Goal: Task Accomplishment & Management: Use online tool/utility

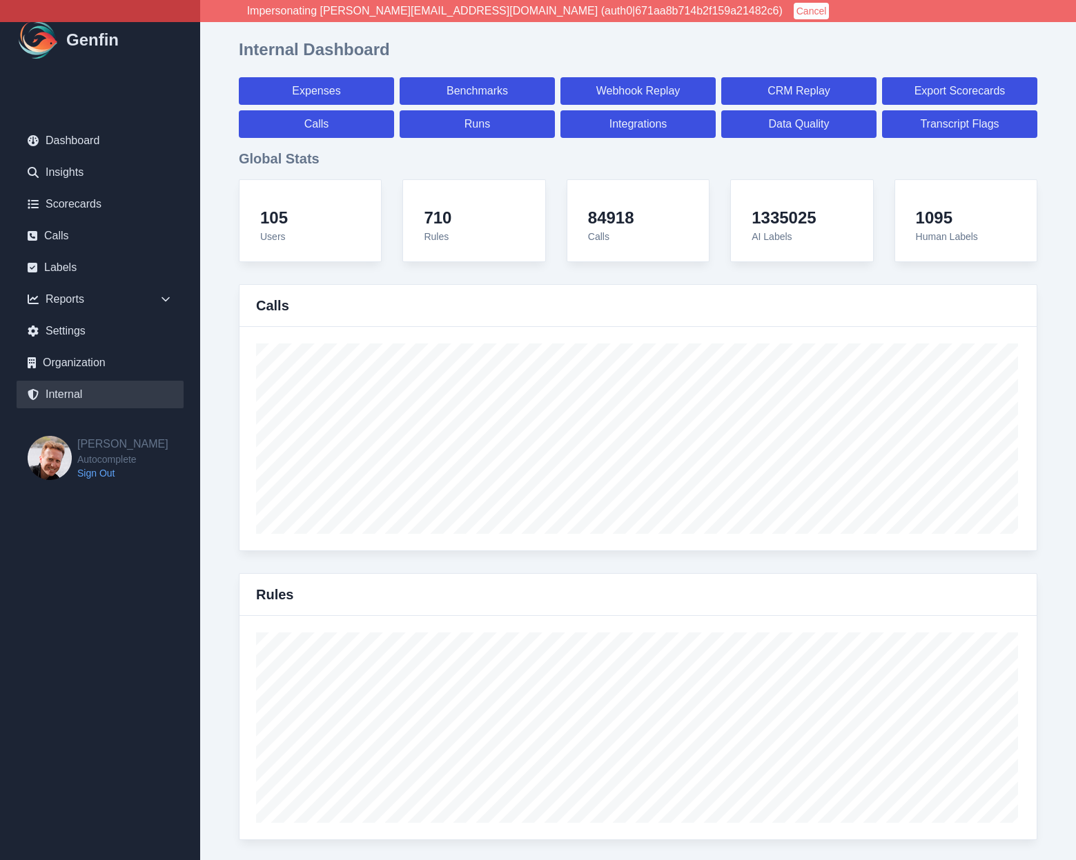
select select "paid"
select select "7"
select select "paid"
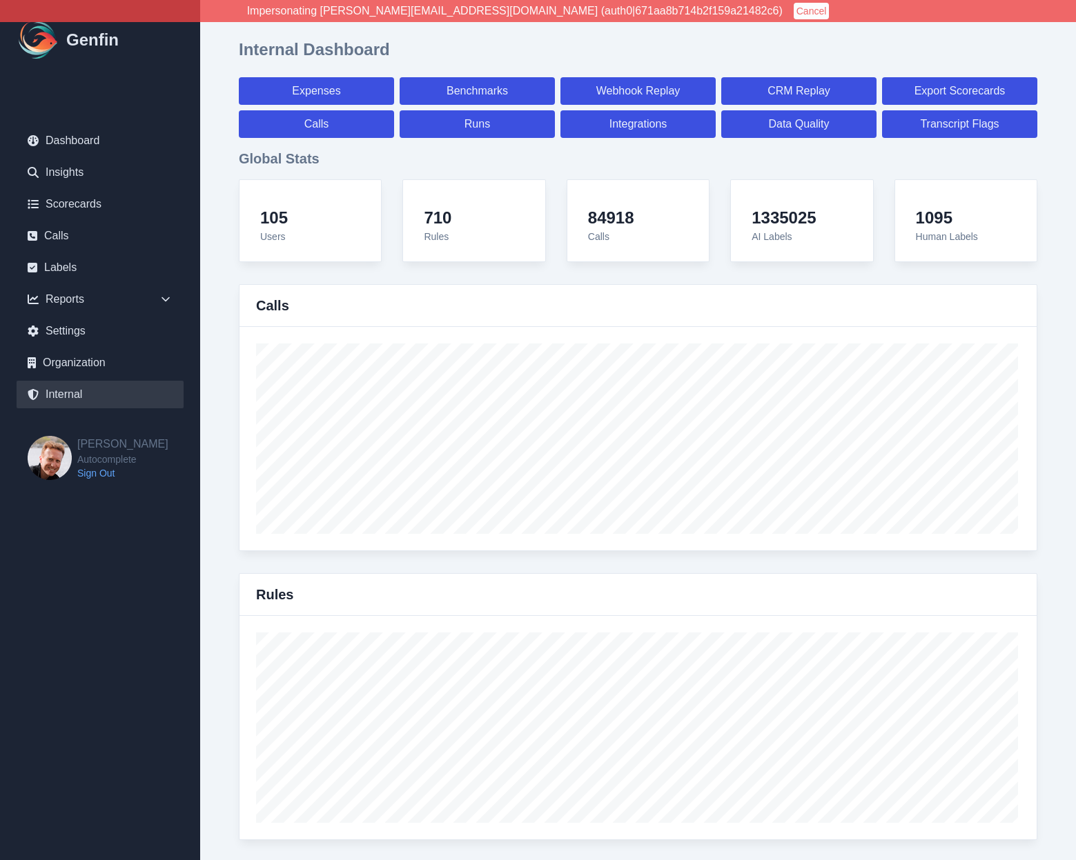
select select "7"
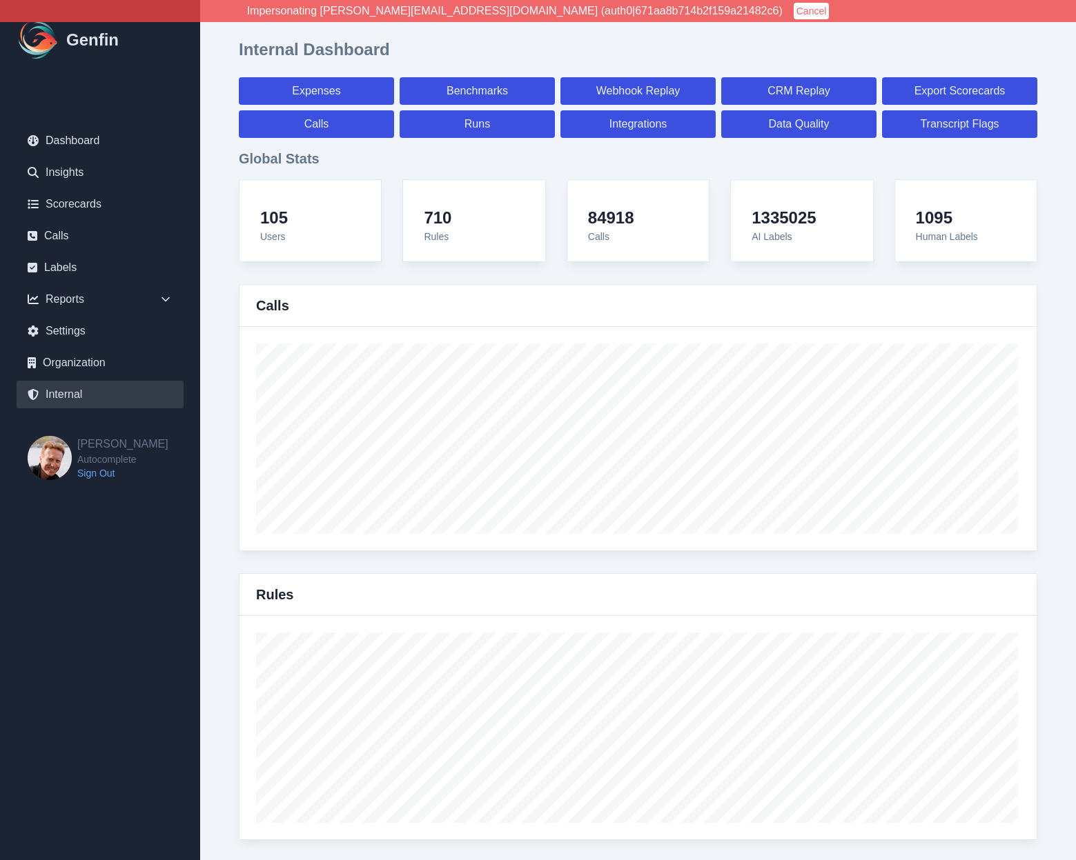
select select "7"
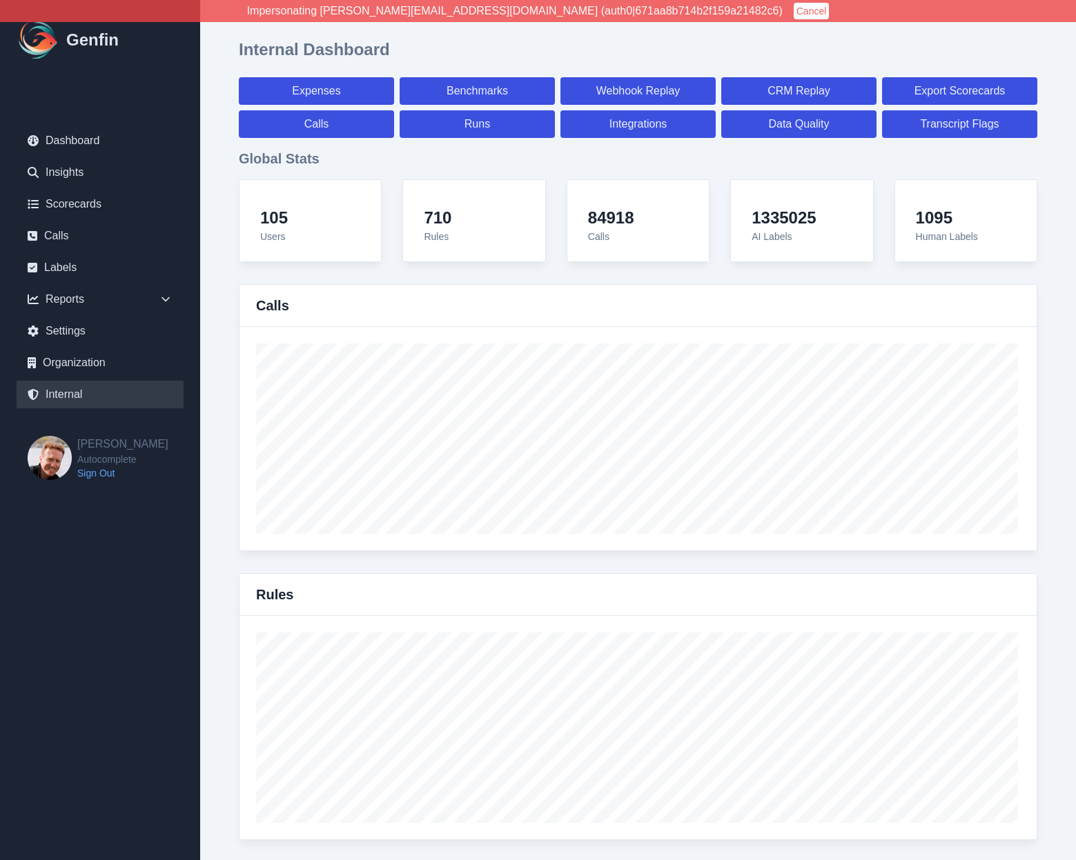
select select "7"
select select "paid"
select select "7"
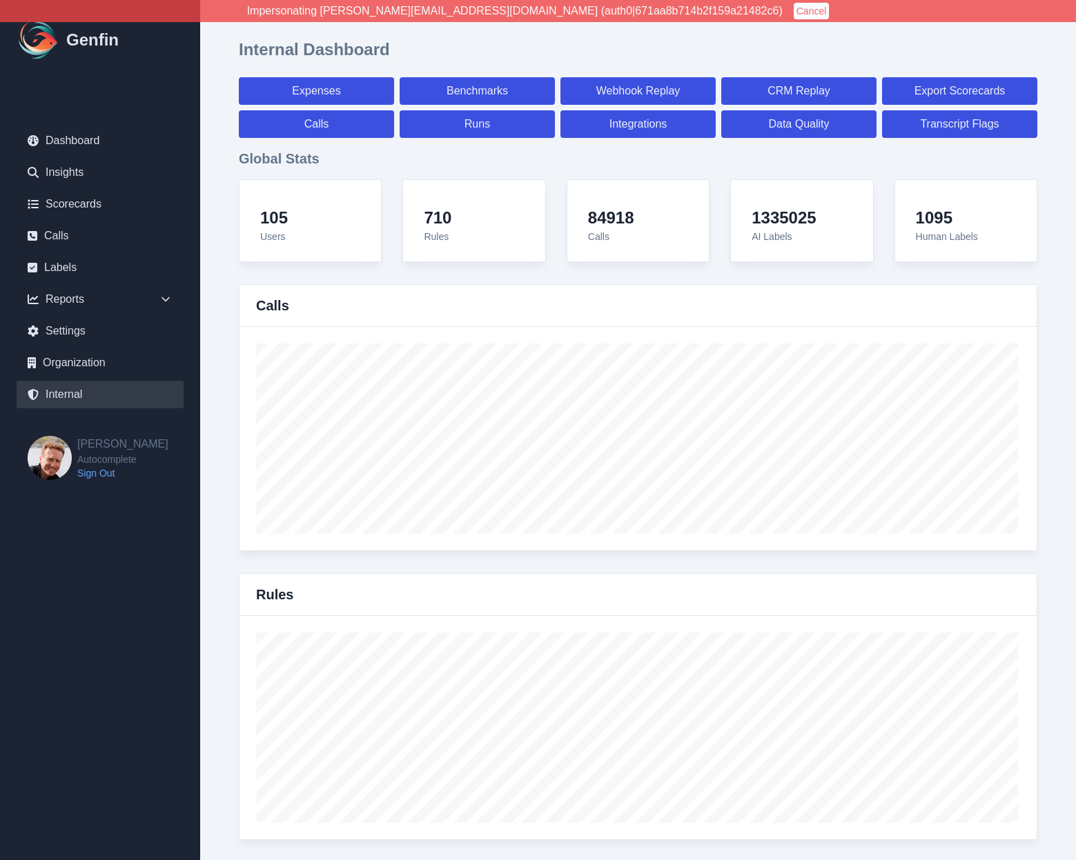
select select "7"
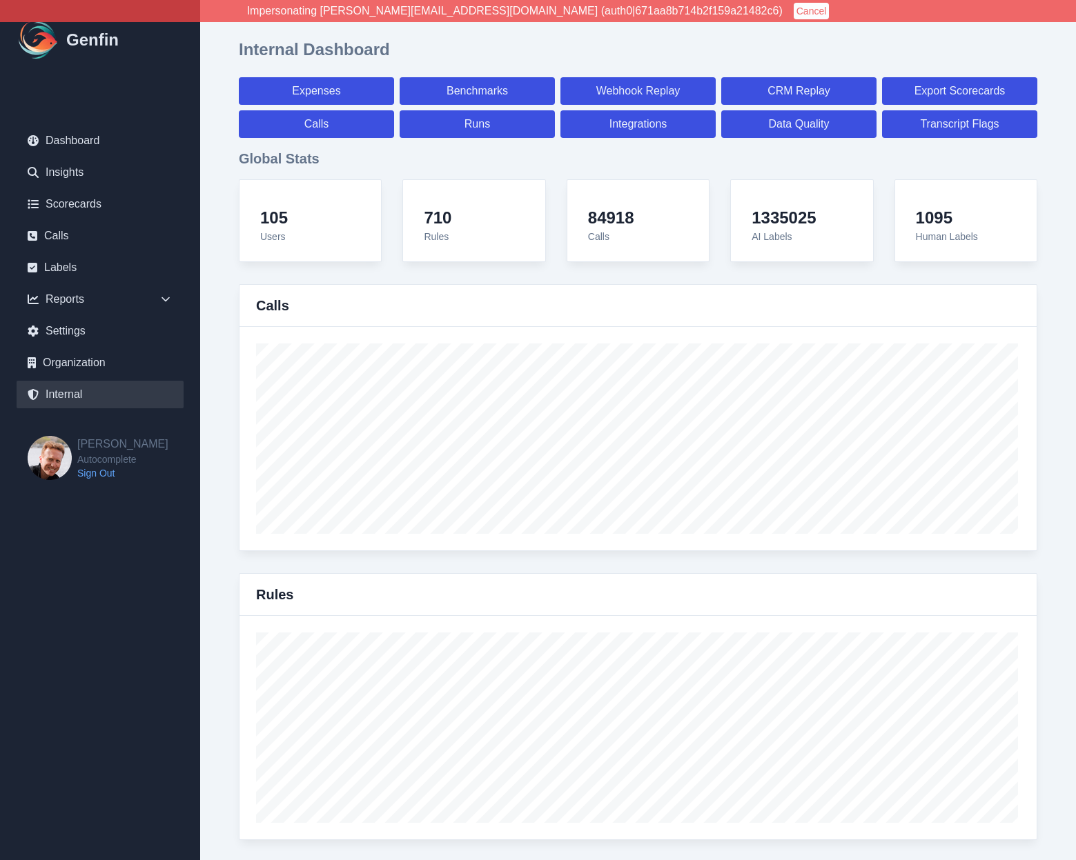
select select "7"
select select "paid"
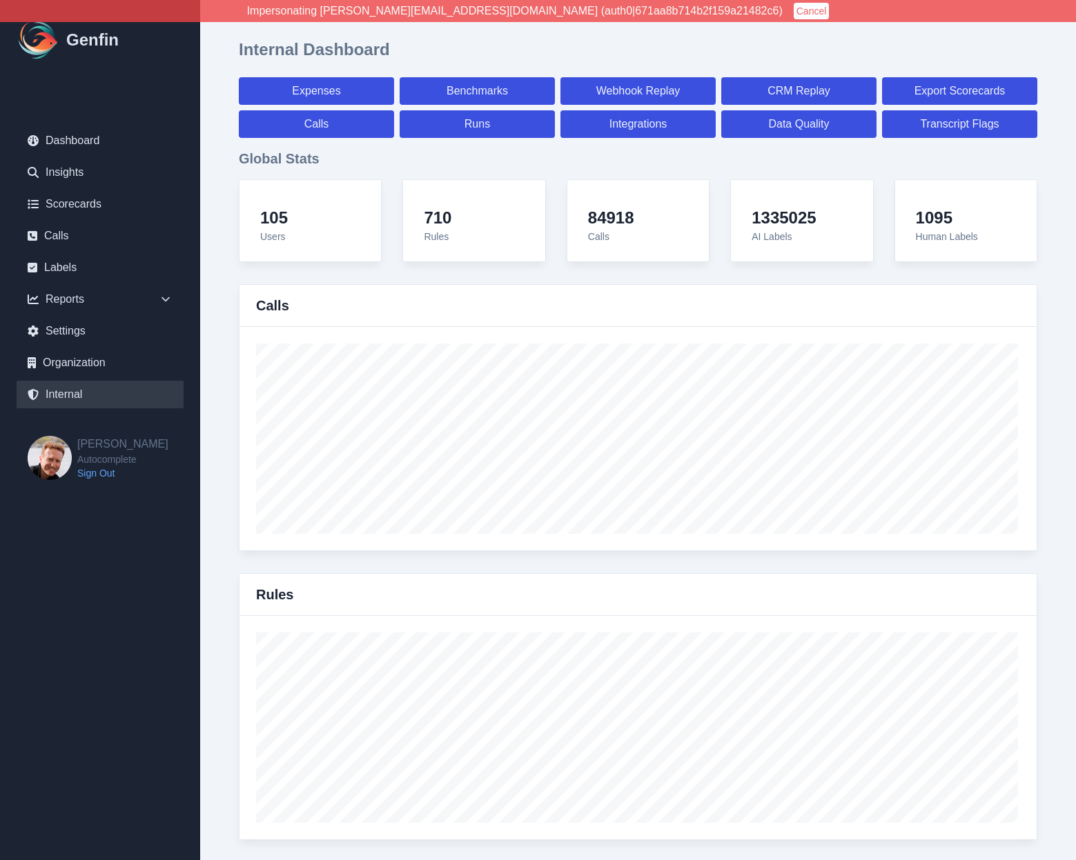
select select "7"
select select "paid"
select select "7"
select select "paid"
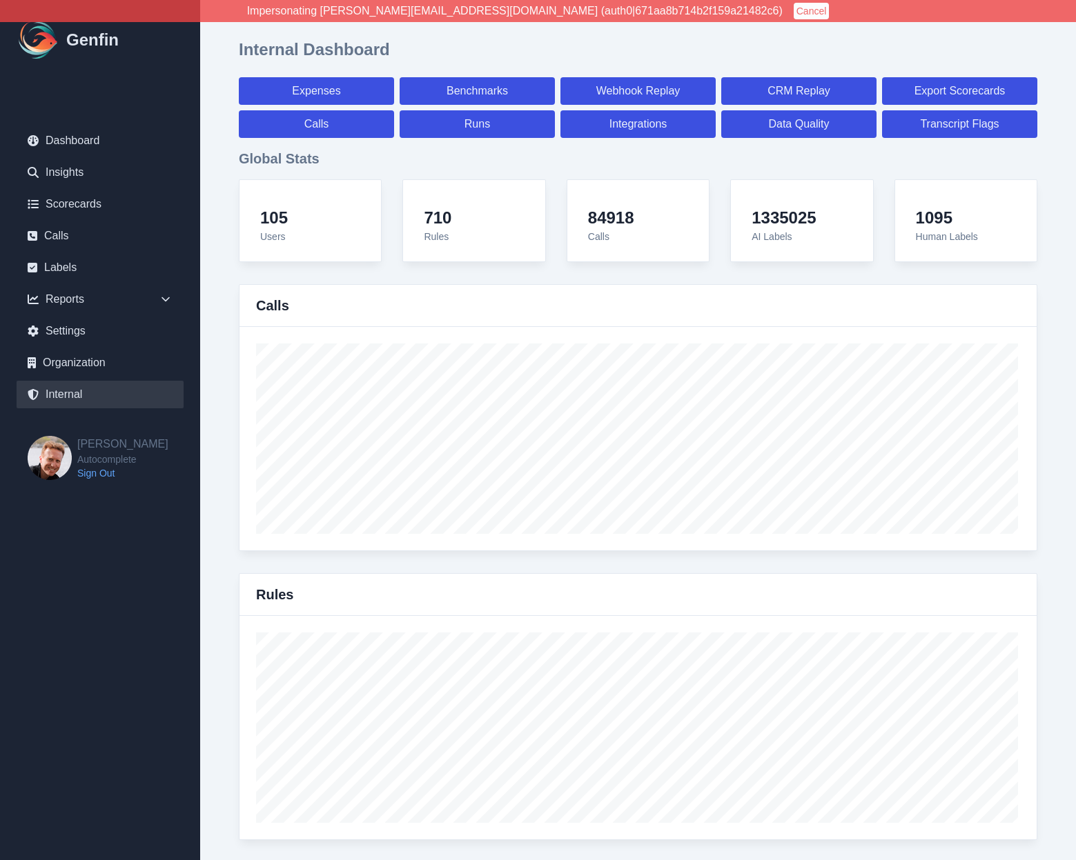
select select "7"
select select "paid"
select select "7"
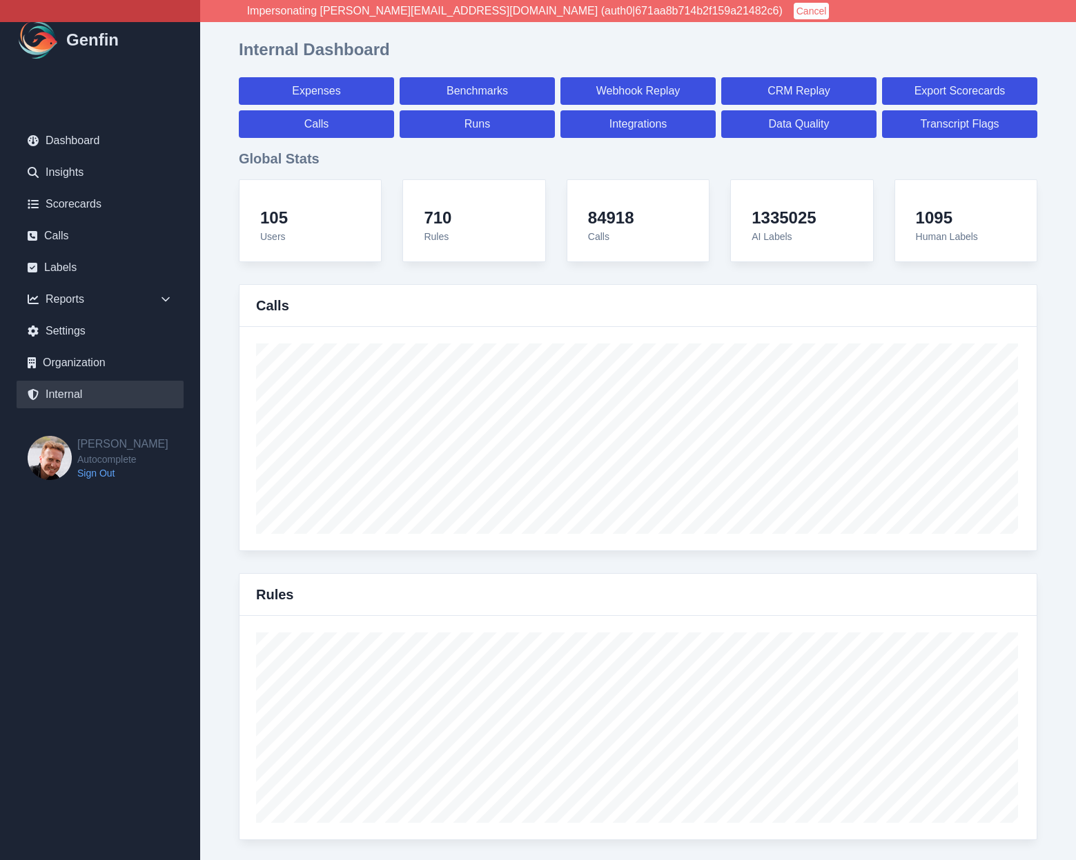
select select "7"
select select "paid"
select select "7"
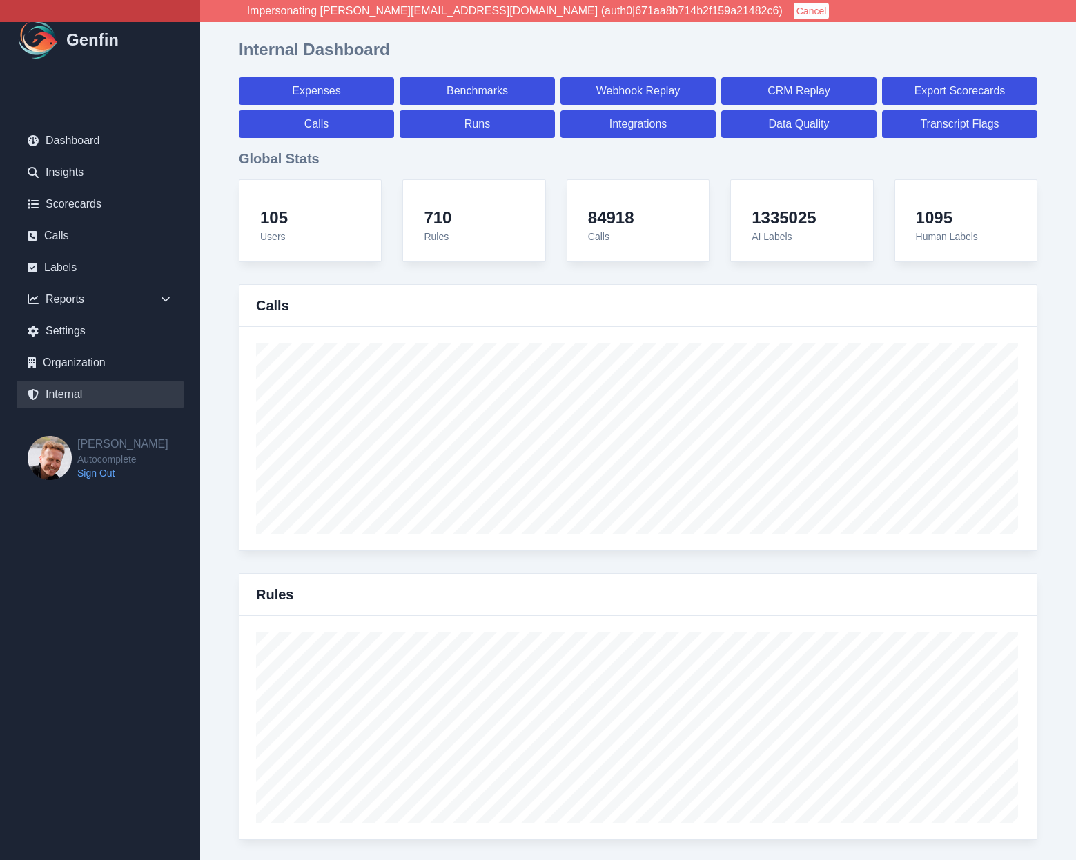
select select "paid"
select select "7"
select select "paid"
select select "7"
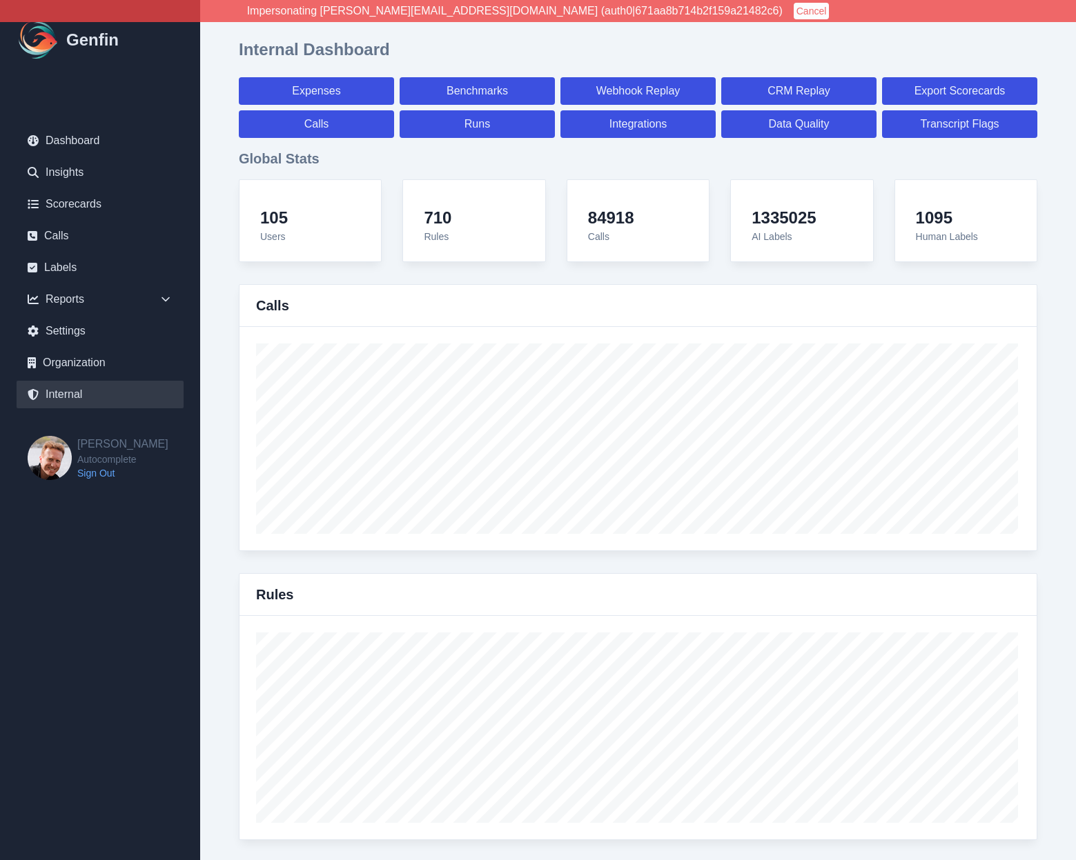
select select "paid"
select select "7"
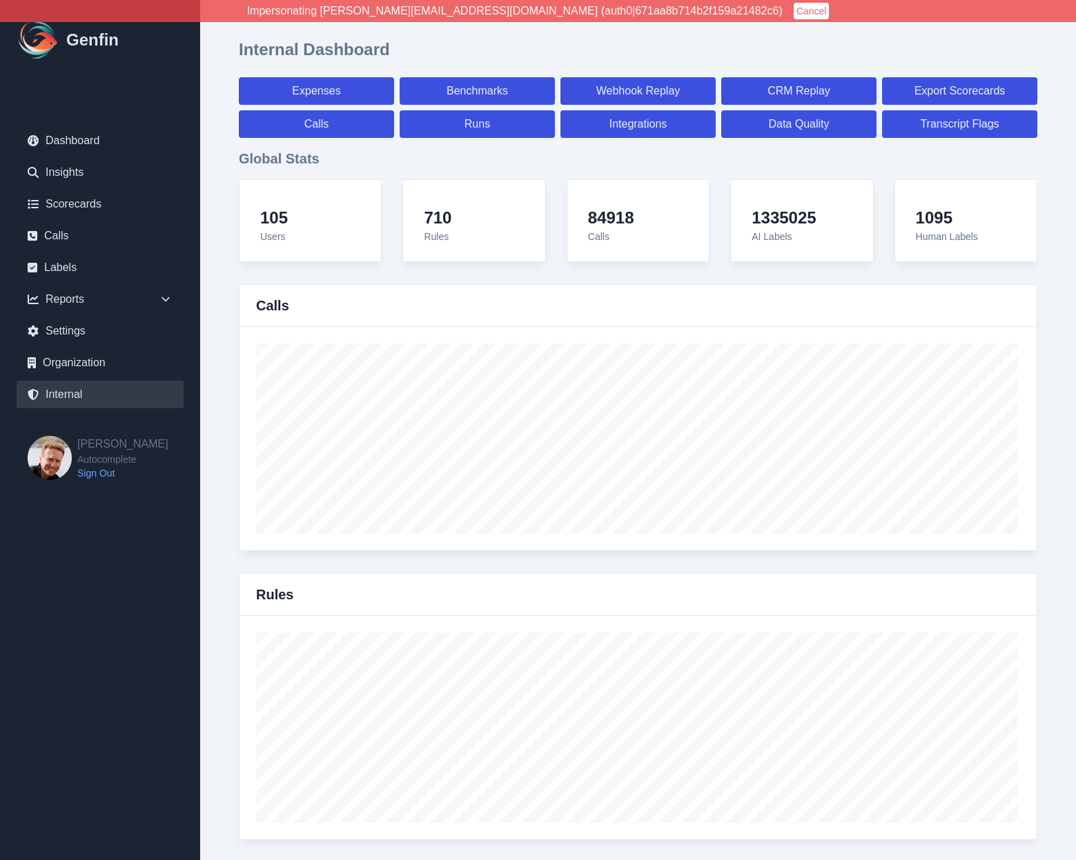
select select "7"
select select "paid"
select select "7"
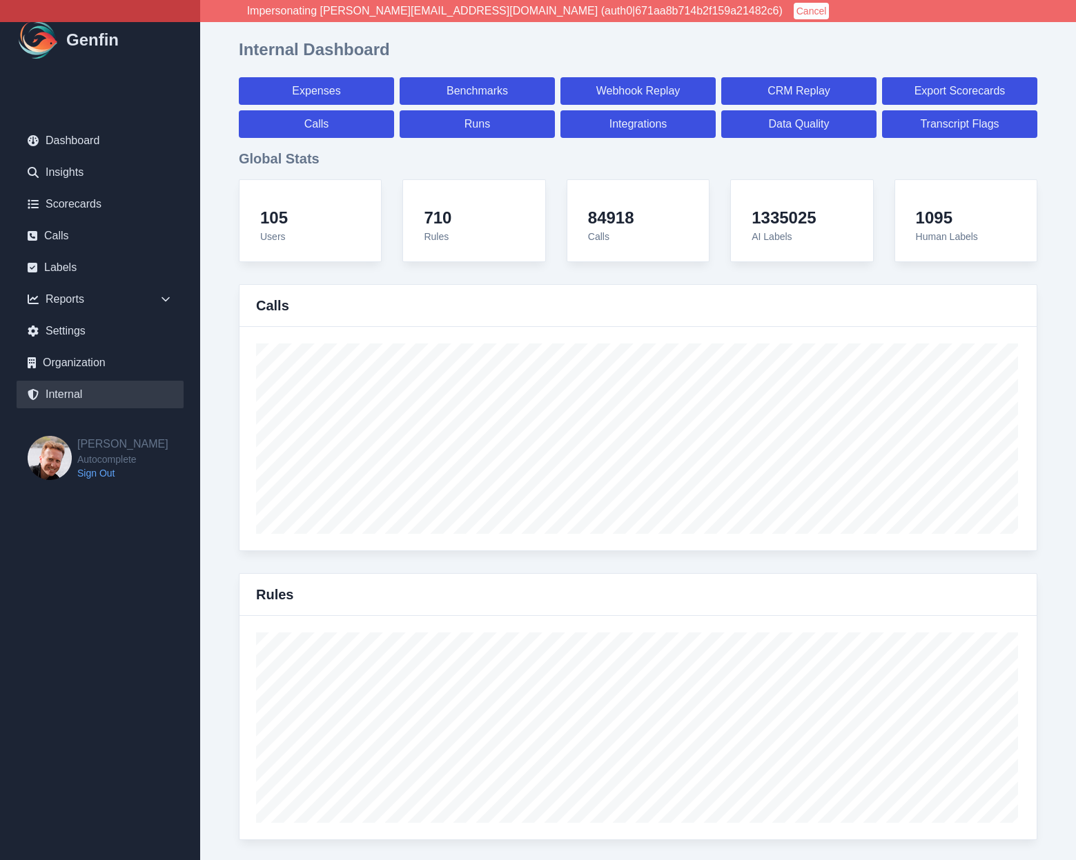
select select "7"
select select "paid"
select select "7"
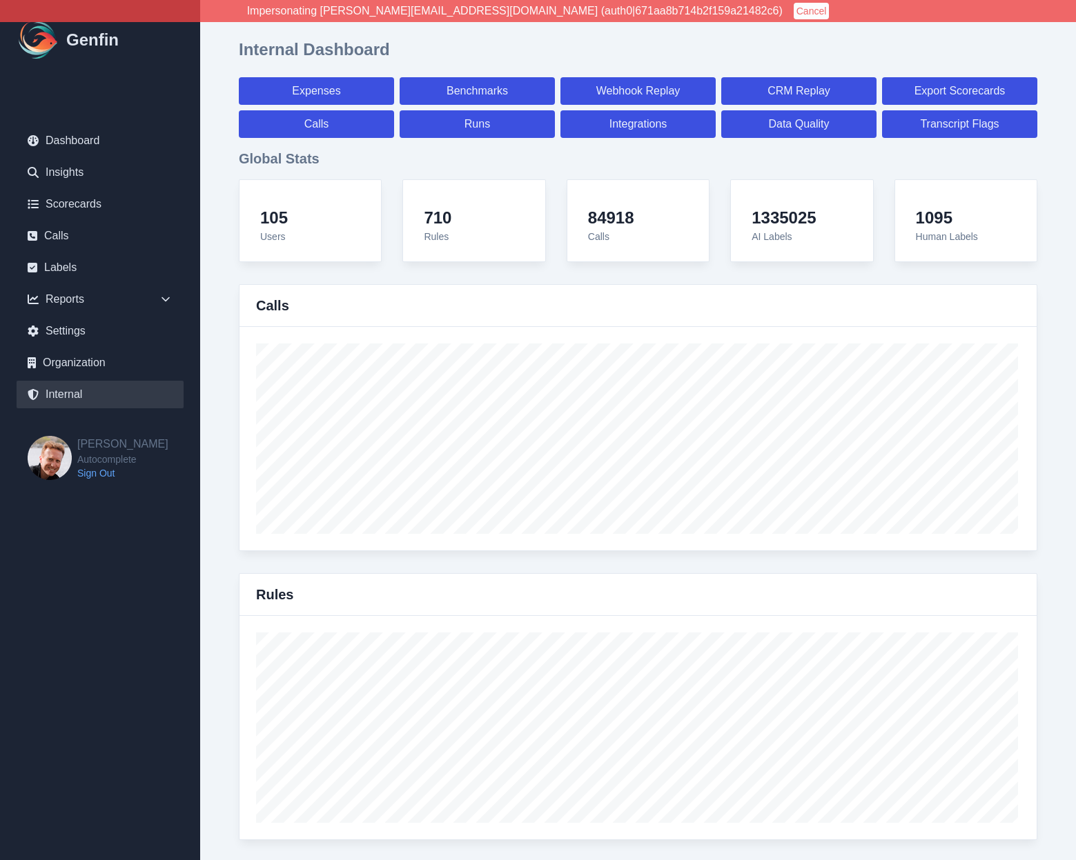
select select "7"
select select "paid"
select select "7"
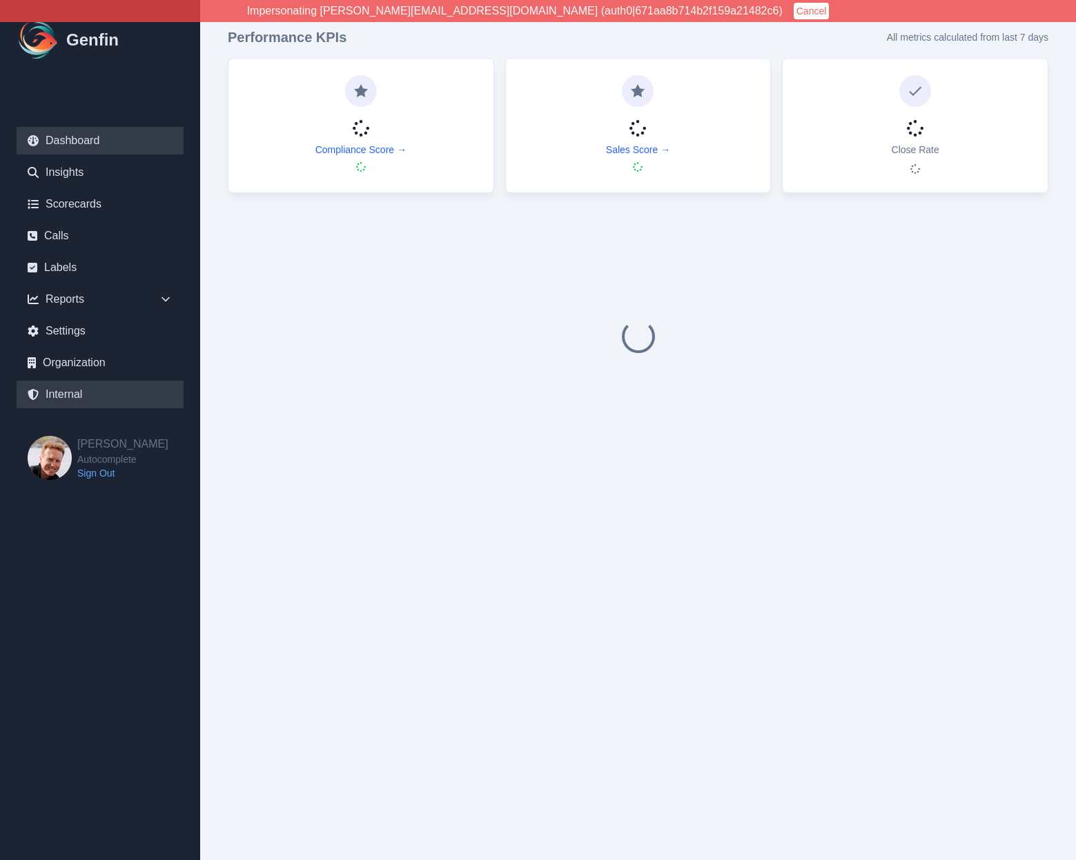
click at [77, 394] on link "Internal" at bounding box center [100, 395] width 167 height 28
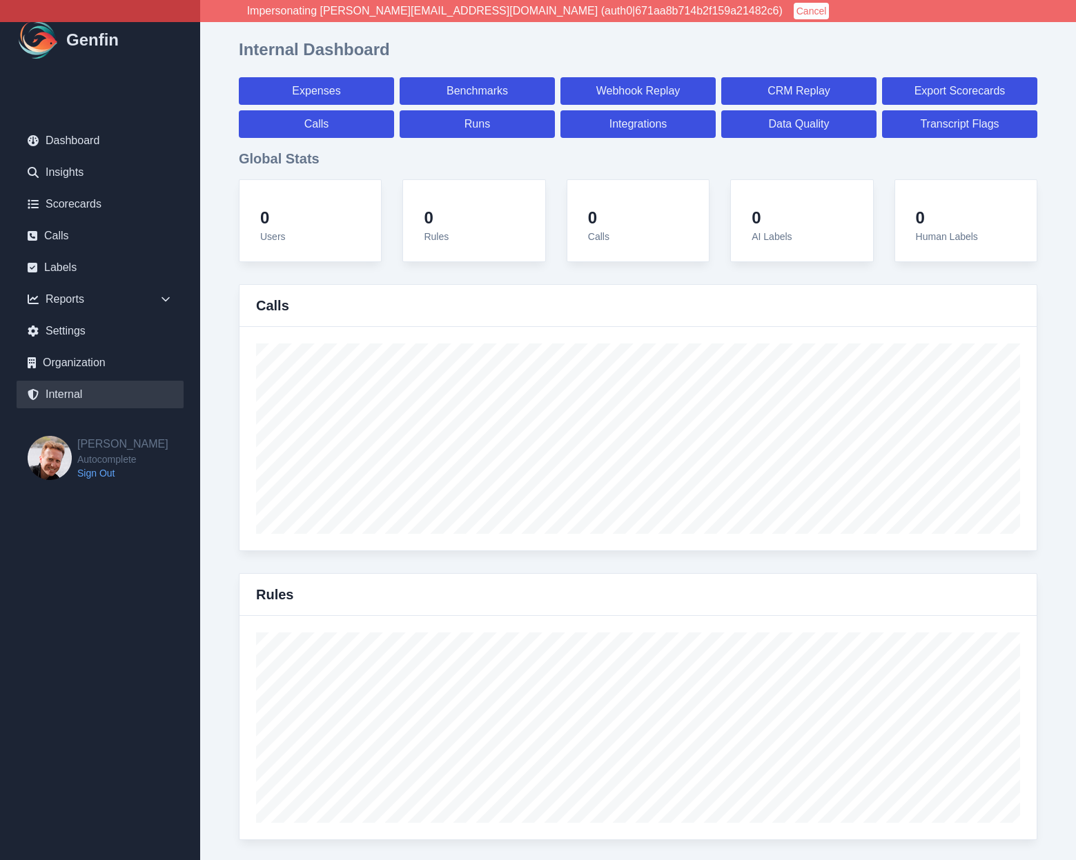
select select "paid"
select select "7"
select select "paid"
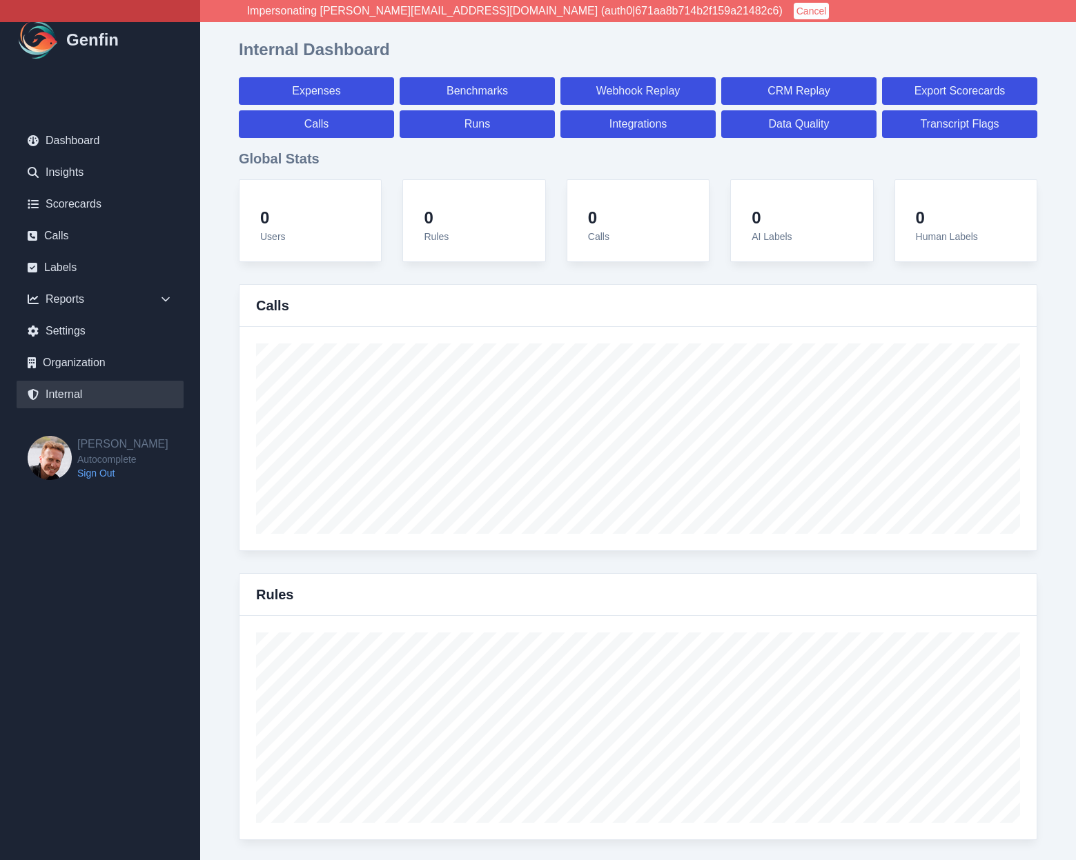
select select "7"
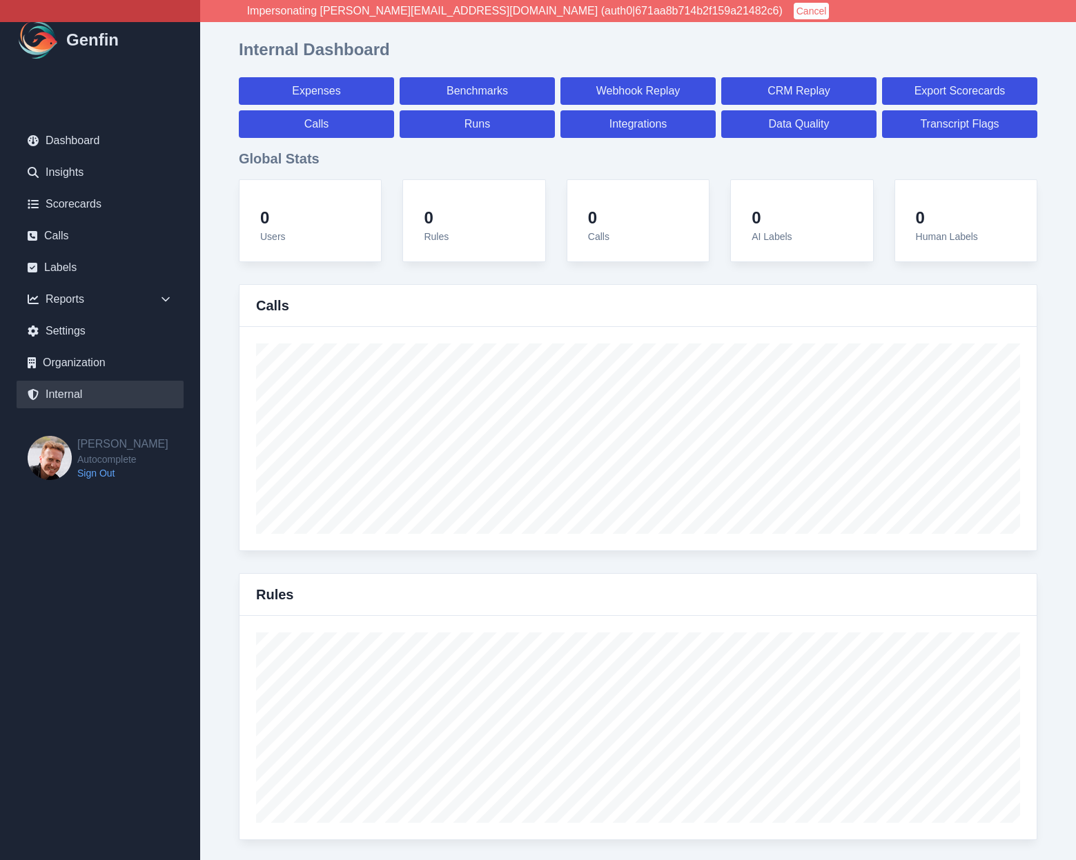
select select "7"
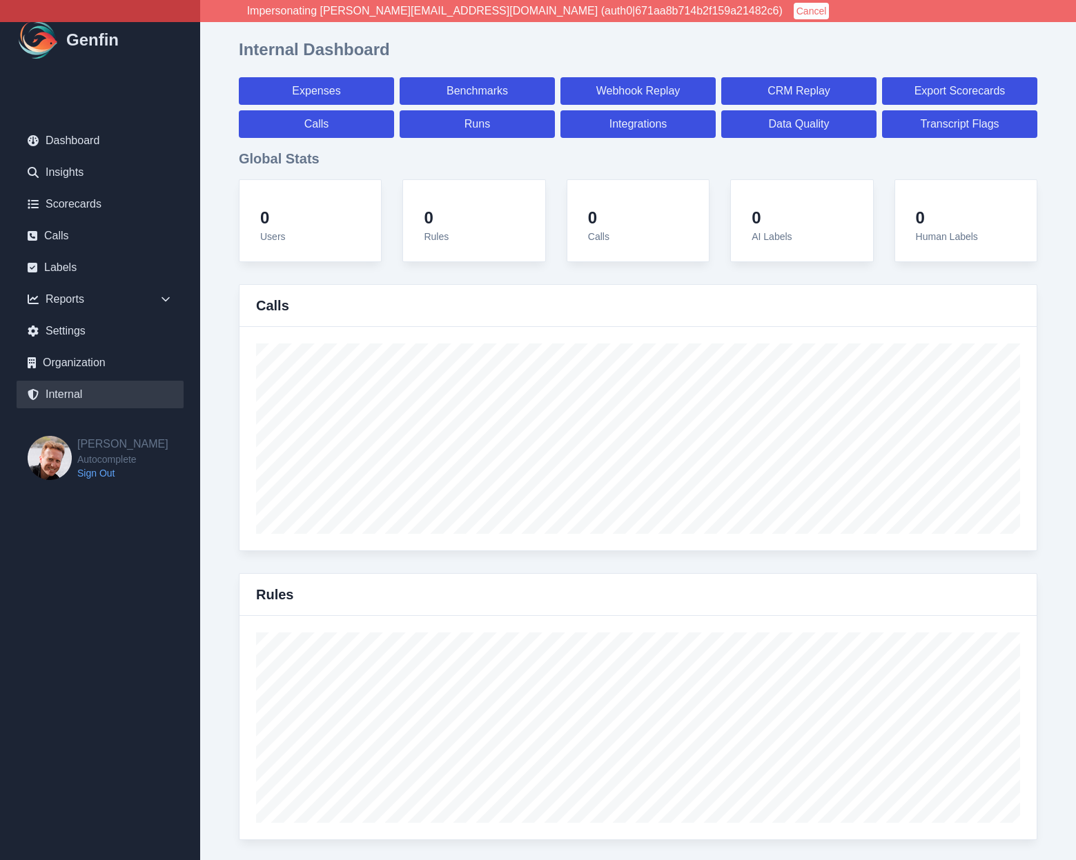
select select "7"
select select "paid"
select select "7"
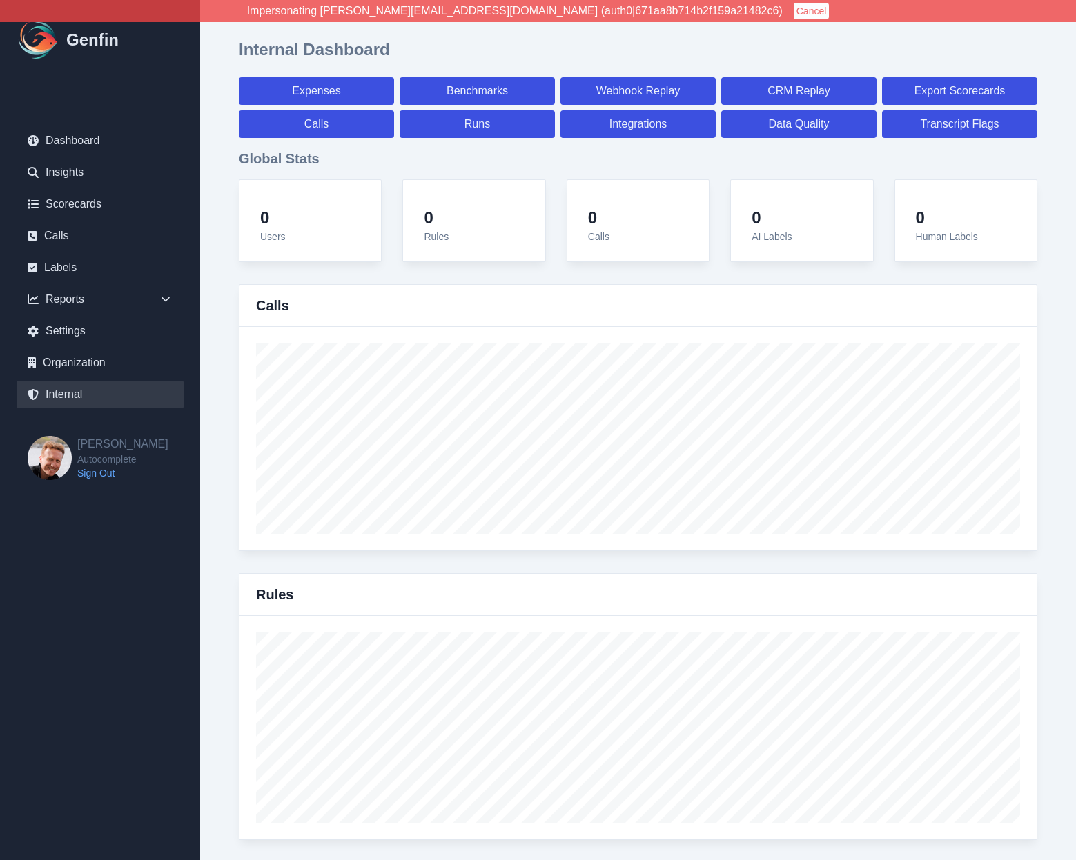
select select "7"
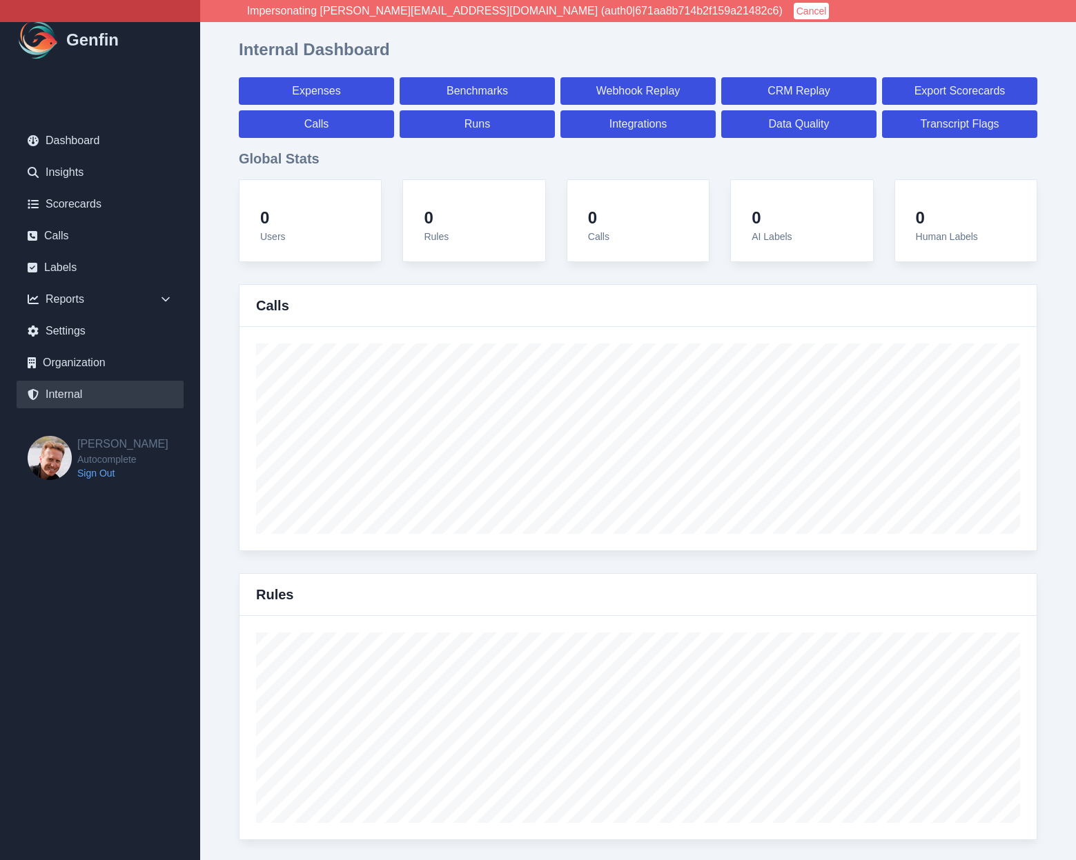
select select "7"
select select "paid"
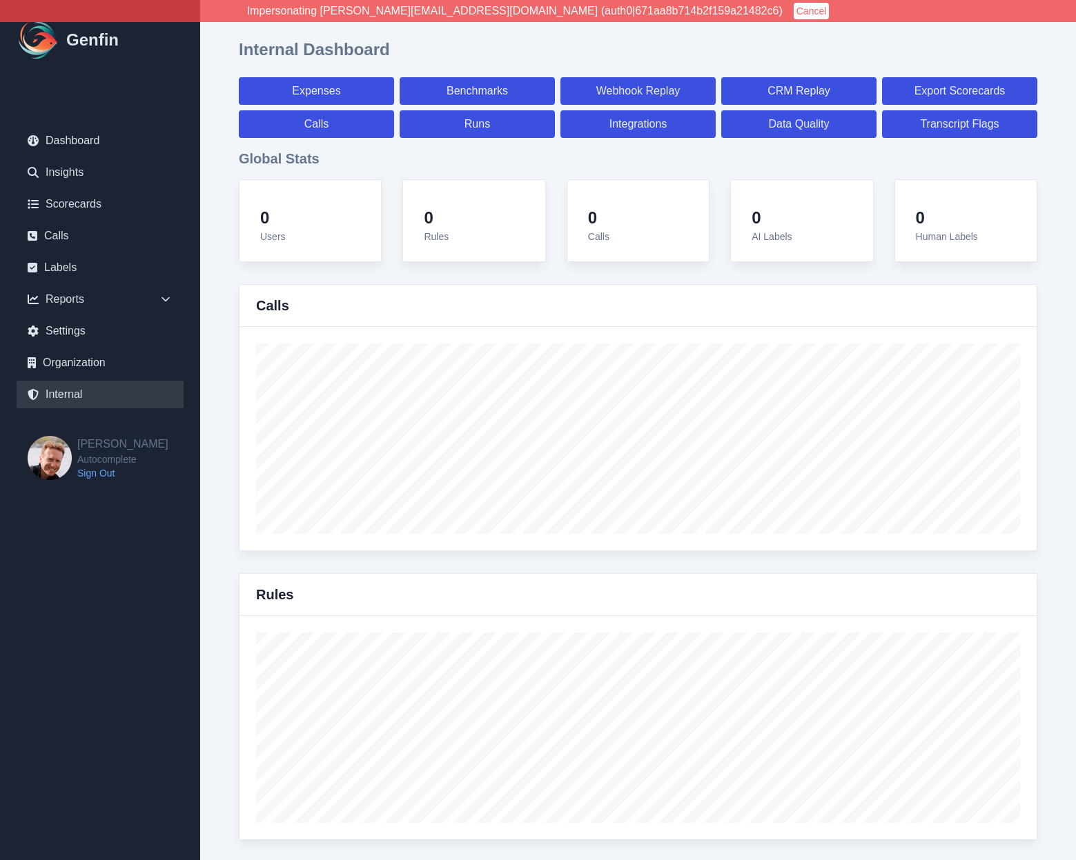
select select "7"
select select "paid"
select select "7"
select select "paid"
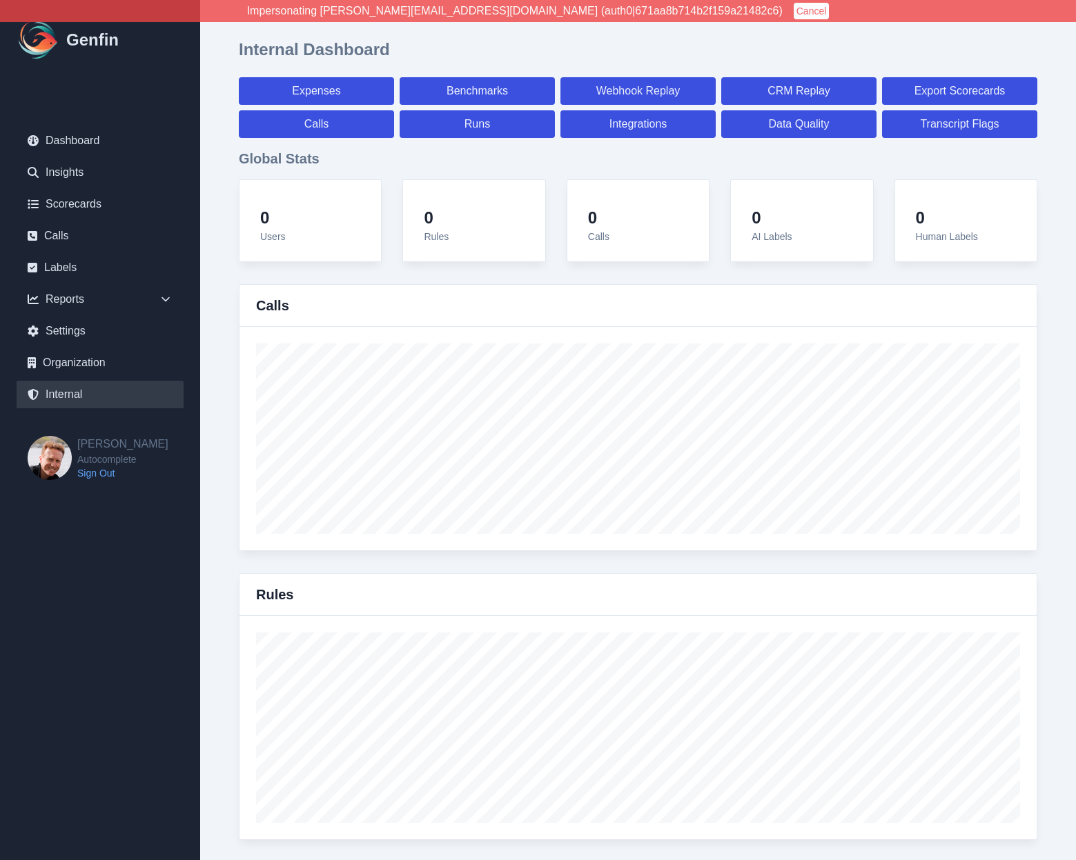
select select "7"
select select "paid"
select select "7"
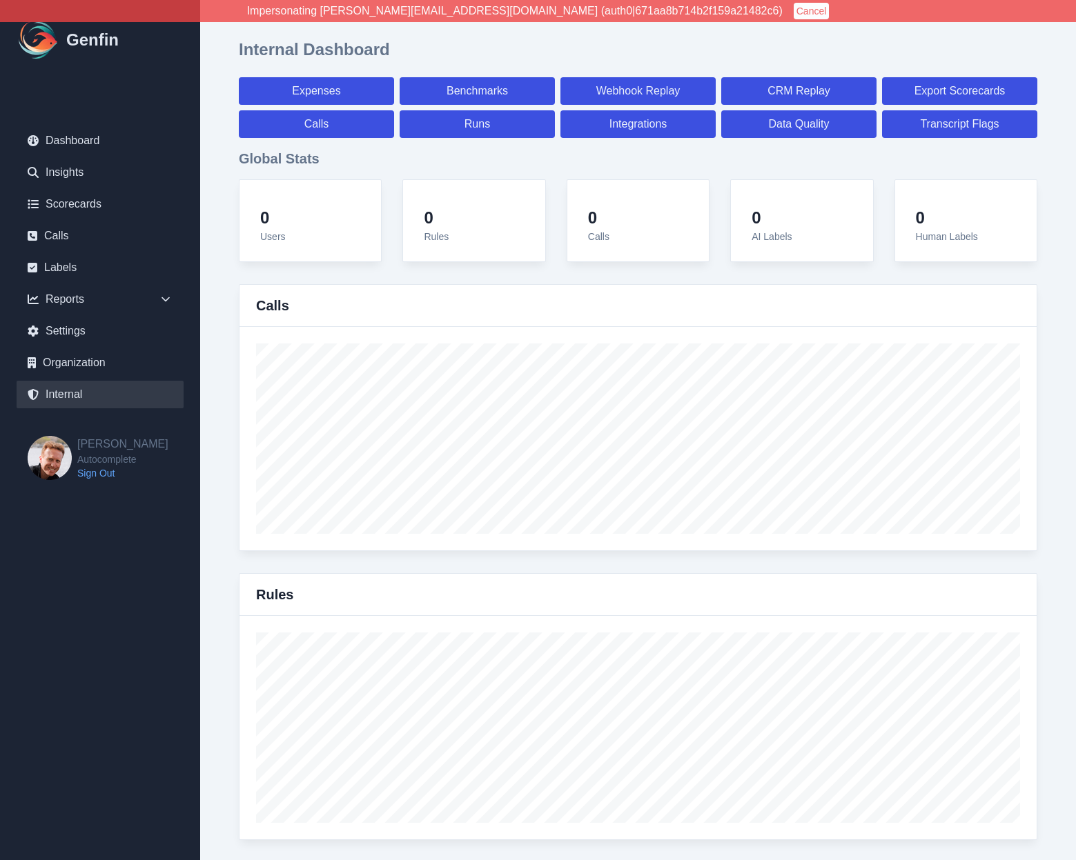
select select "7"
select select "paid"
select select "7"
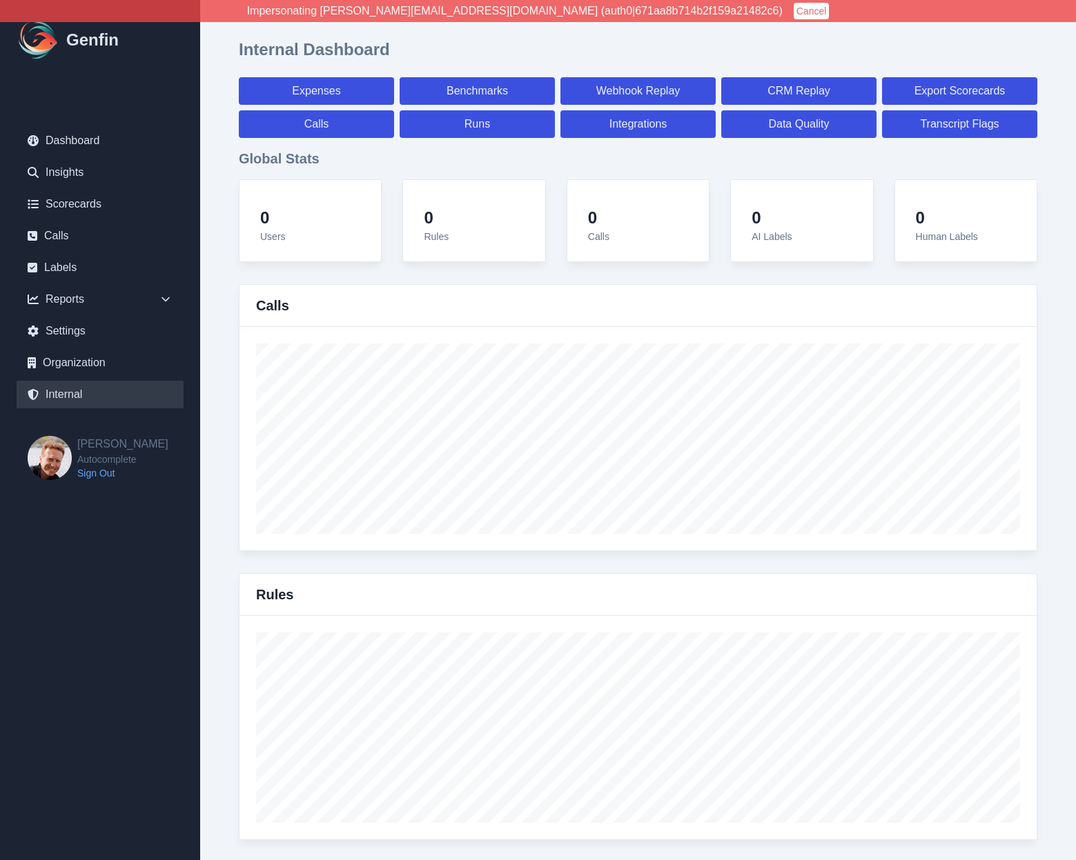
select select "paid"
select select "7"
select select "paid"
select select "7"
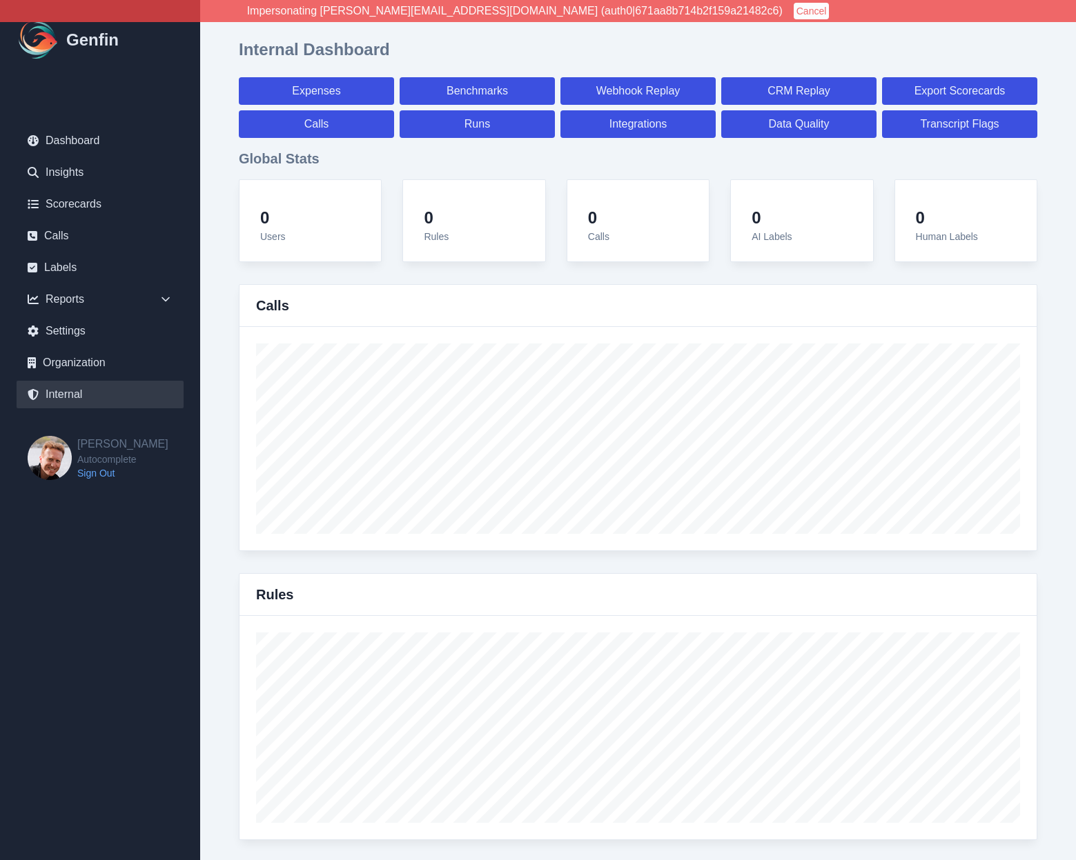
select select "paid"
select select "7"
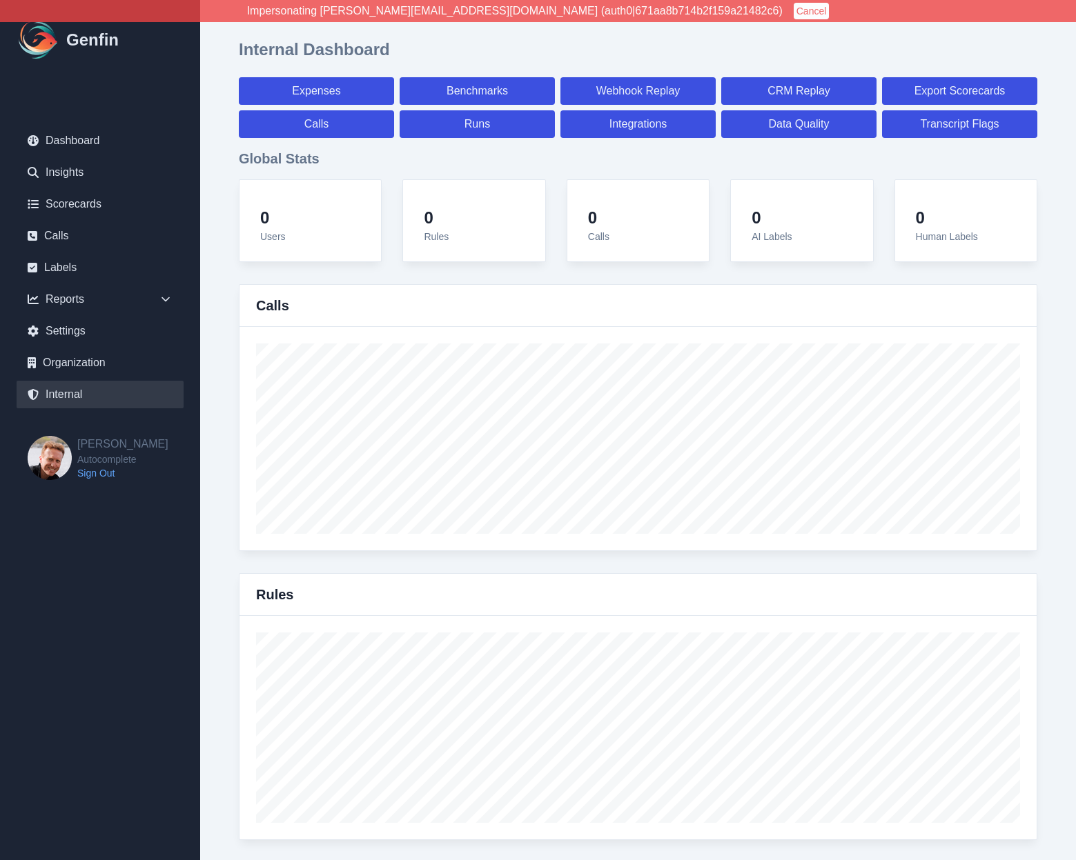
select select "7"
select select "paid"
select select "7"
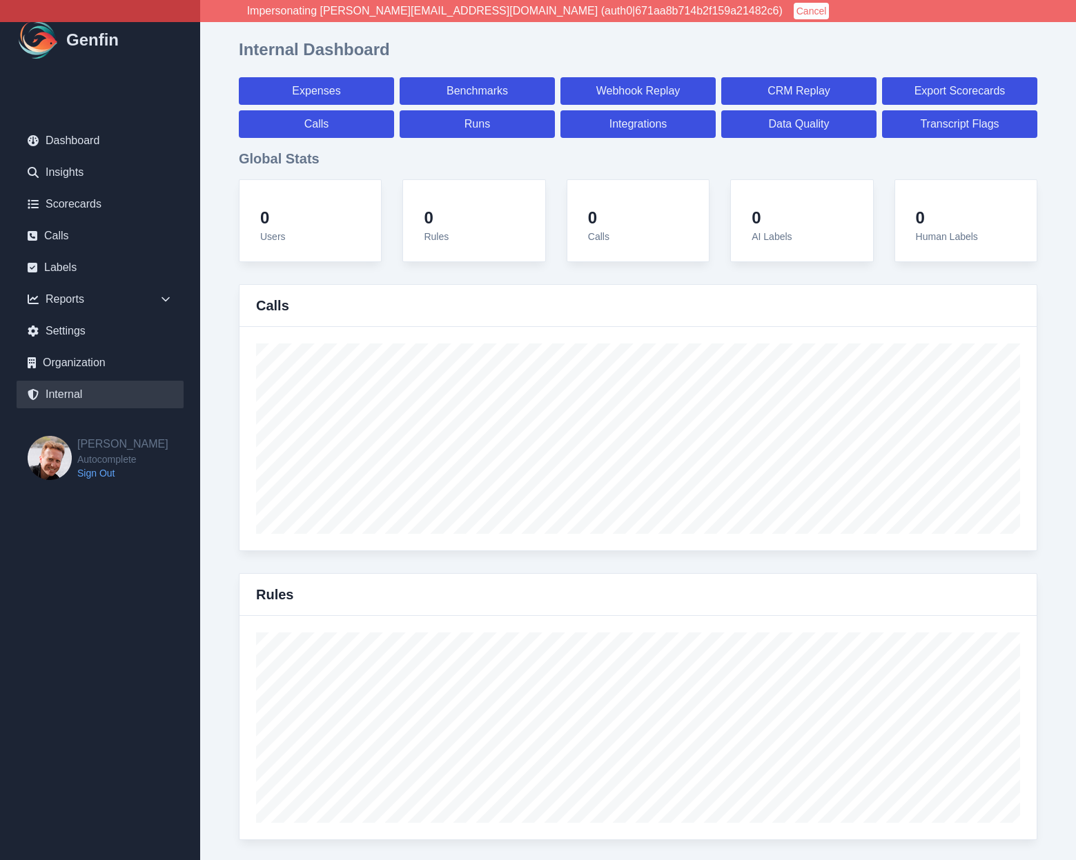
select select "7"
select select "paid"
select select "7"
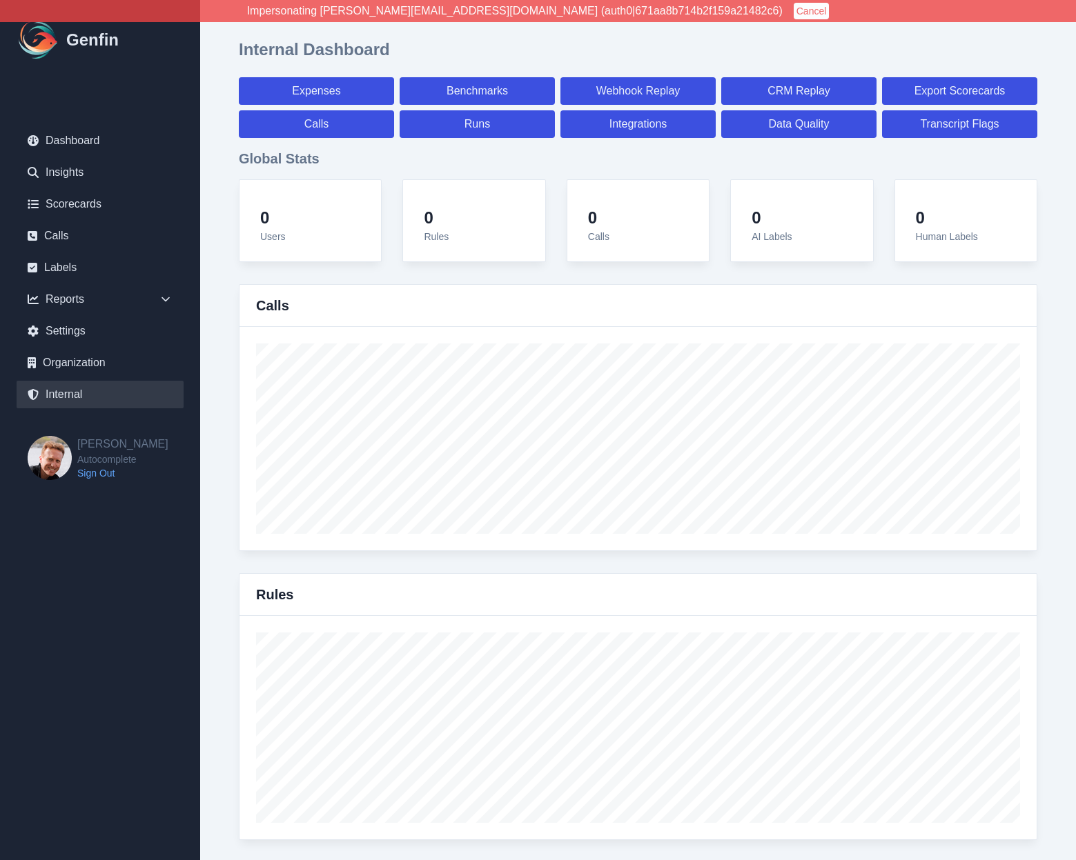
select select "7"
select select "paid"
select select "7"
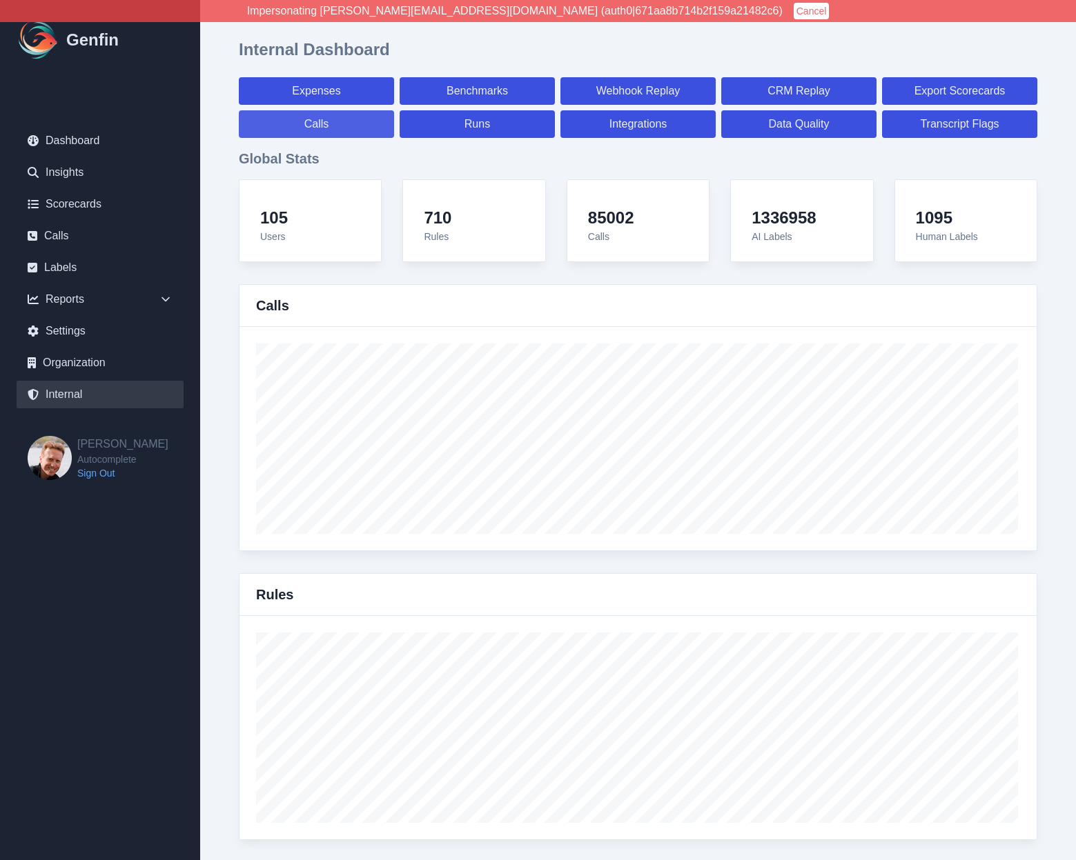
click at [359, 134] on link "Calls" at bounding box center [316, 124] width 155 height 28
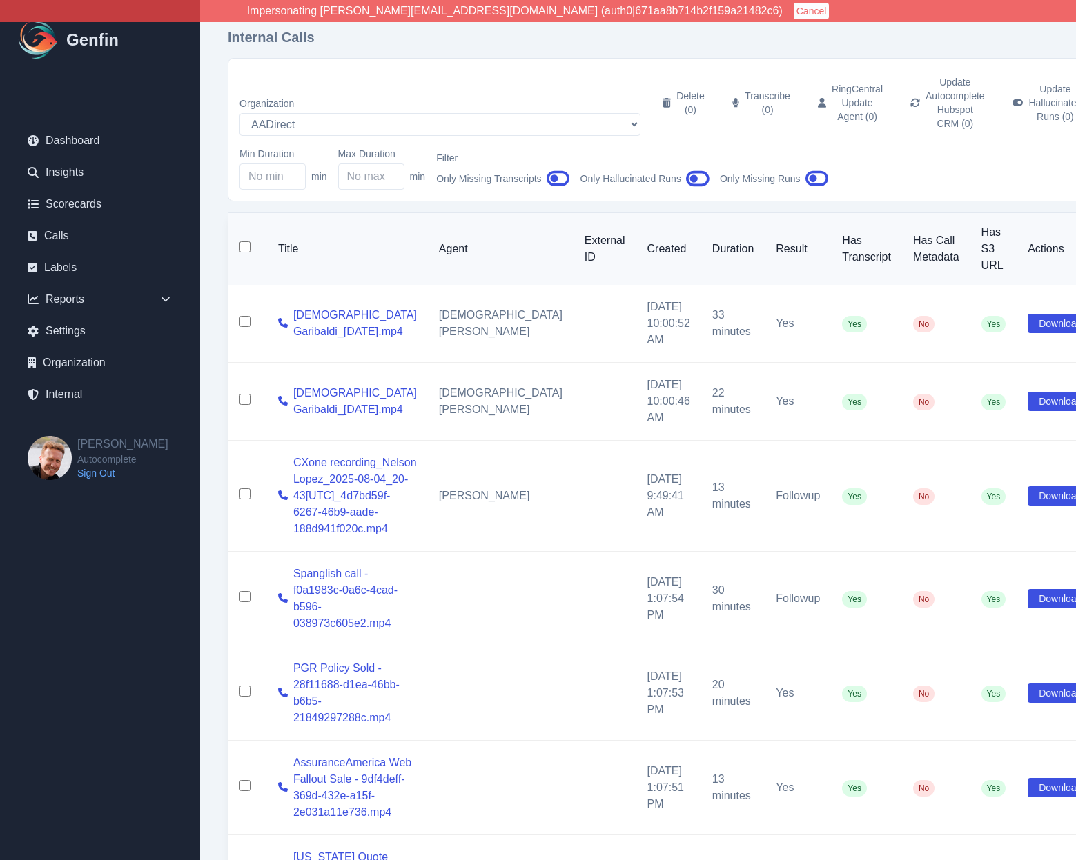
click at [822, 168] on icon "button" at bounding box center [816, 178] width 23 height 21
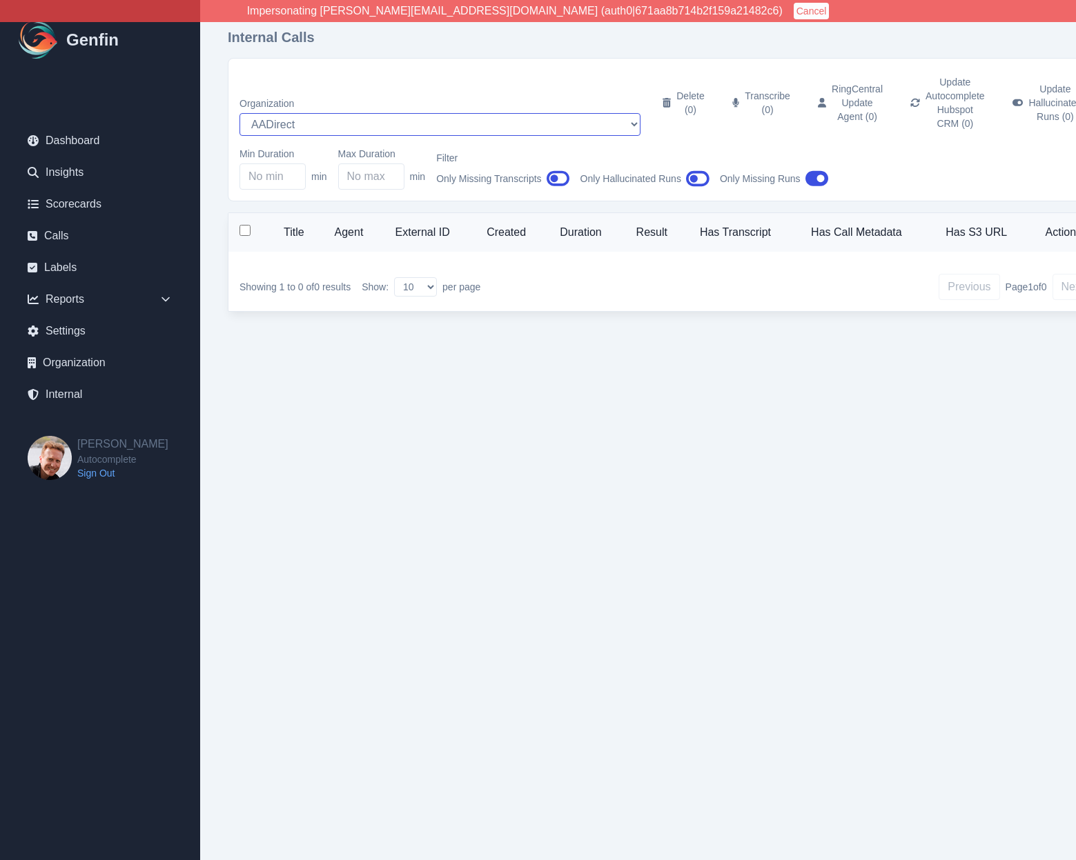
click at [287, 113] on select "AADirect Aainsco.com Aainsco.com alec+america@system2.fitness alec+emily@system…" at bounding box center [439, 124] width 401 height 23
select select "5"
click at [239, 113] on select "AADirect Aainsco.com Aainsco.com alec+america@system2.fitness alec+emily@system…" at bounding box center [439, 124] width 401 height 23
click at [222, 356] on html "Impersonating jeff@autocomplete.io (auth0|671aa8b714b2f159a21482c6) Cancel Genf…" at bounding box center [538, 178] width 1076 height 356
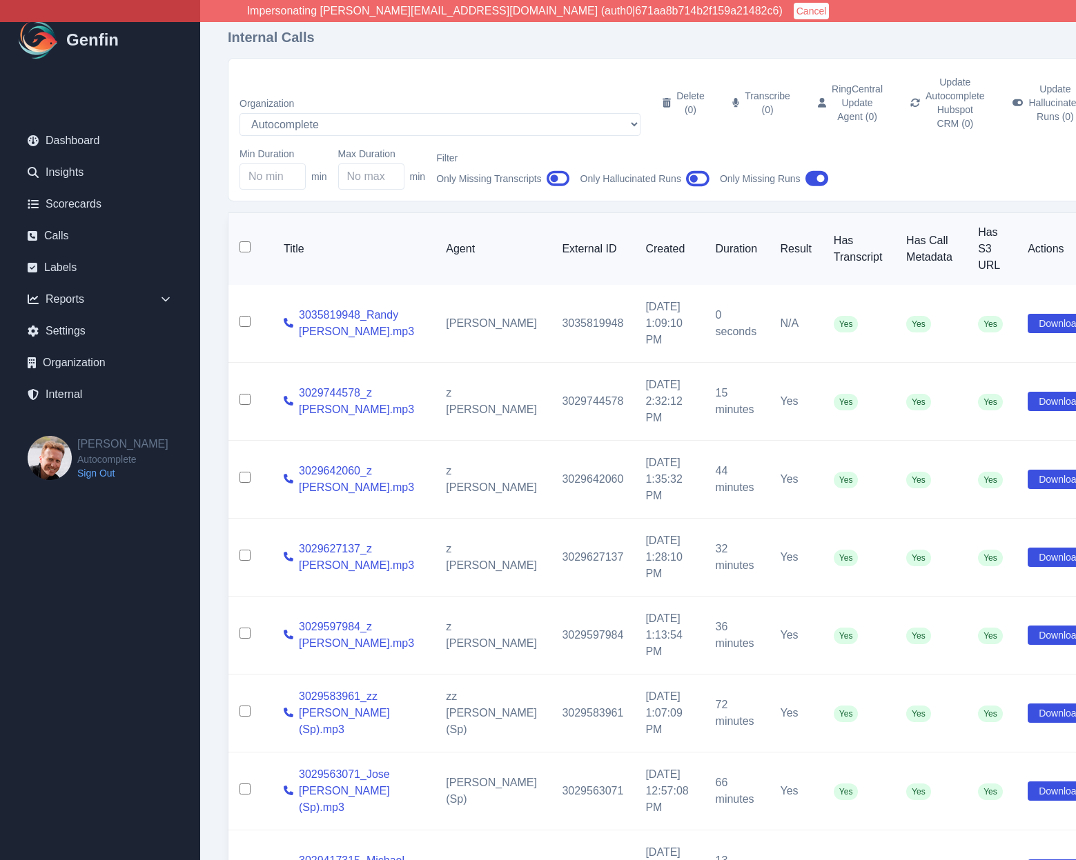
click at [244, 241] on input "checkbox" at bounding box center [244, 246] width 11 height 11
checkbox input "true"
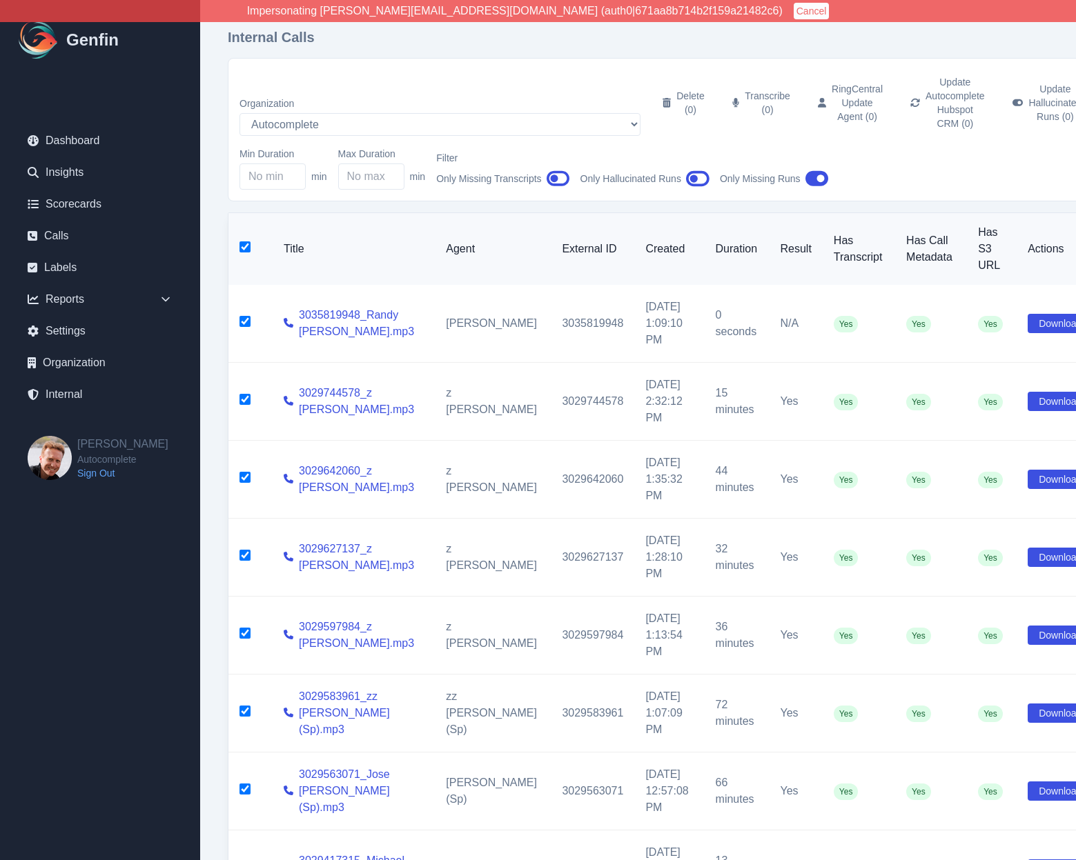
checkbox input "true"
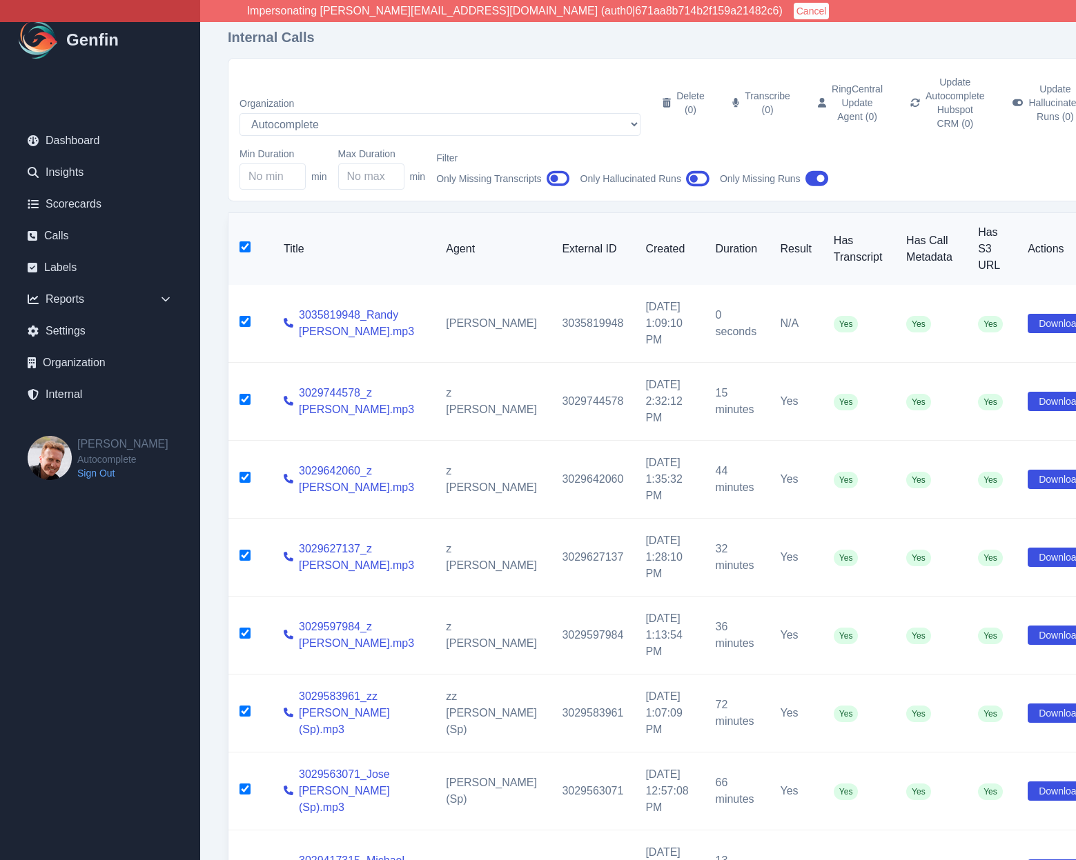
checkbox input "true"
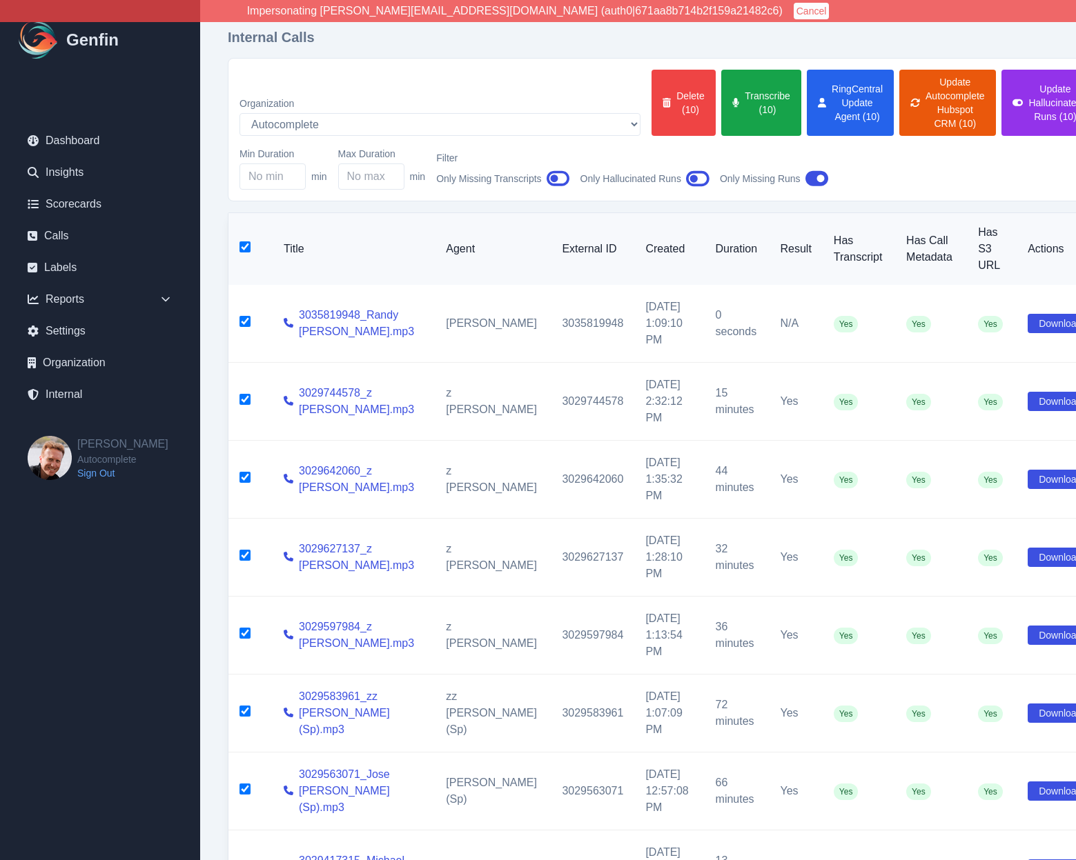
click at [244, 241] on input "checkbox" at bounding box center [244, 246] width 11 height 11
checkbox input "false"
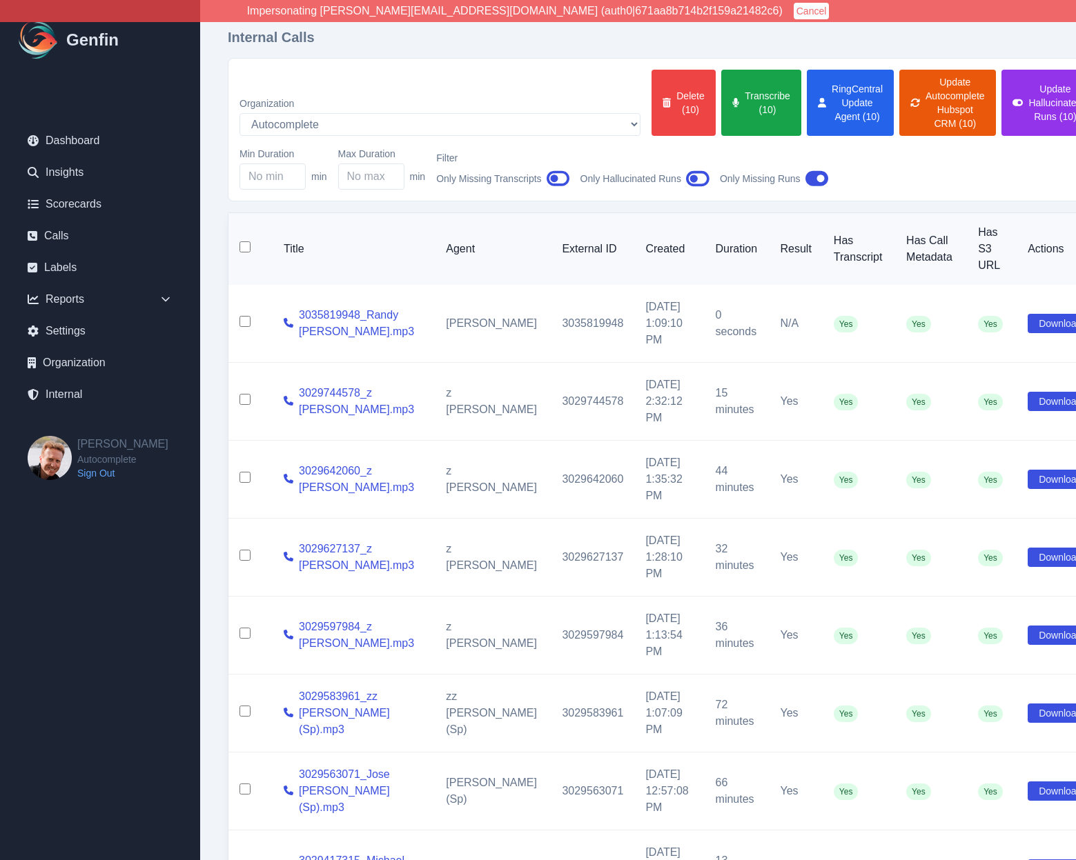
checkbox input "false"
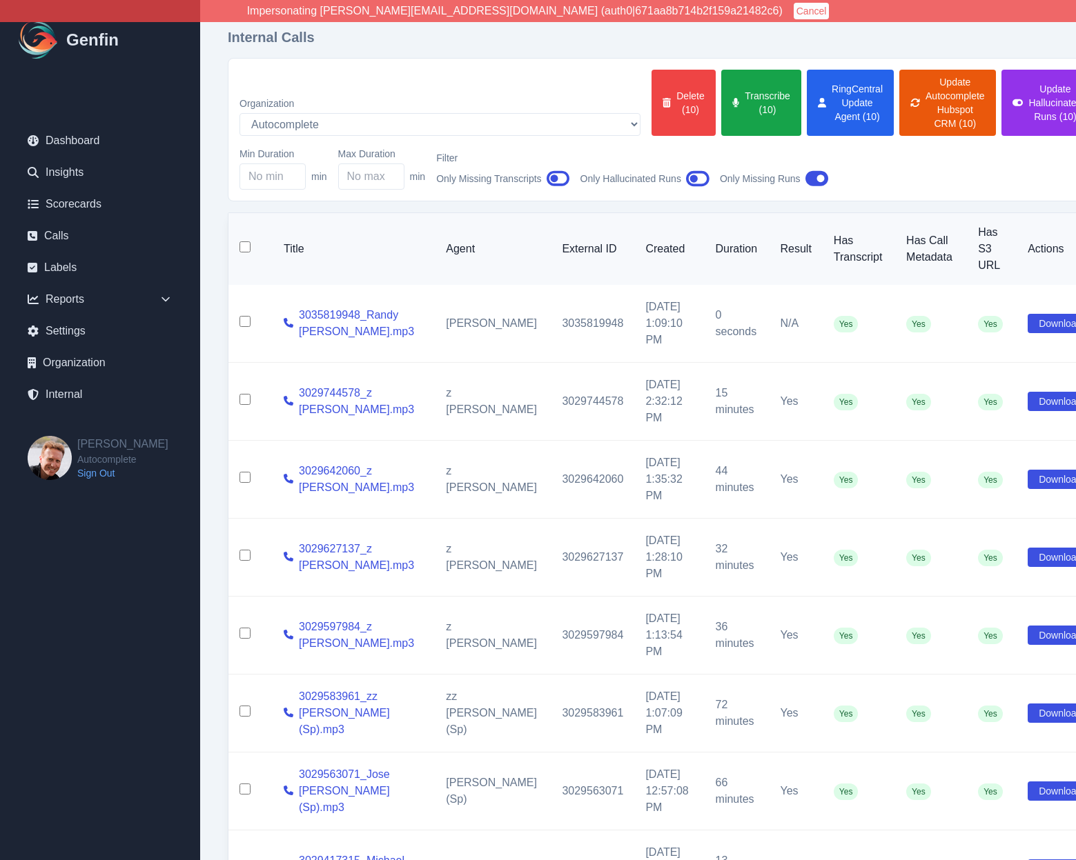
checkbox input "false"
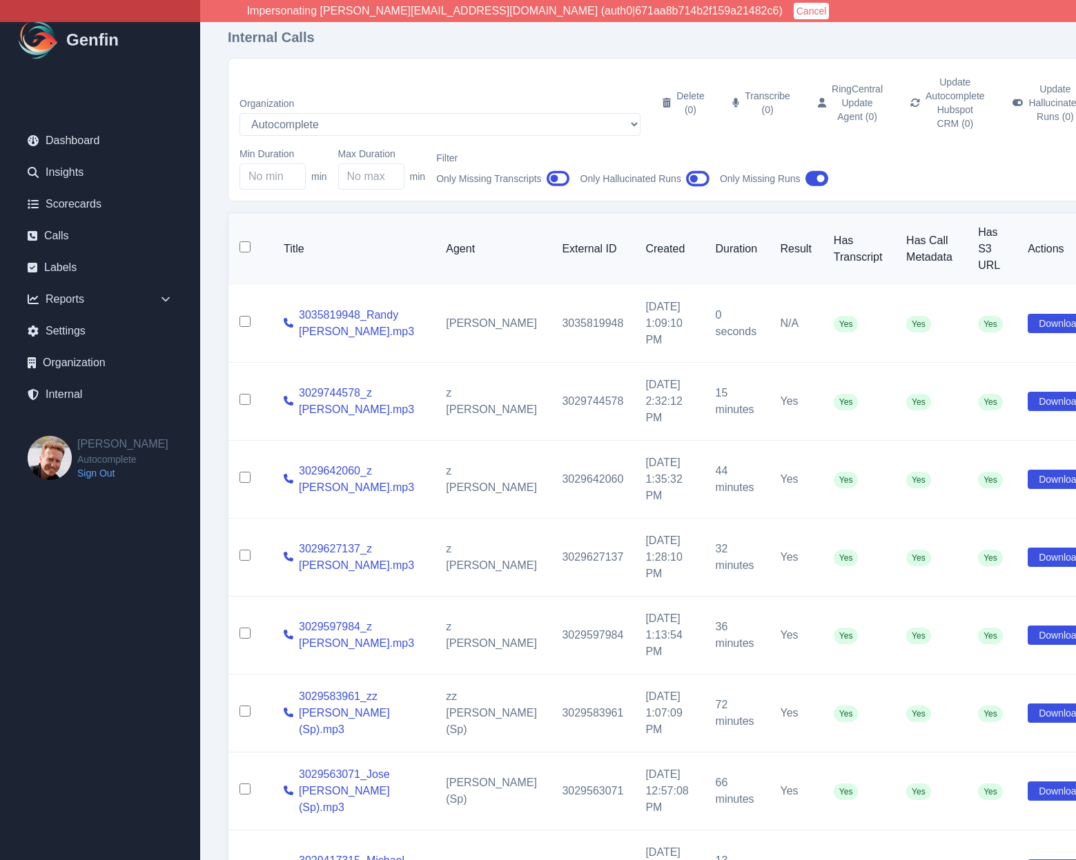
click at [244, 241] on input "checkbox" at bounding box center [244, 246] width 11 height 11
checkbox input "true"
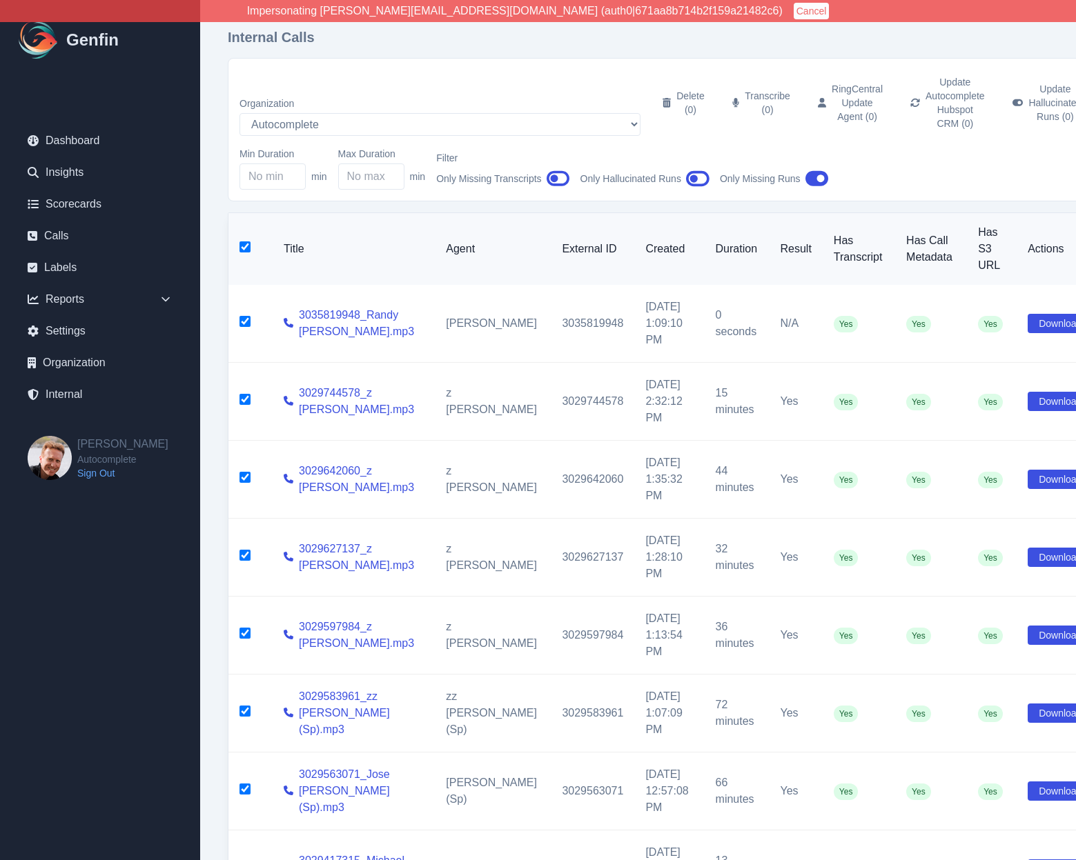
checkbox input "true"
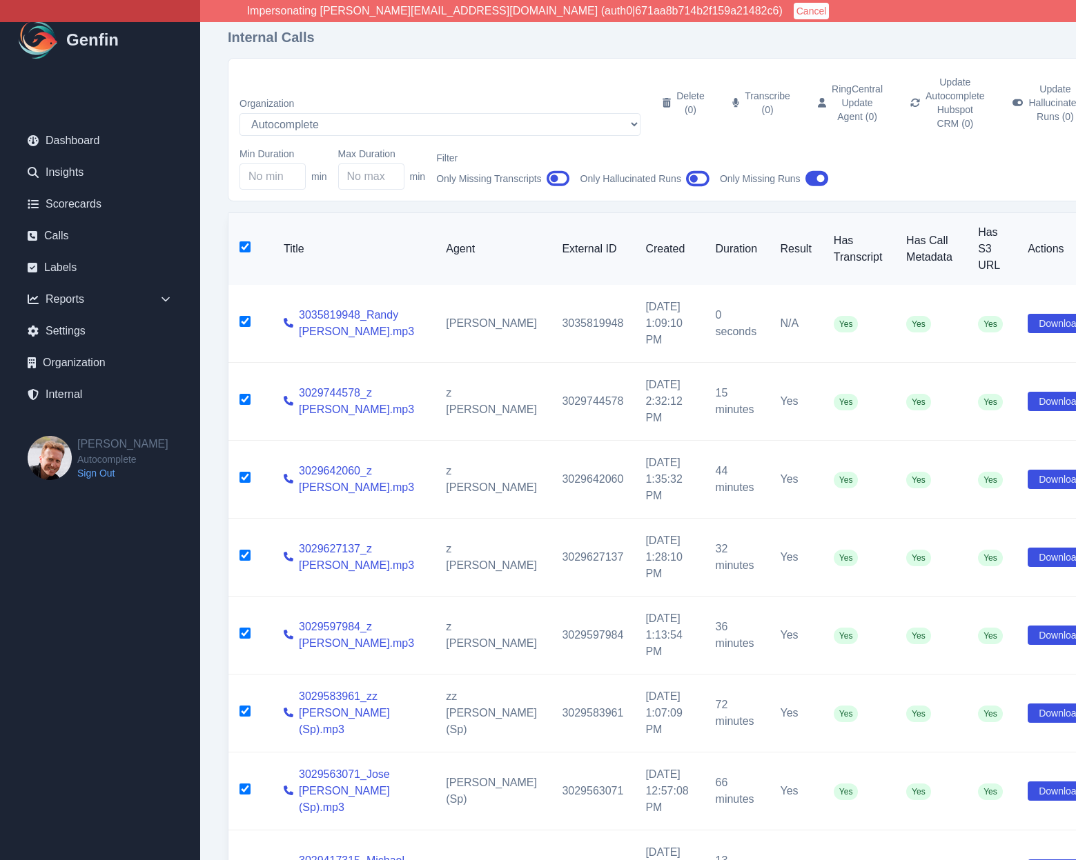
checkbox input "true"
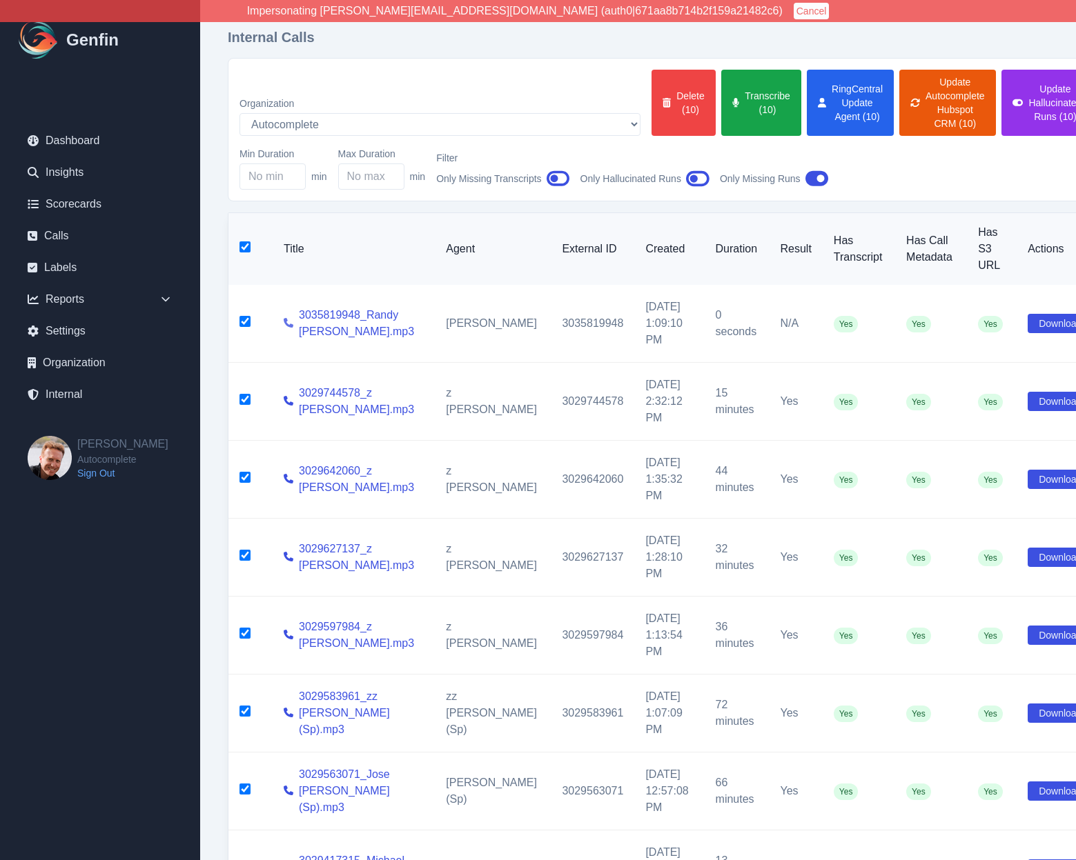
click at [290, 318] on icon at bounding box center [289, 323] width 10 height 10
click at [245, 316] on input "checkbox" at bounding box center [244, 321] width 11 height 11
checkbox input "false"
click at [971, 127] on div "Organization AADirect Aainsco.com Aainsco.com alec+america@system2.fitness alec…" at bounding box center [665, 130] width 853 height 120
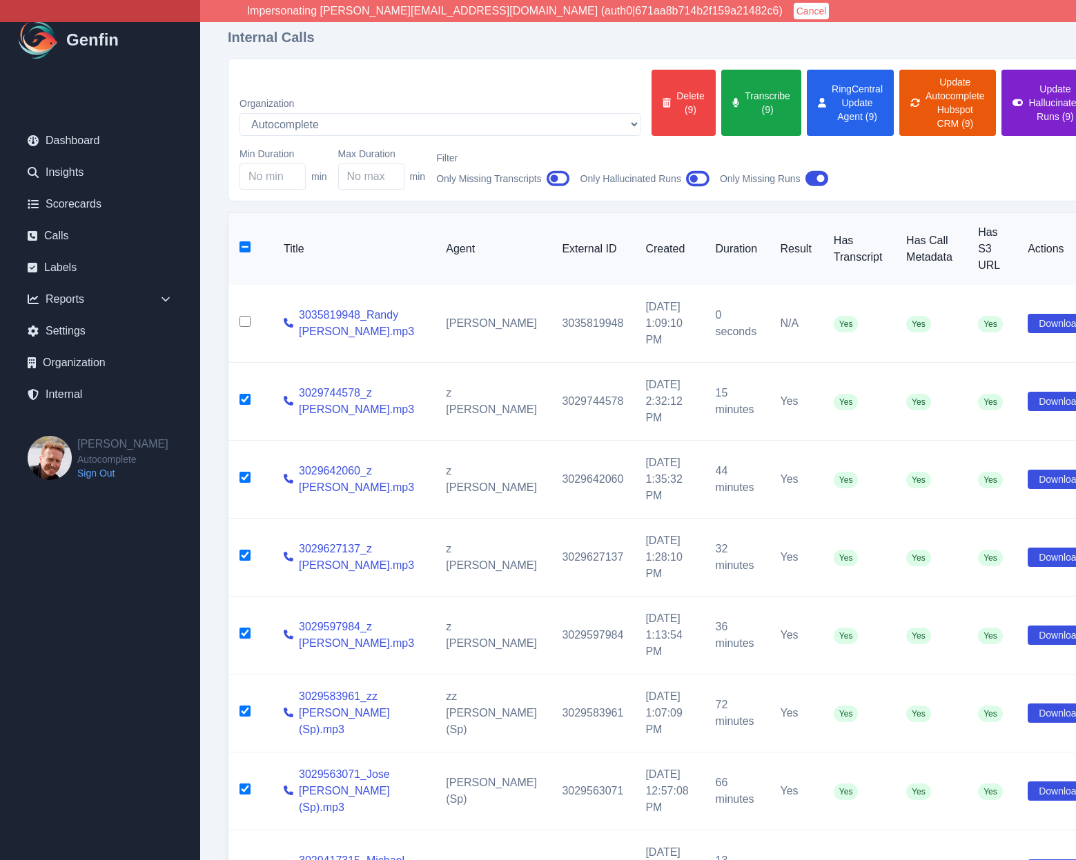
click at [1001, 101] on button "Update Hallucinated Runs (9)" at bounding box center [1047, 103] width 92 height 66
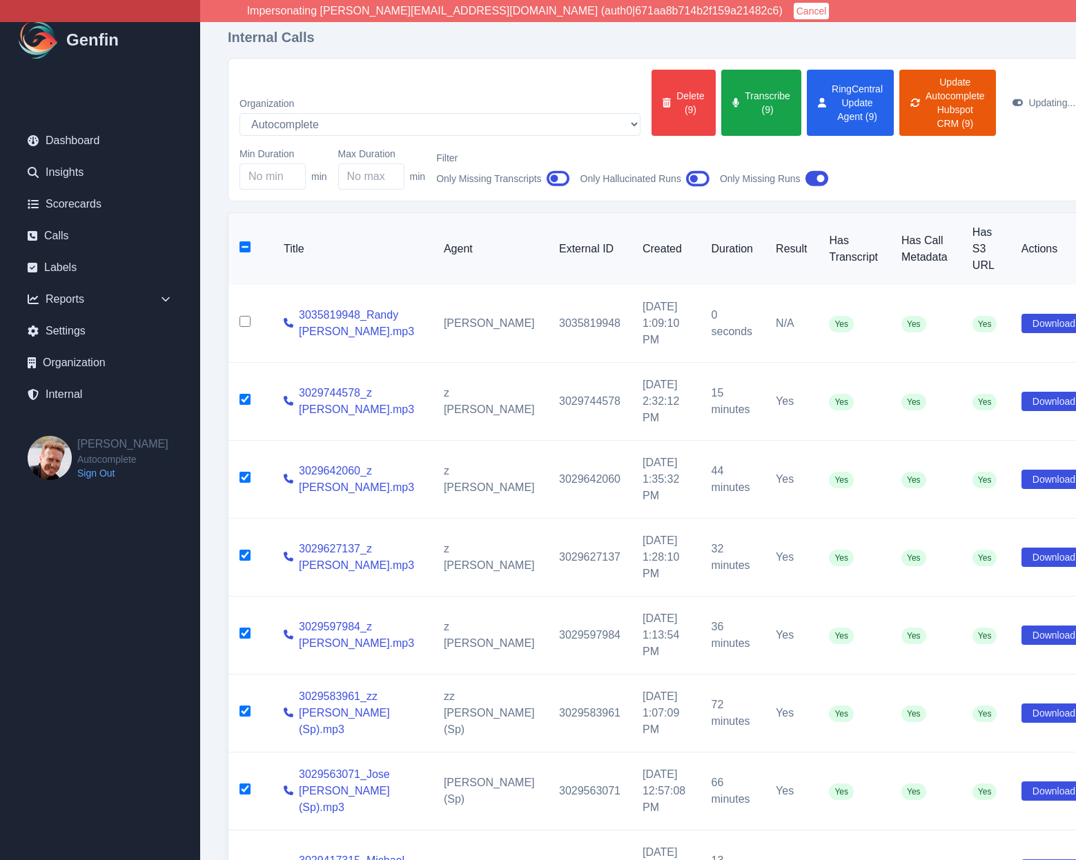
scroll to position [284, 0]
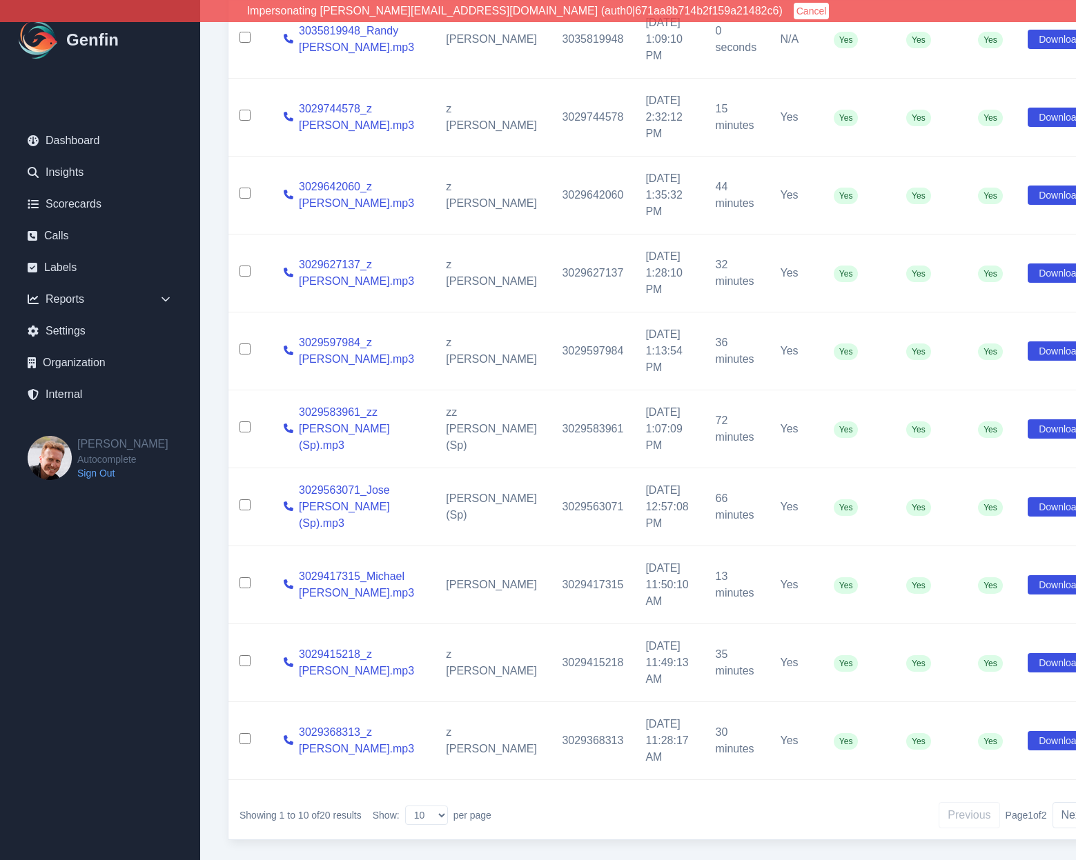
checkbox input "false"
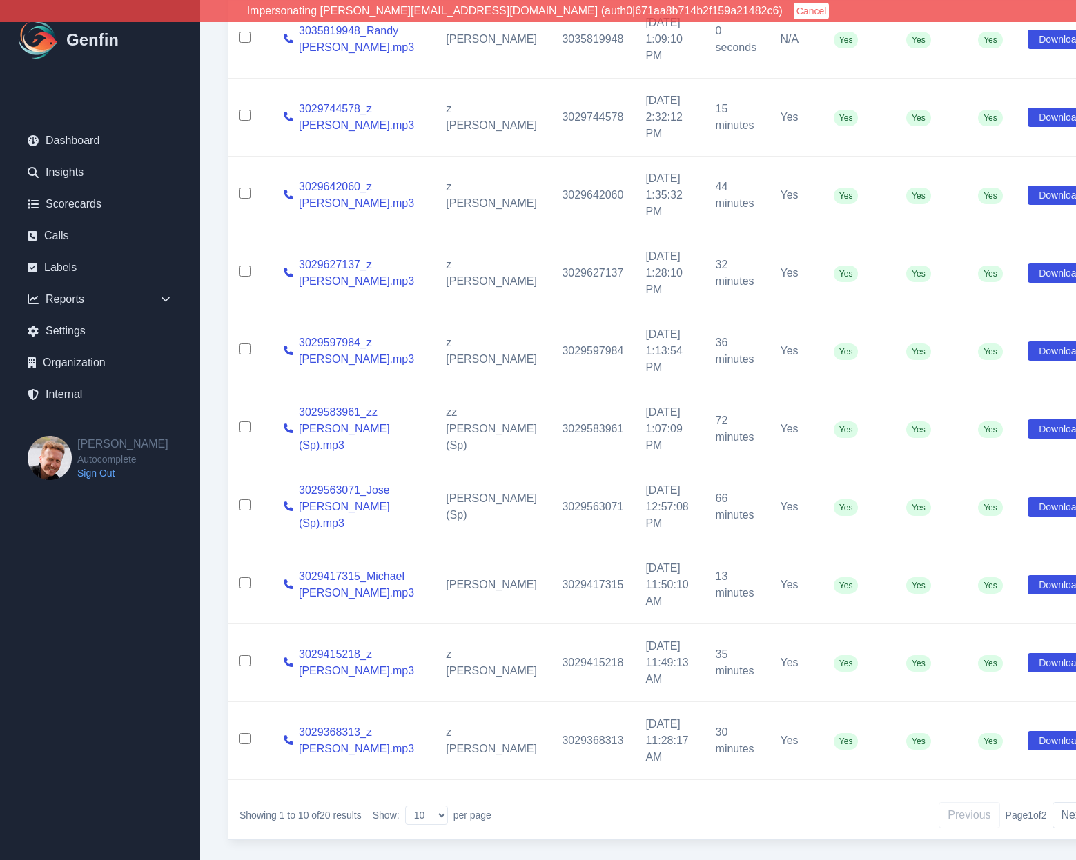
checkbox input "false"
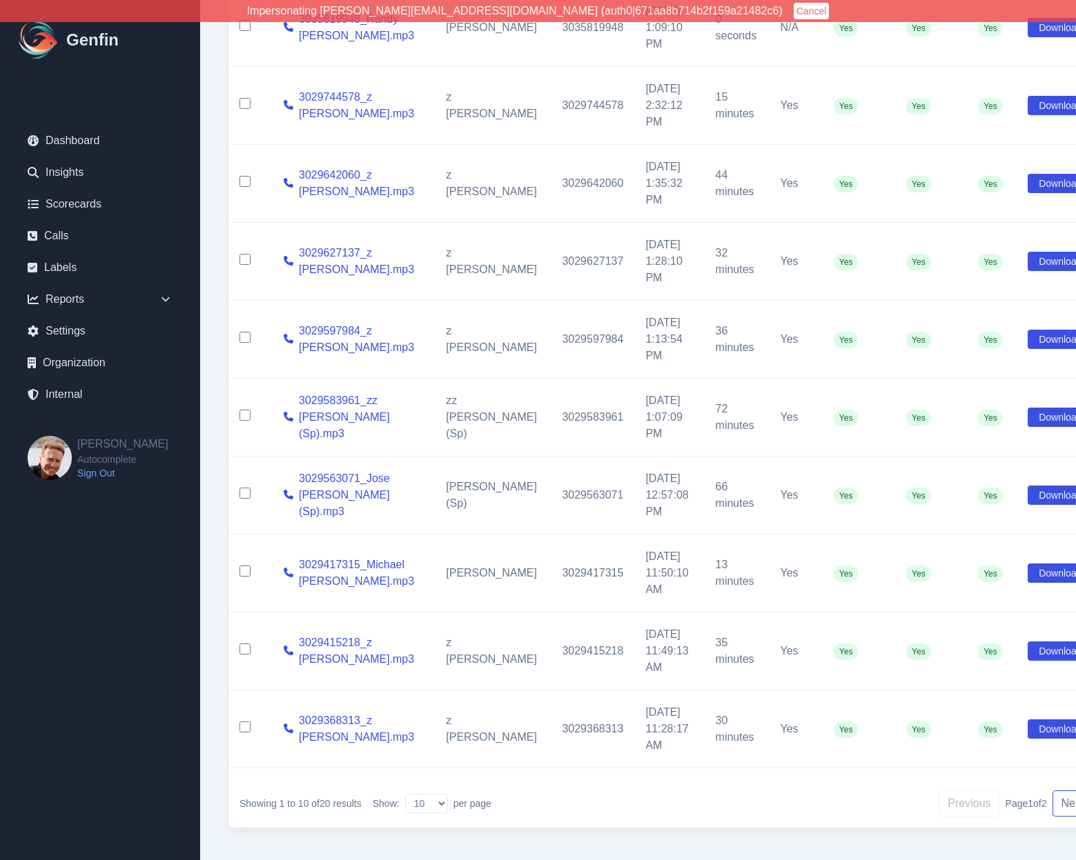
click at [1052, 791] on button "Next" at bounding box center [1072, 804] width 41 height 26
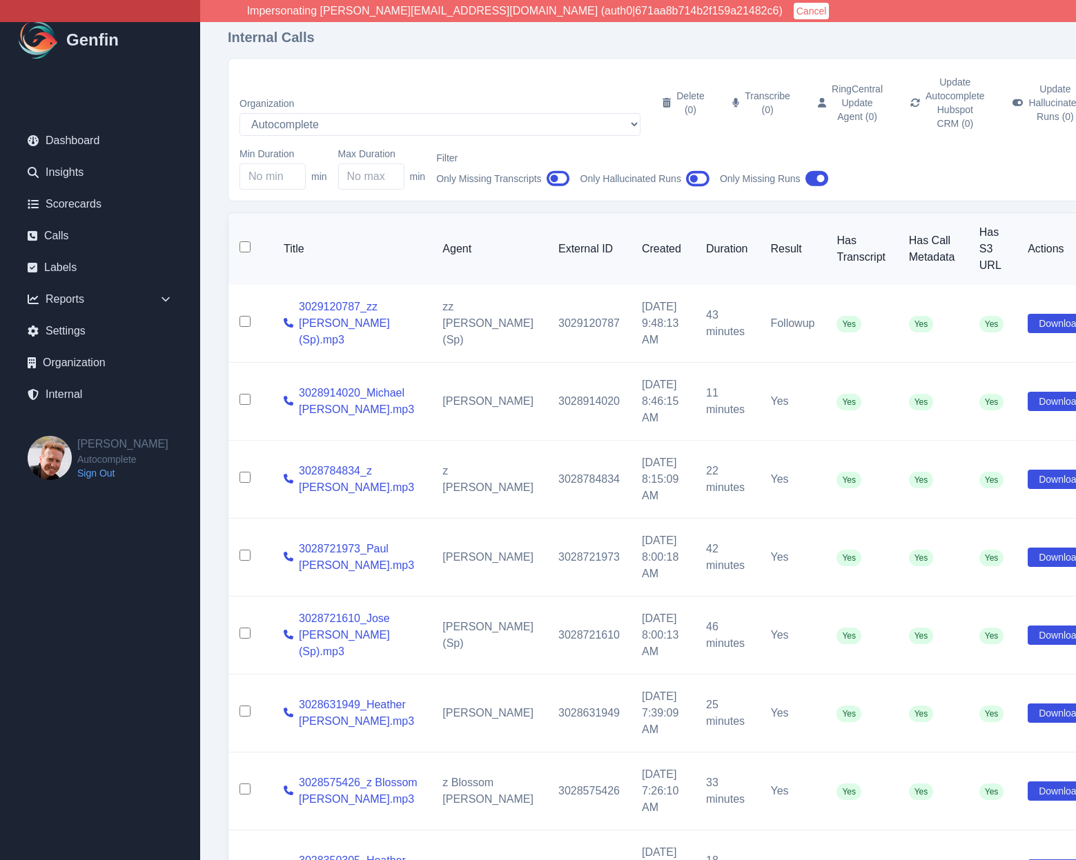
click at [244, 241] on input "checkbox" at bounding box center [244, 246] width 11 height 11
checkbox input "true"
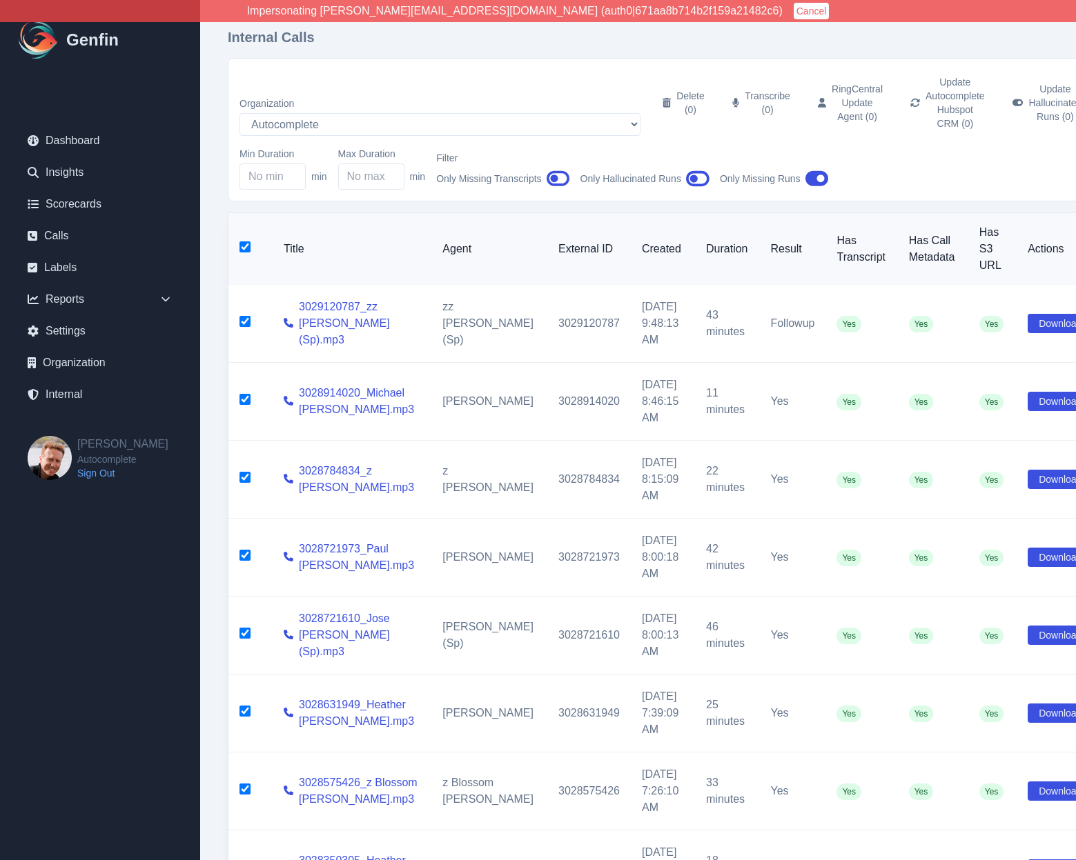
checkbox input "true"
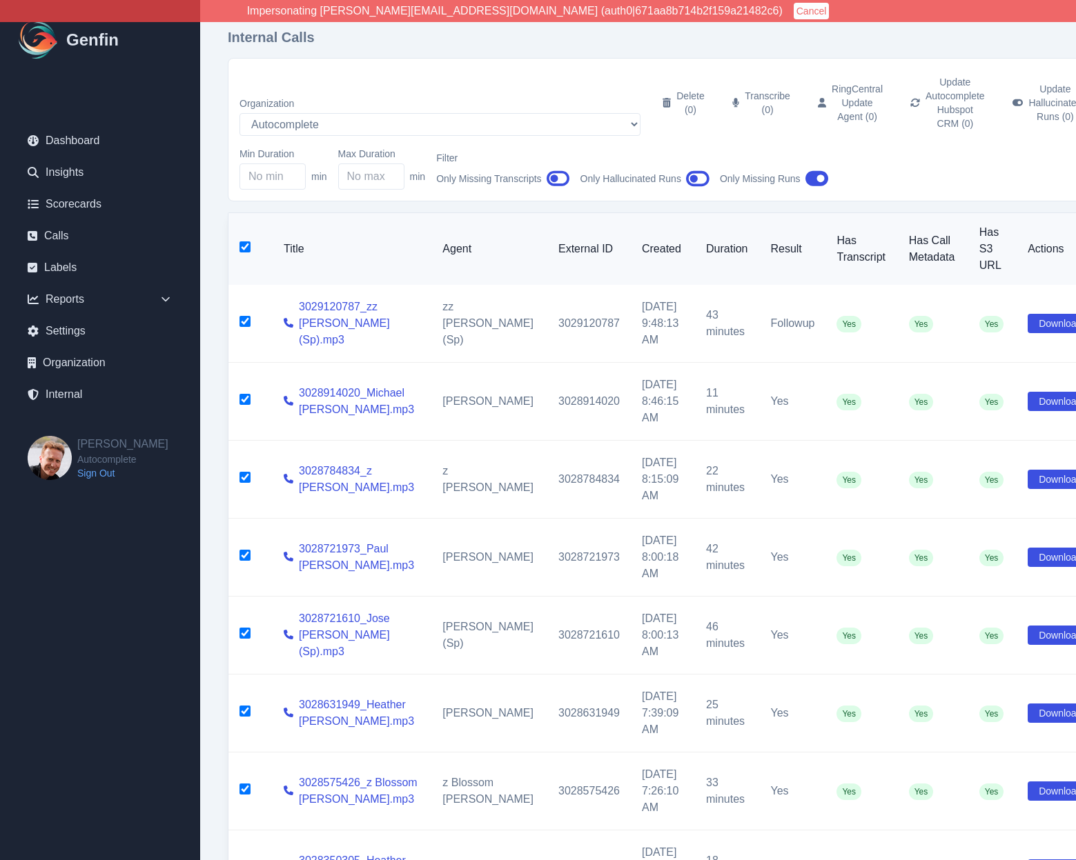
checkbox input "true"
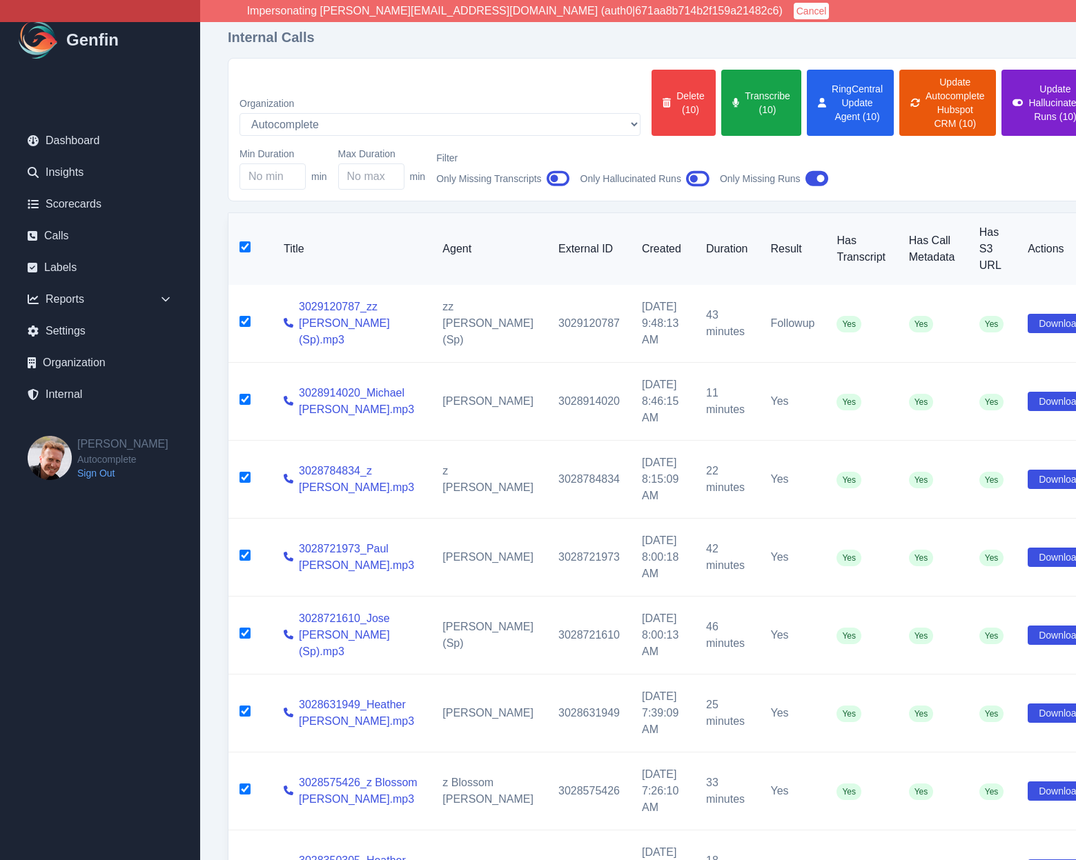
click at [1001, 86] on button "Update Hallucinated Runs (10)" at bounding box center [1047, 103] width 92 height 66
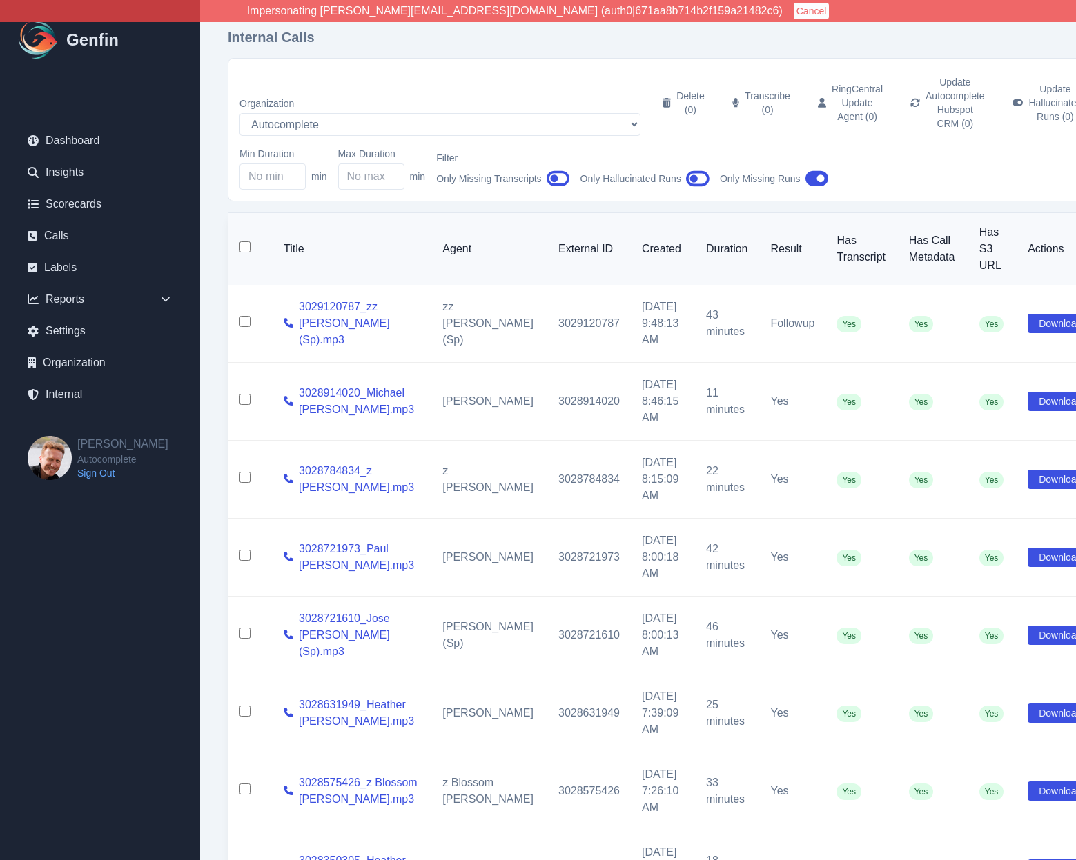
checkbox input "false"
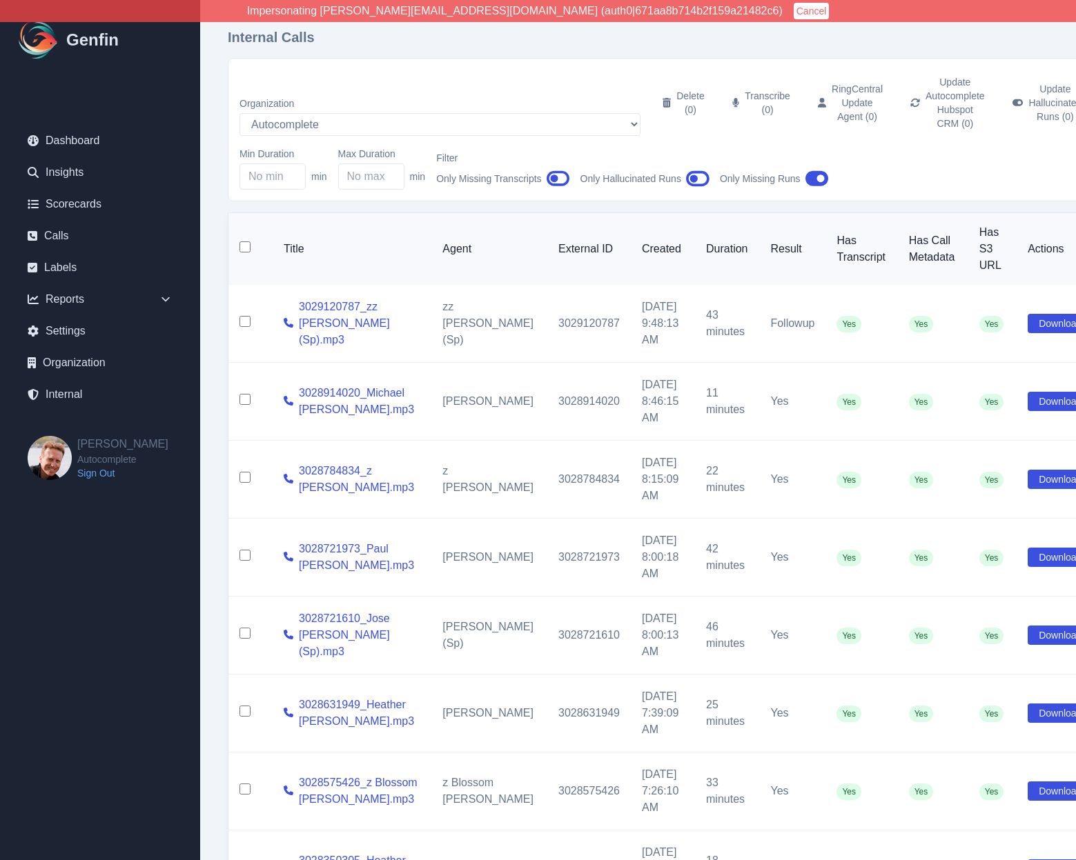
checkbox input "false"
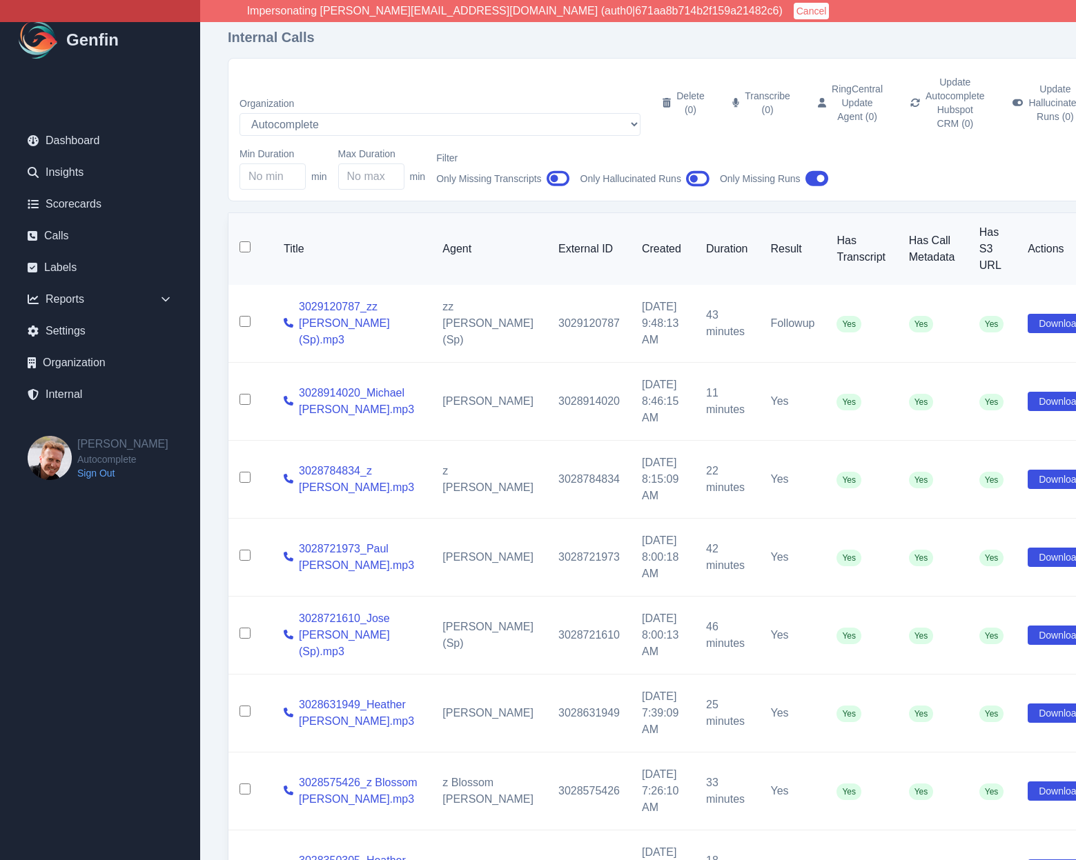
checkbox input "false"
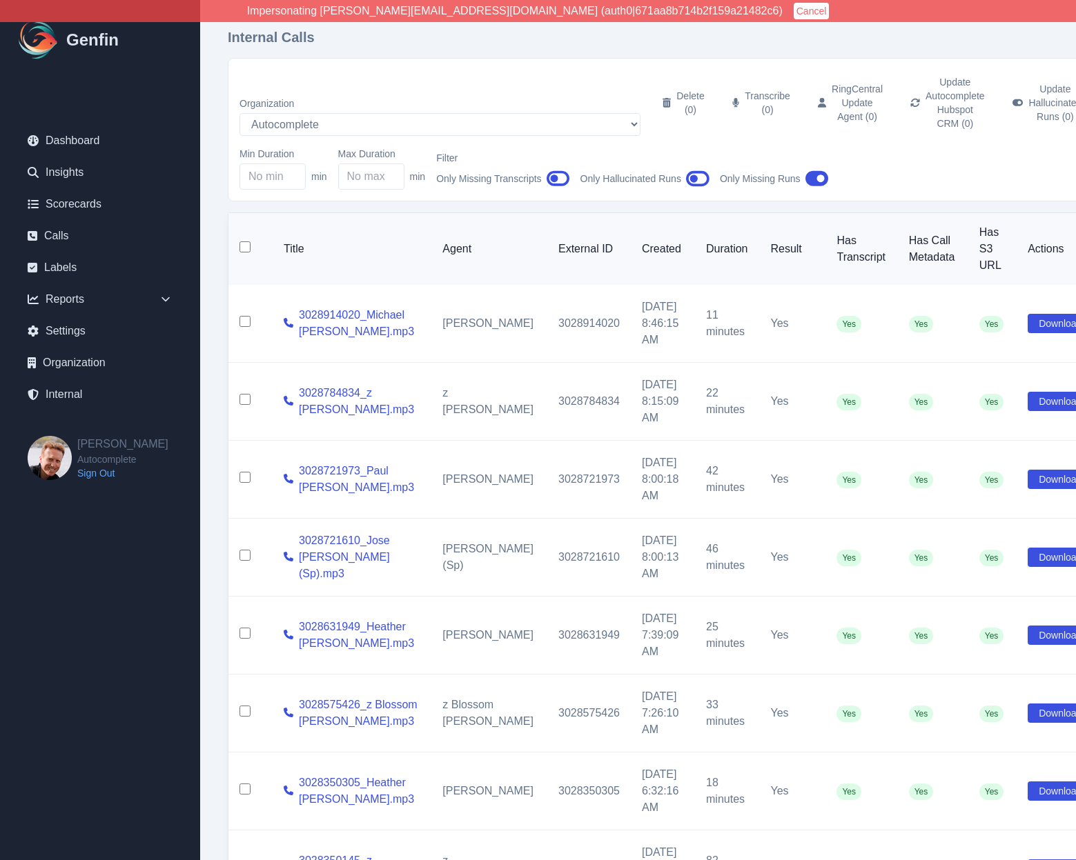
click at [674, 39] on h1 "Internal Calls" at bounding box center [666, 37] width 876 height 19
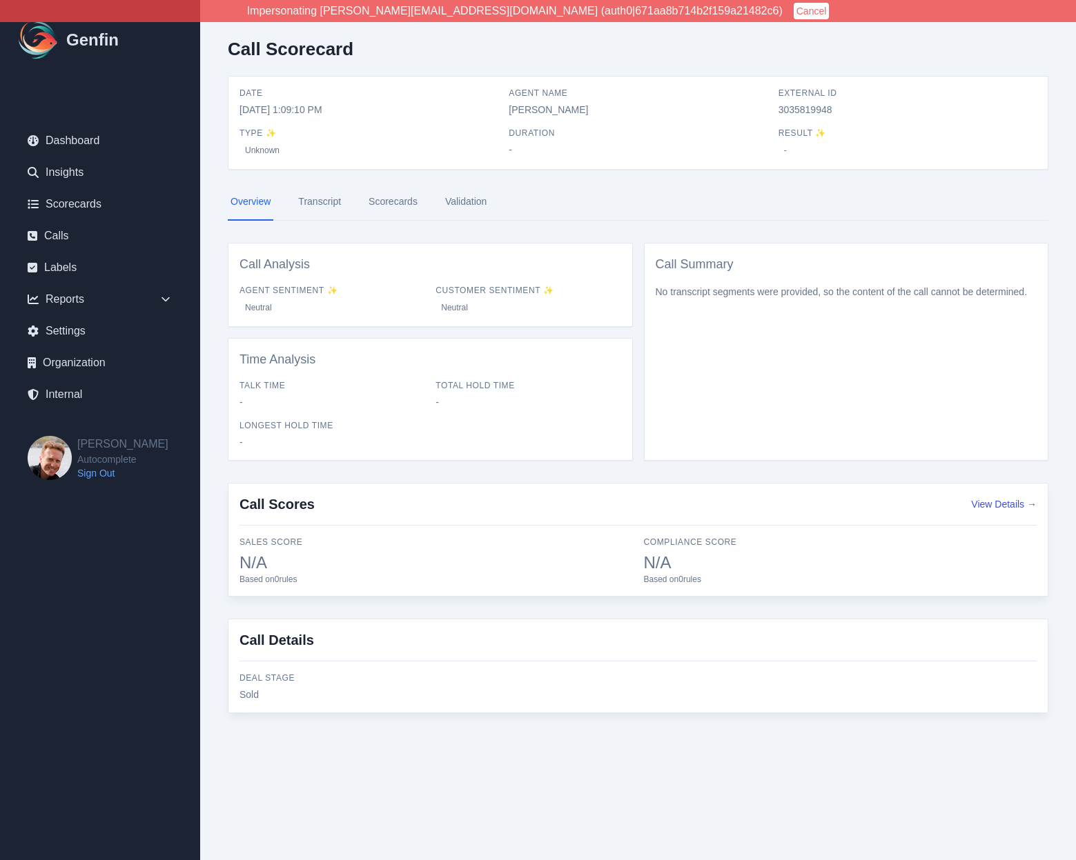
click at [320, 204] on link "Transcript" at bounding box center [319, 202] width 48 height 37
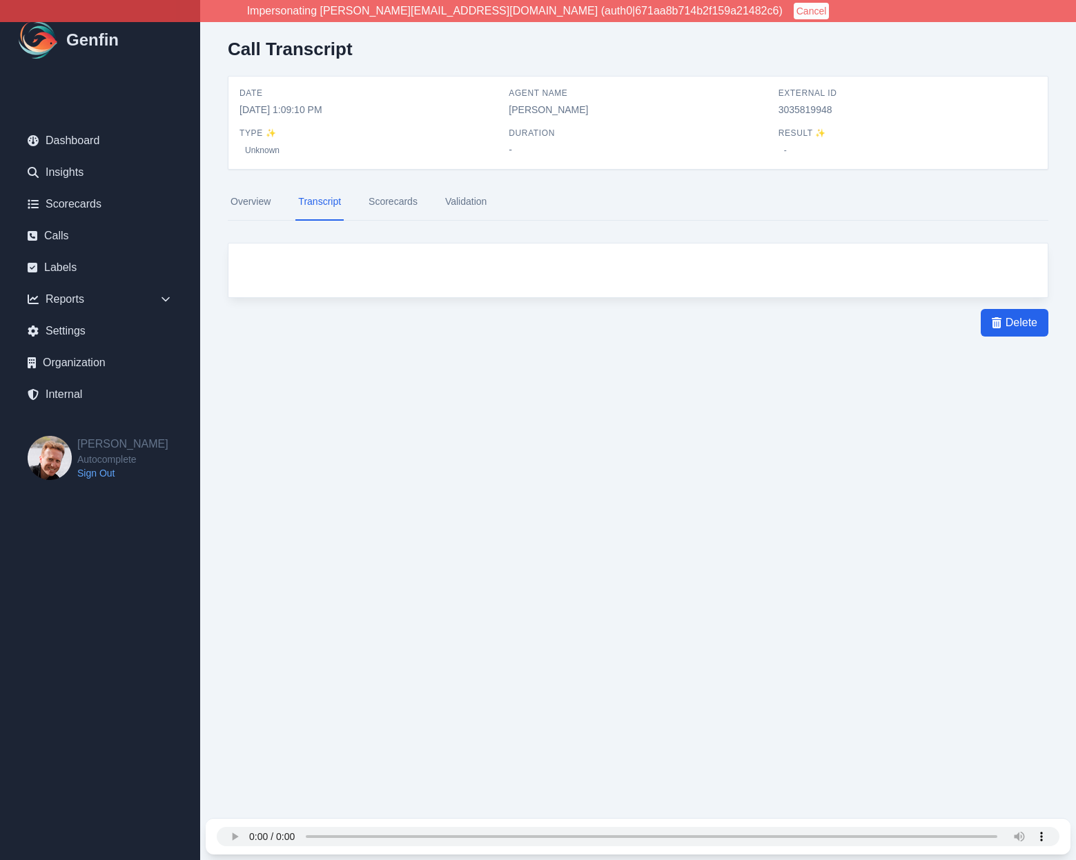
click at [398, 212] on link "Scorecards" at bounding box center [393, 202] width 55 height 37
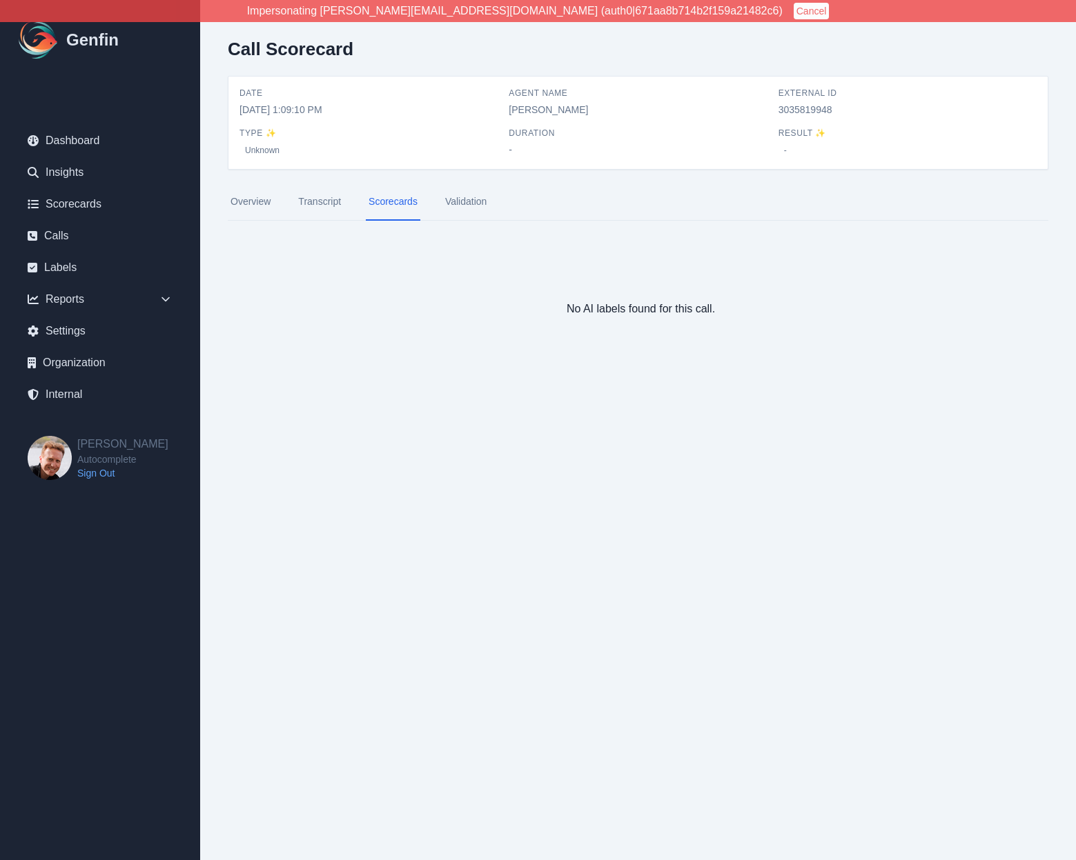
click at [251, 202] on link "Overview" at bounding box center [251, 202] width 46 height 37
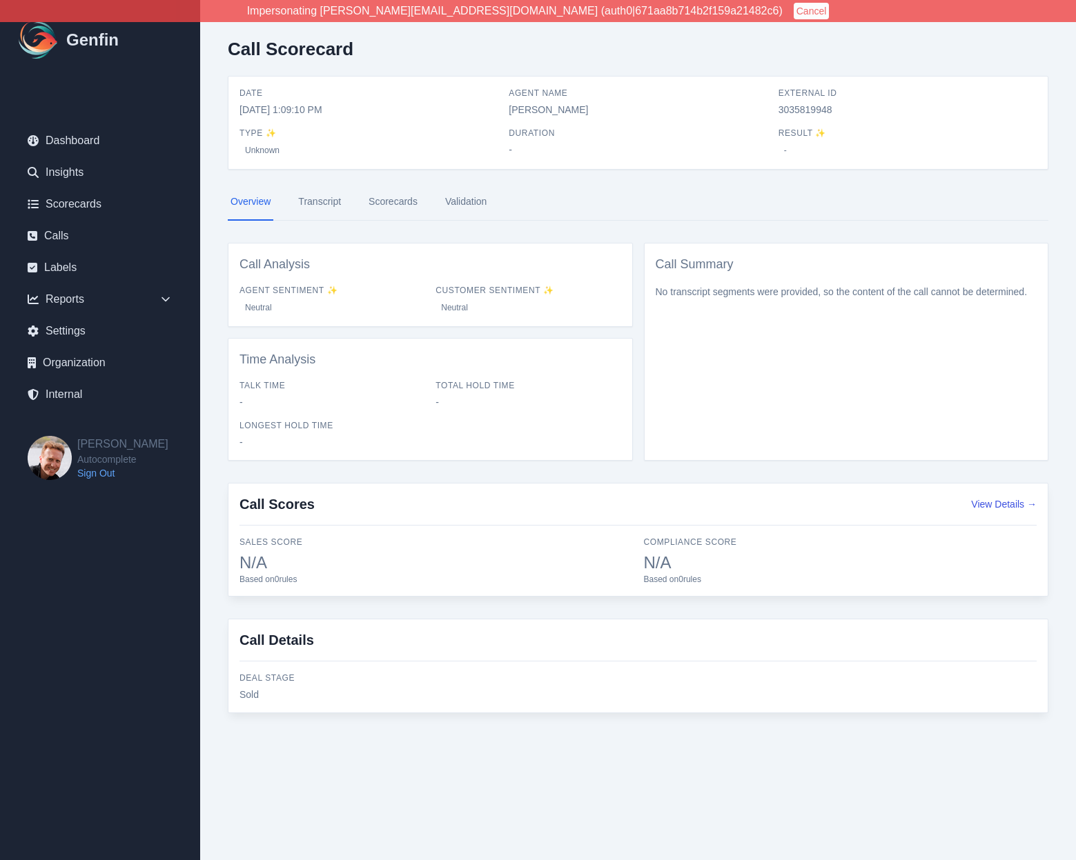
click at [214, 280] on div "Call Scorecard Date 8/13/2025, 1:09:10 PM Agent Name Randy Padilla External ID …" at bounding box center [638, 381] width 876 height 763
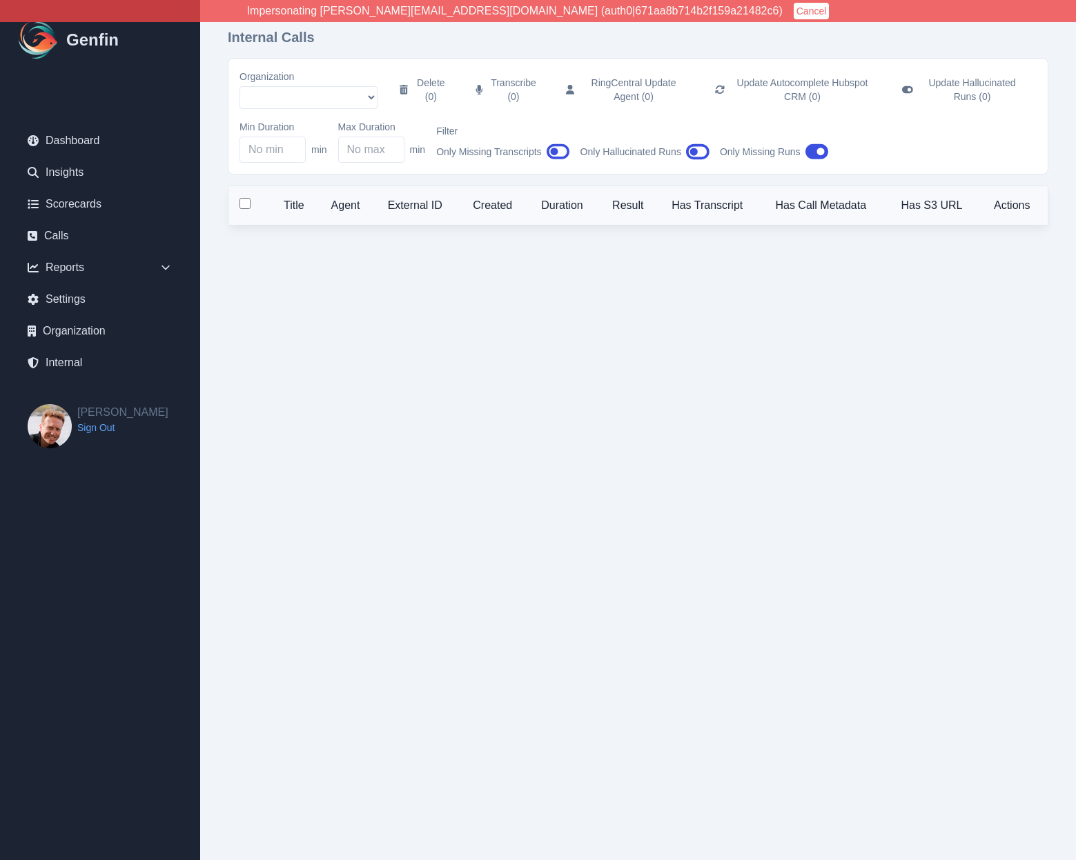
select select "5"
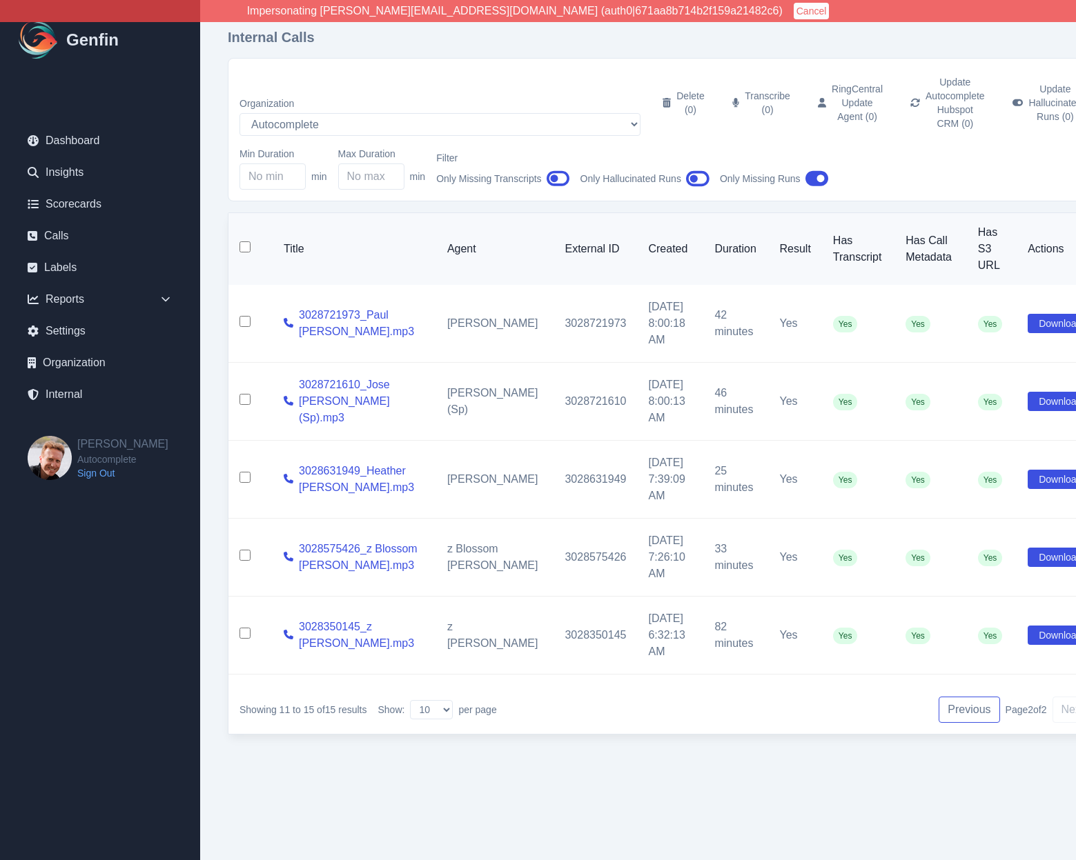
click at [938, 697] on button "Previous" at bounding box center [968, 710] width 61 height 26
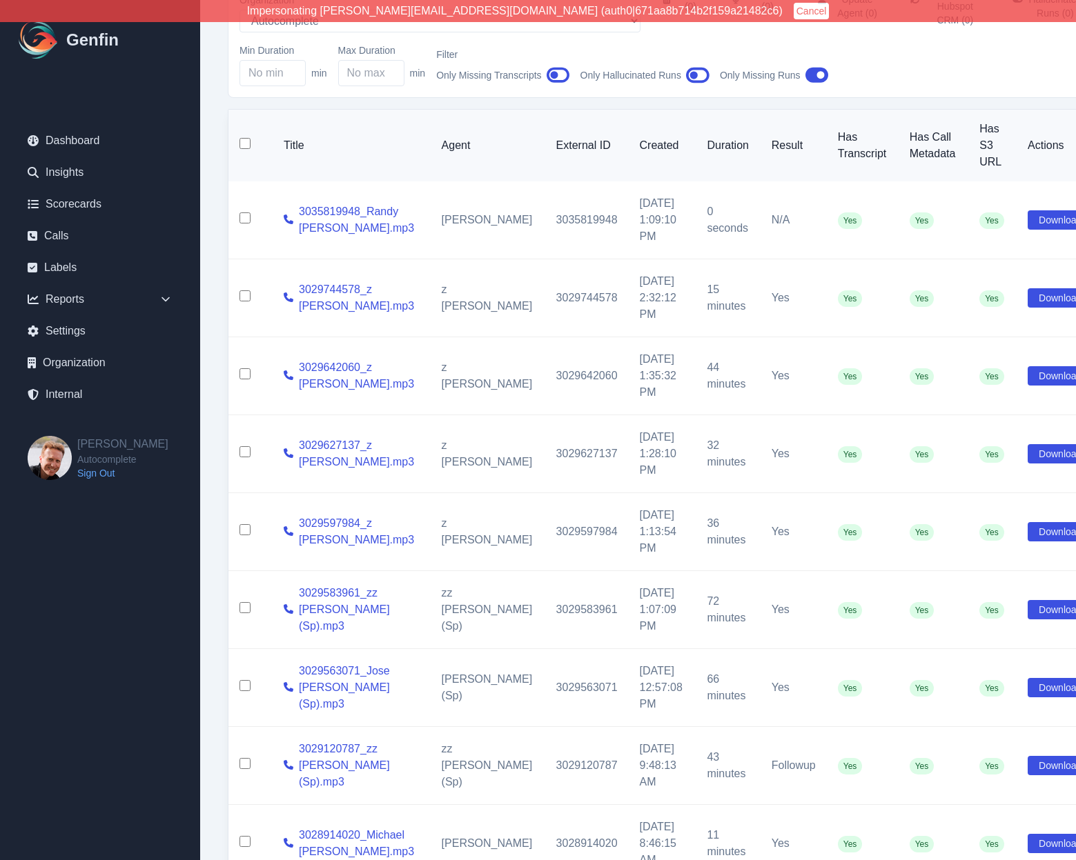
scroll to position [296, 0]
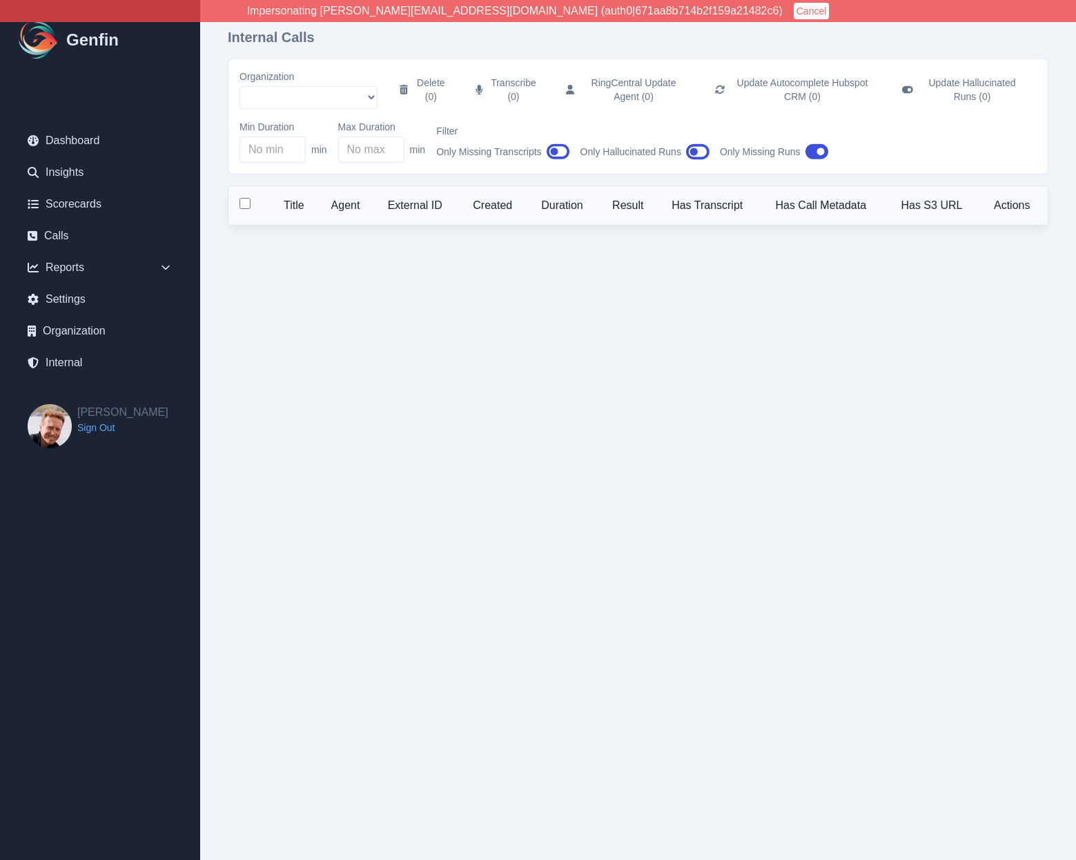
select select "5"
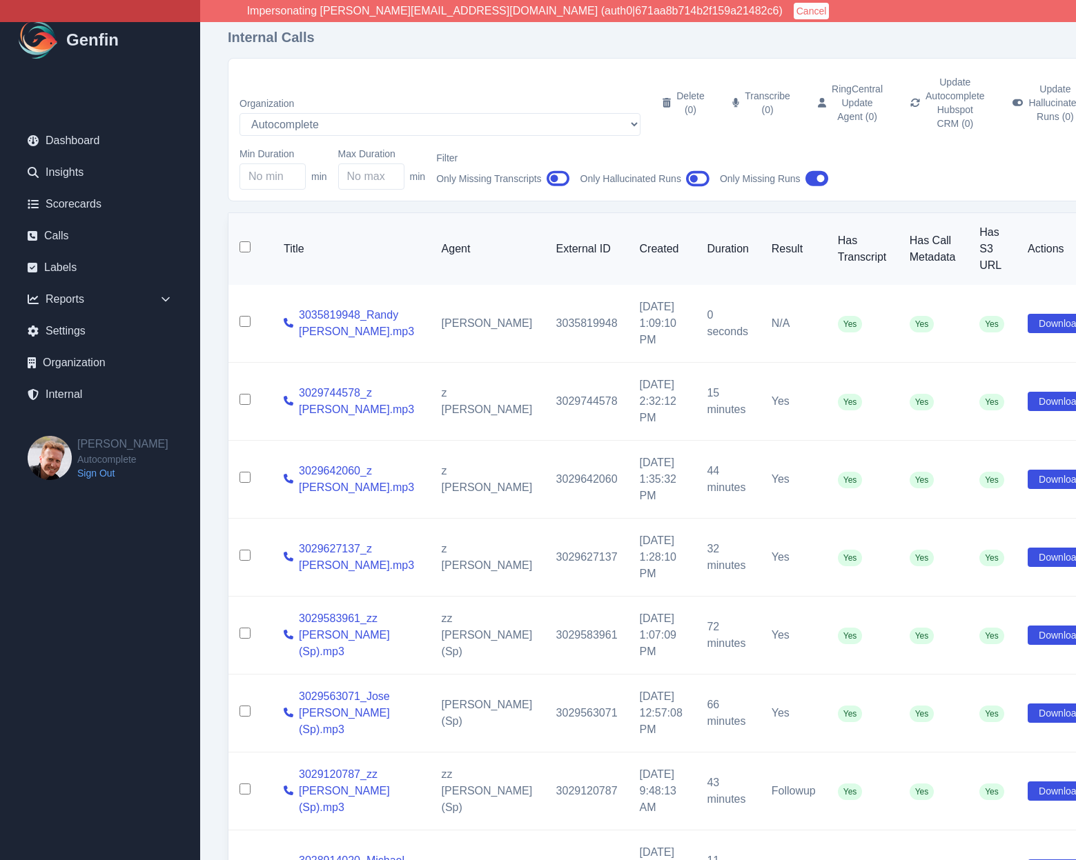
scroll to position [296, 0]
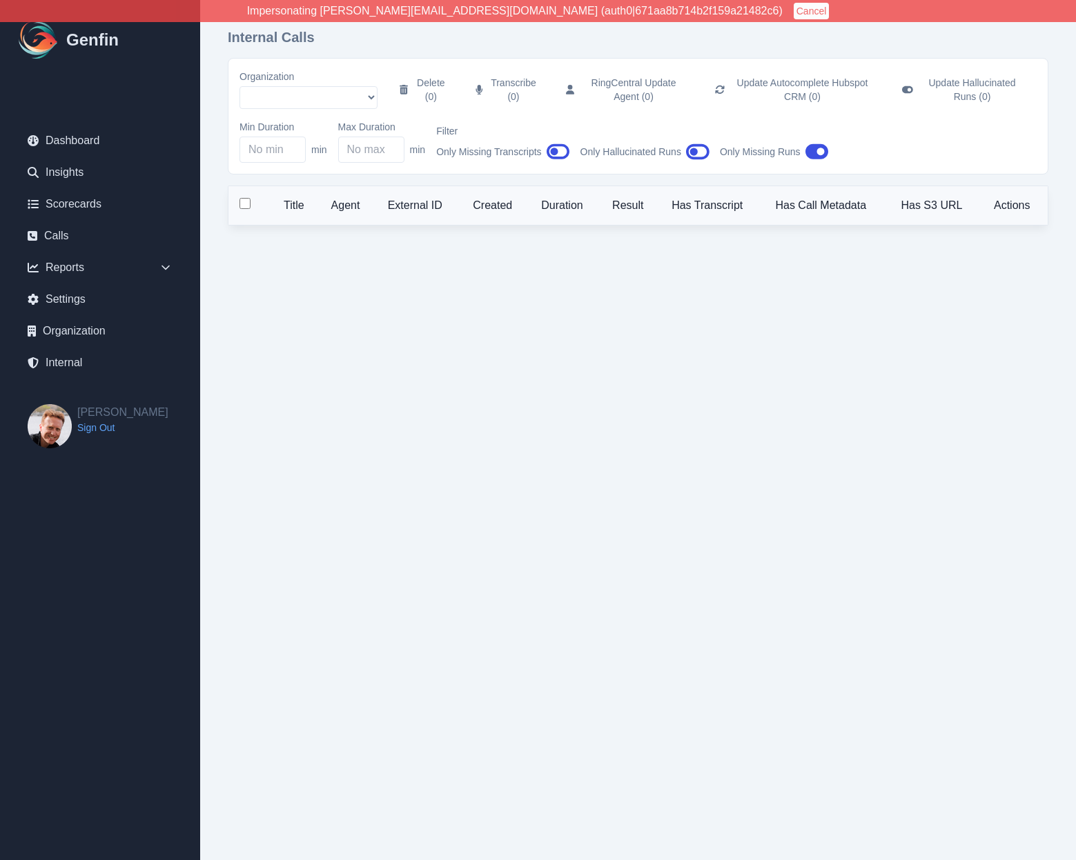
select select "5"
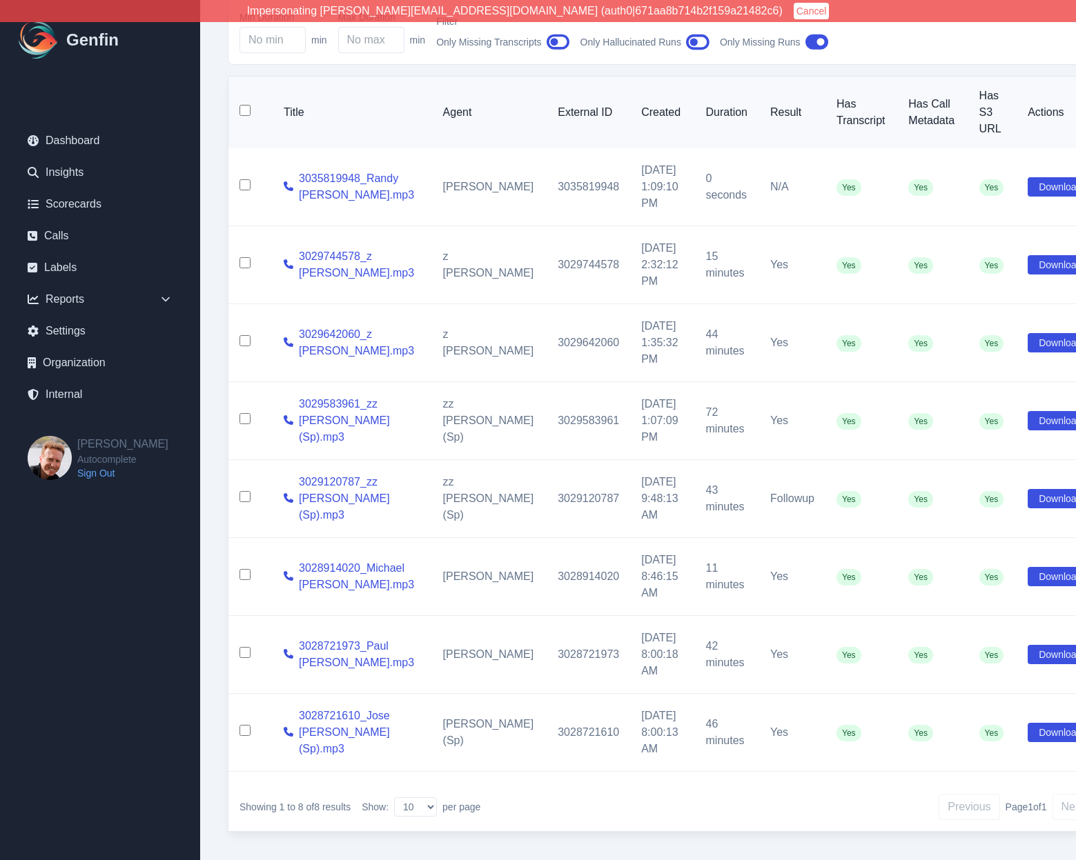
scroll to position [140, 0]
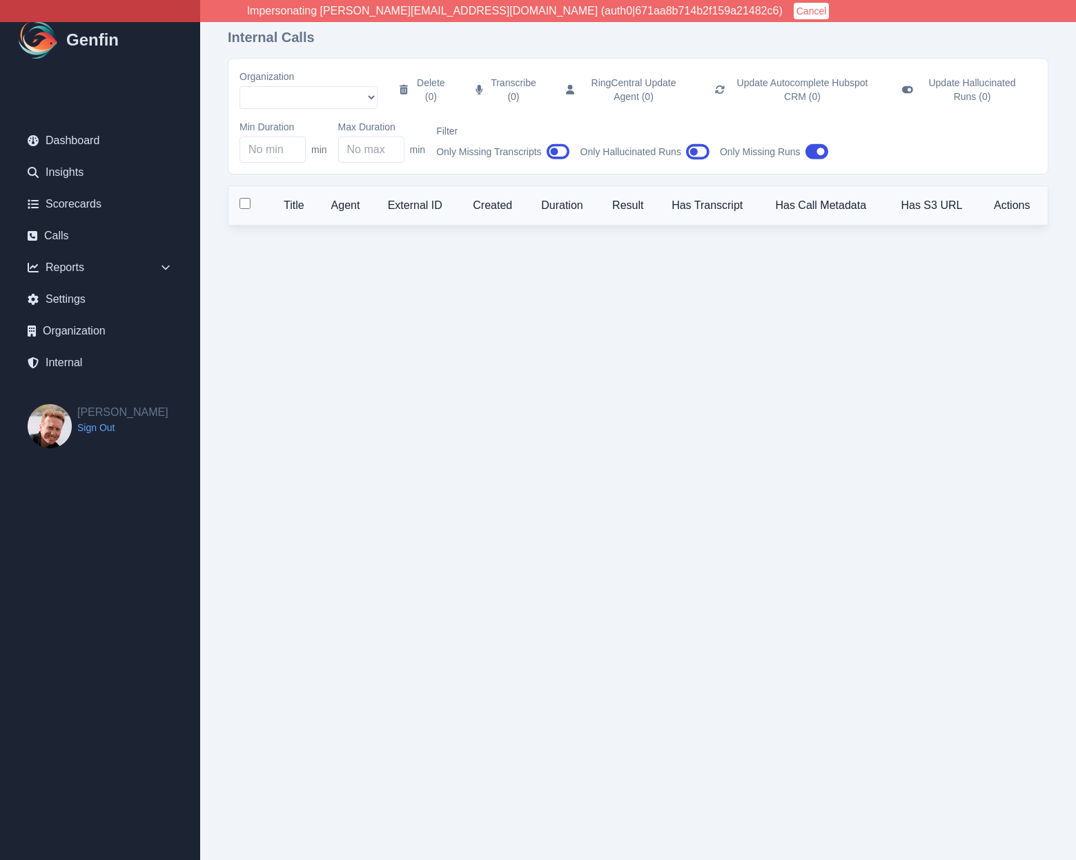
select select "5"
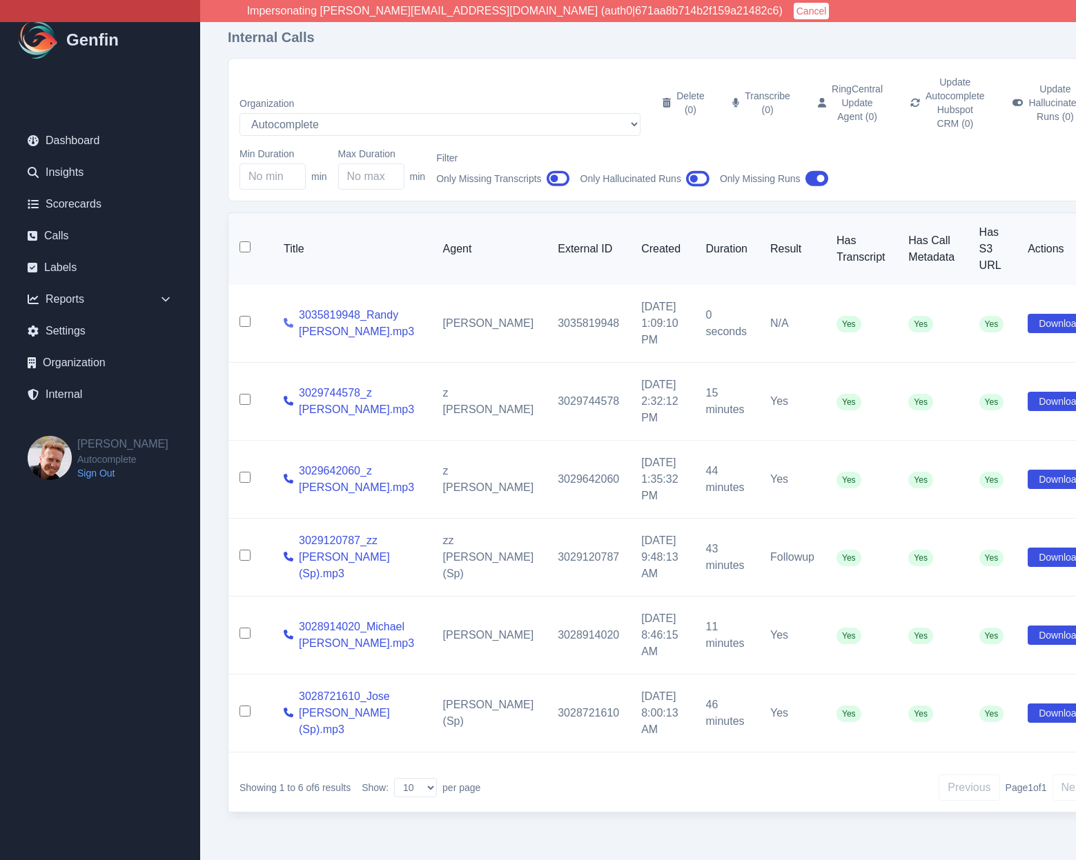
click at [284, 318] on icon at bounding box center [289, 323] width 10 height 10
click at [306, 307] on link "3035819948_Randy Padilla.mp3" at bounding box center [360, 323] width 122 height 33
click at [247, 316] on input "checkbox" at bounding box center [244, 321] width 11 height 11
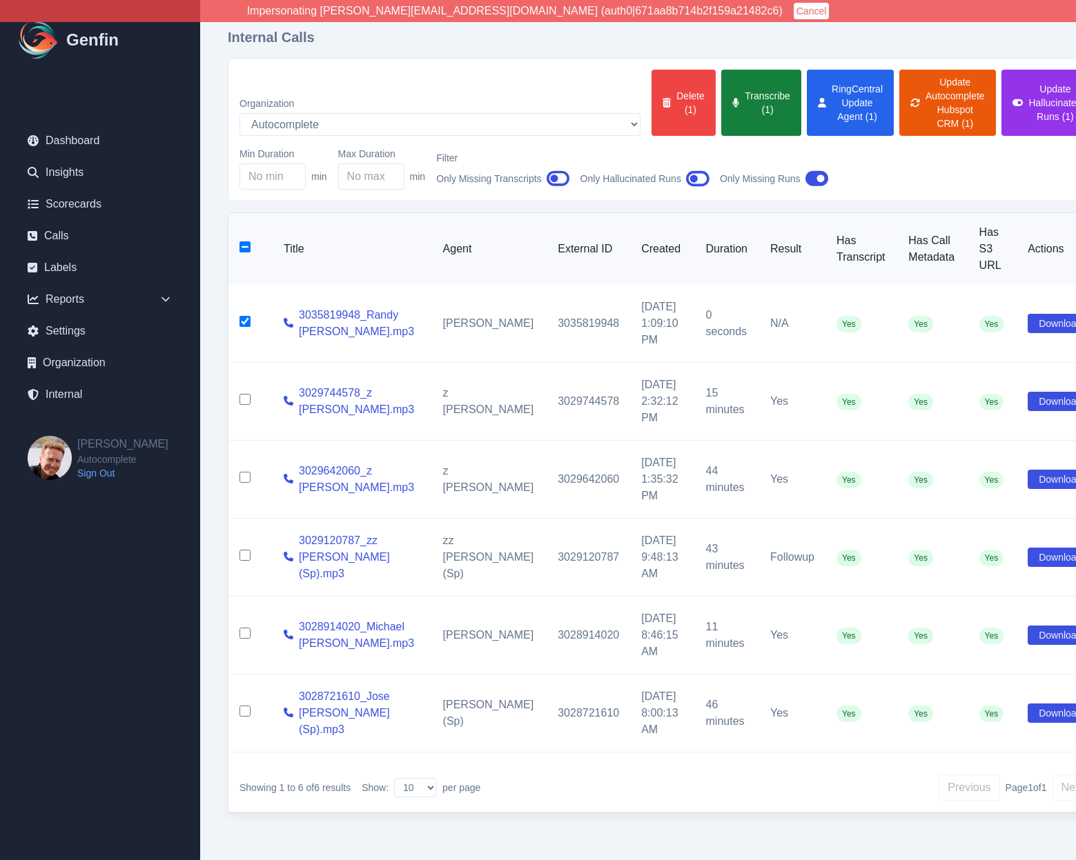
click at [721, 101] on button "Transcribe (1)" at bounding box center [761, 103] width 80 height 66
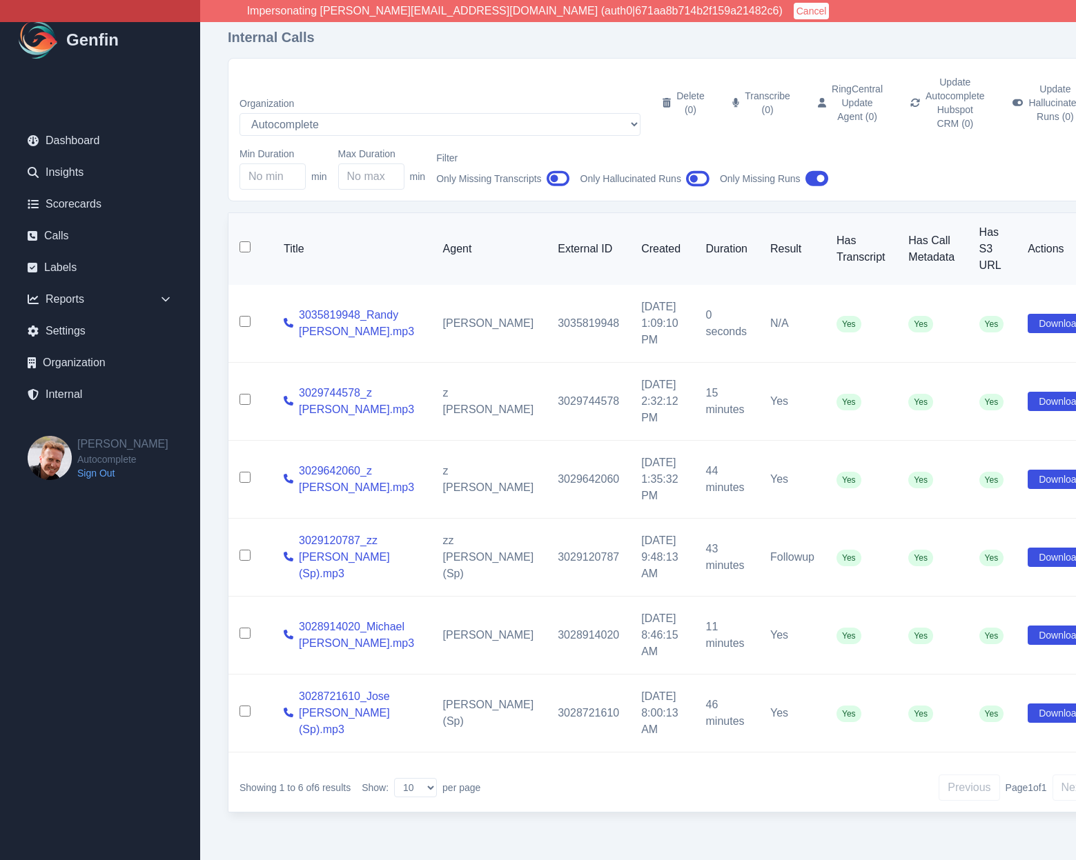
checkbox input "false"
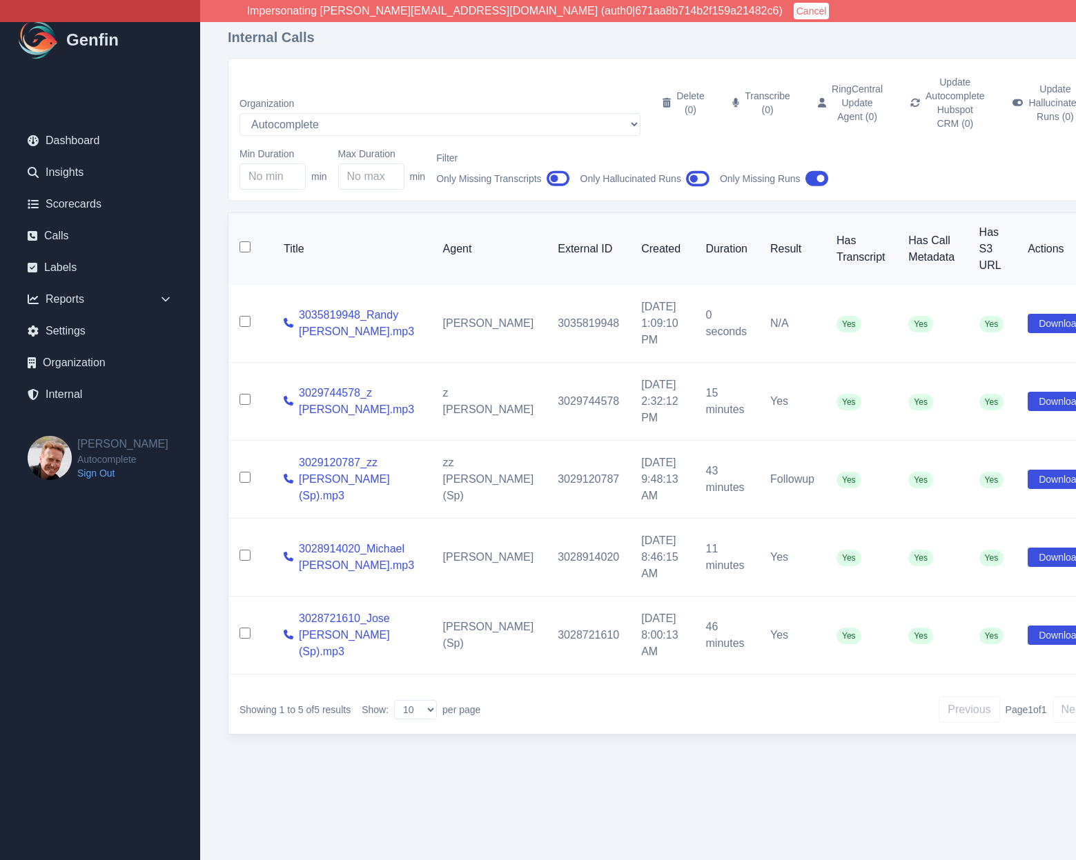
click at [620, 698] on div "Showing 1 to 5 of 5 results Show: 10 25 50 100 200 per page Previous Page 1 of …" at bounding box center [665, 710] width 875 height 48
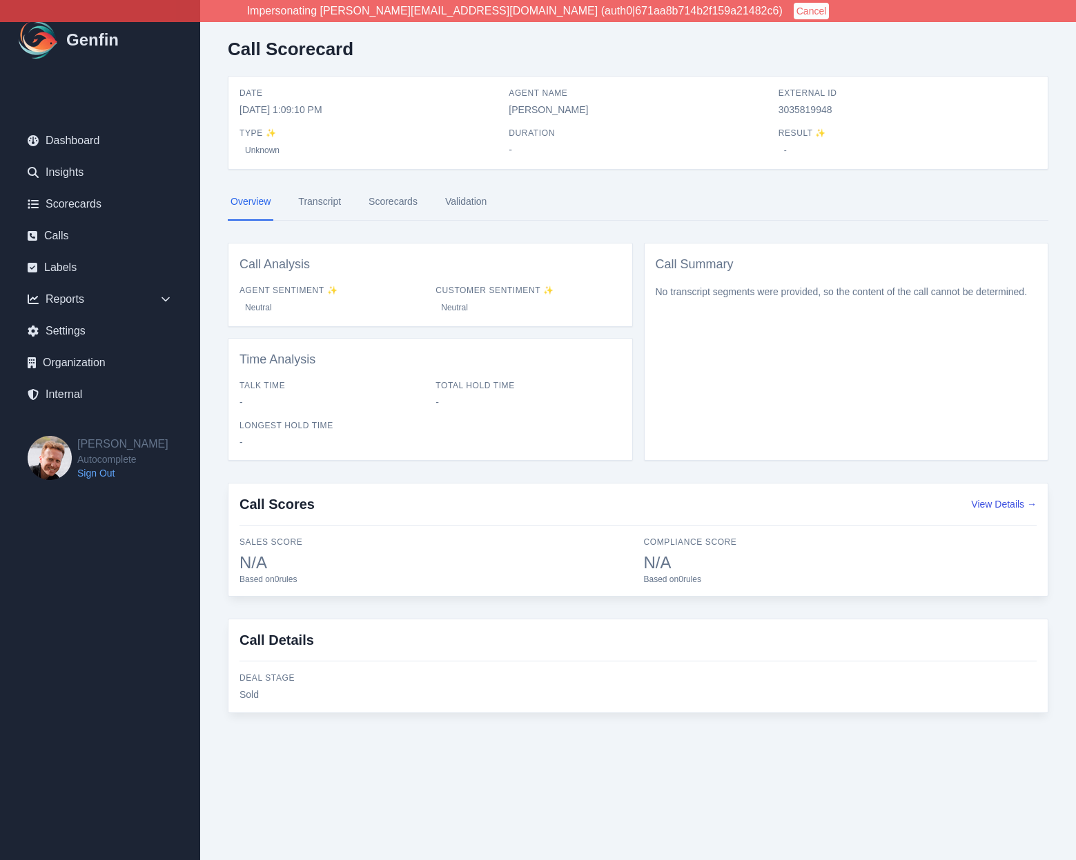
click at [322, 199] on link "Transcript" at bounding box center [319, 202] width 48 height 37
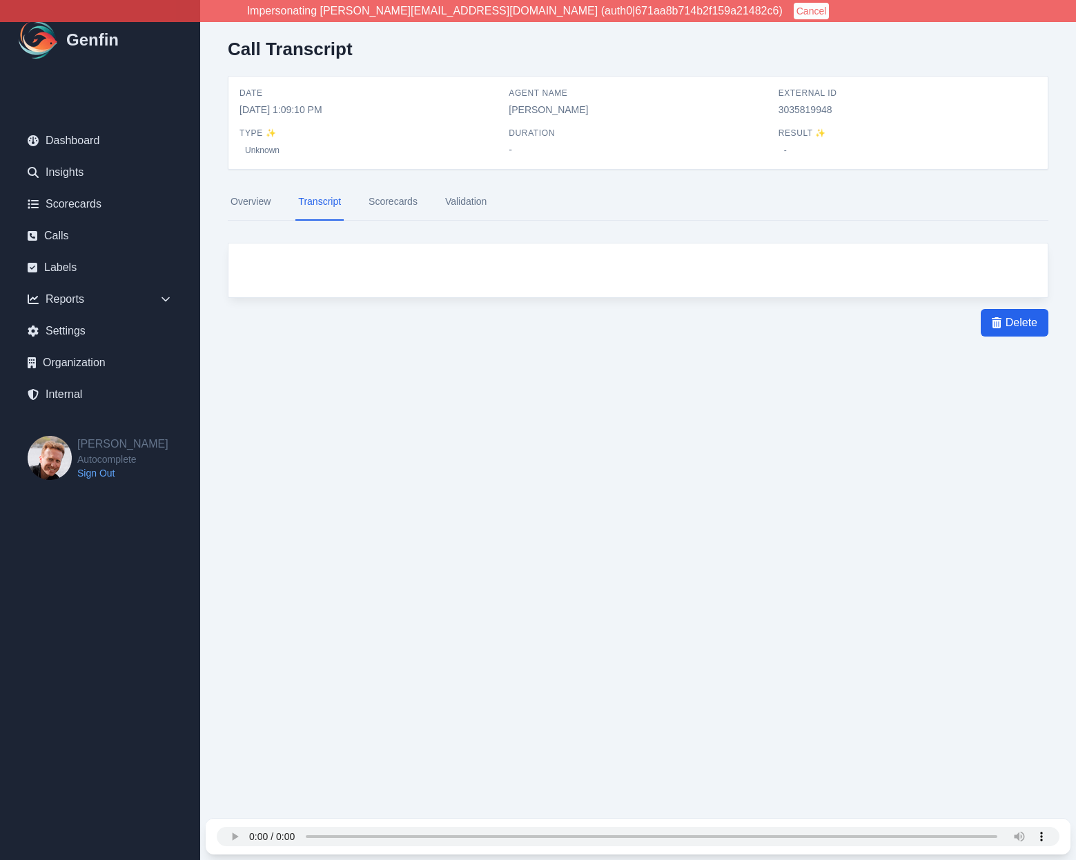
click at [211, 431] on html "Impersonating [PERSON_NAME][EMAIL_ADDRESS][DOMAIN_NAME] (auth0|671aa8b714b2f159…" at bounding box center [538, 215] width 1076 height 431
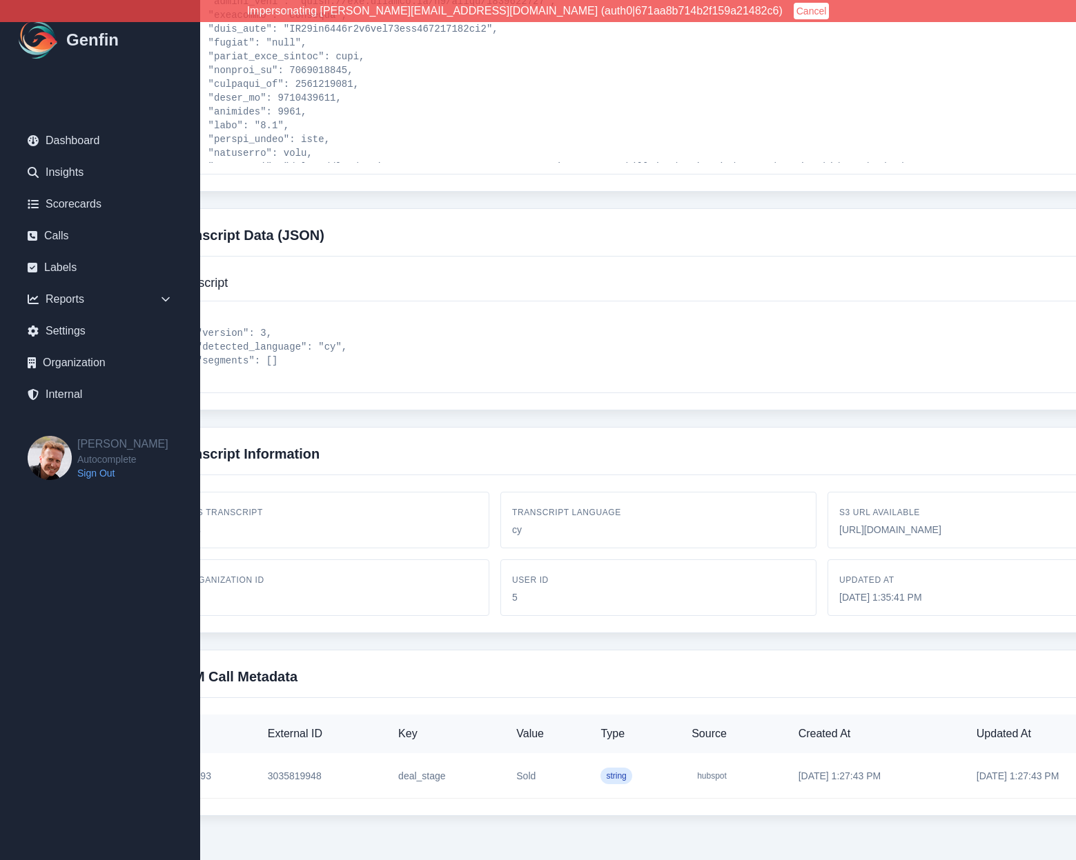
scroll to position [898, 184]
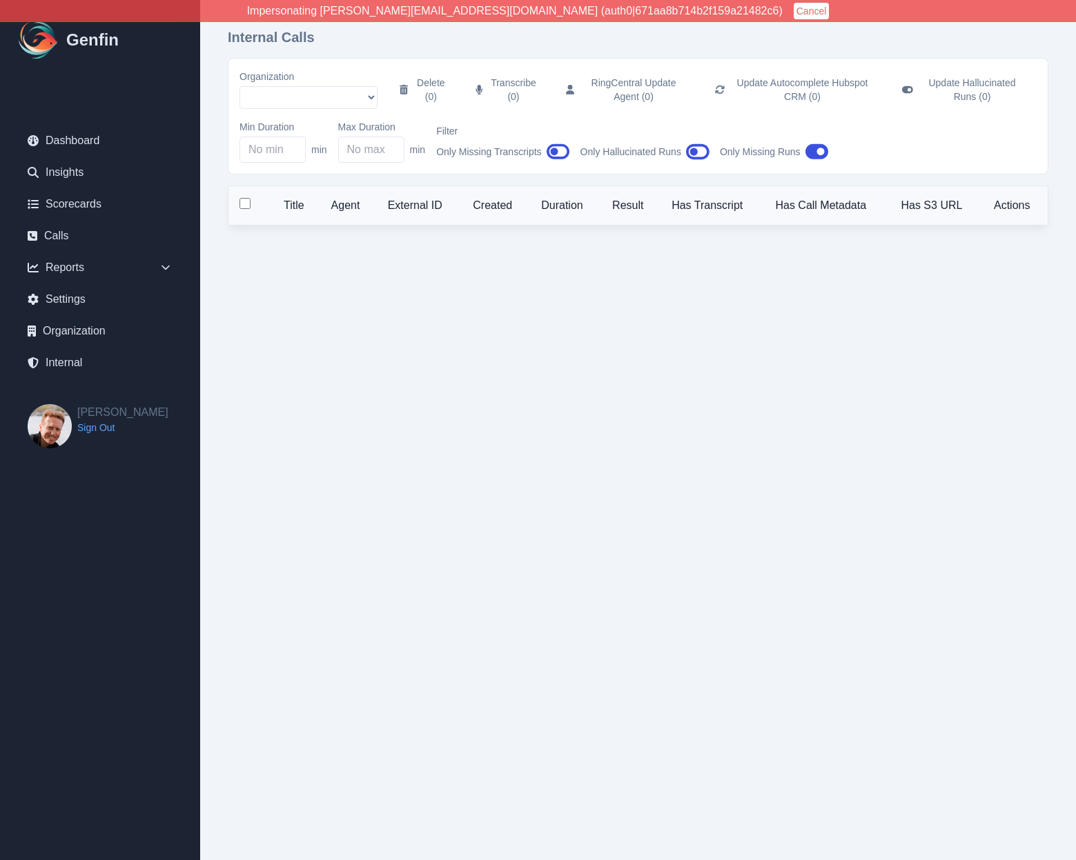
select select "5"
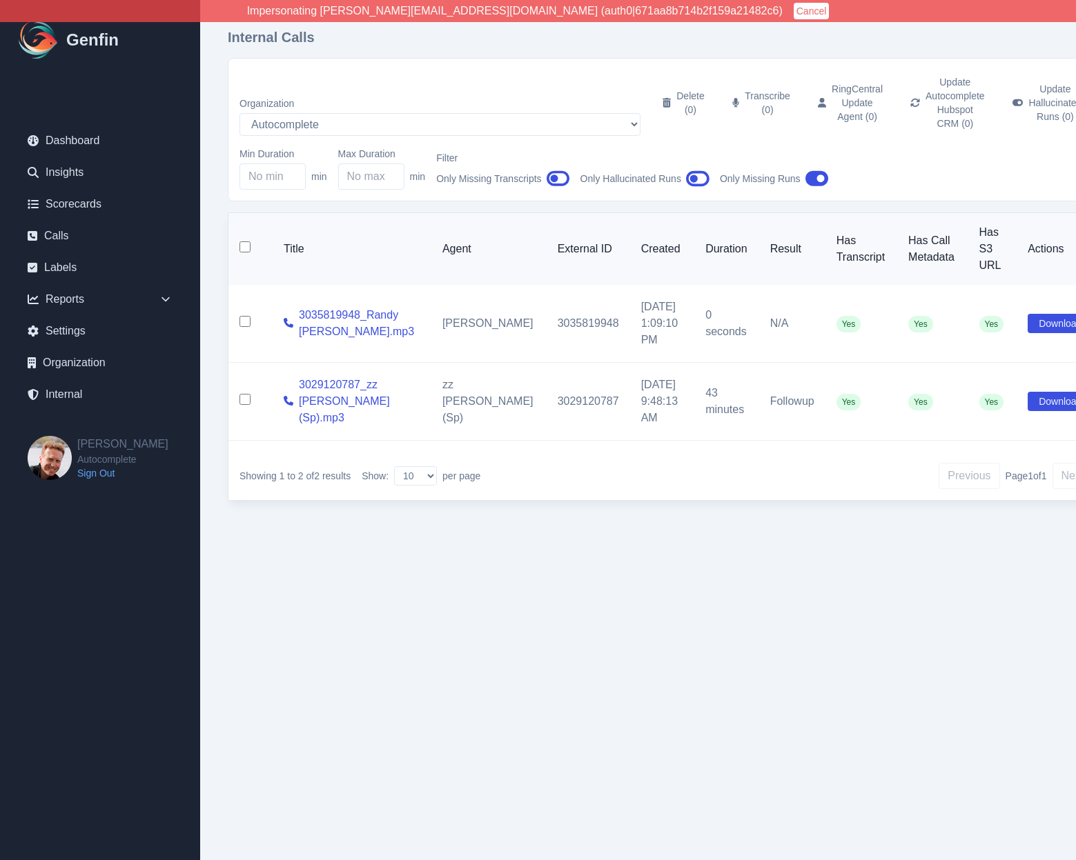
click at [431, 345] on td "[PERSON_NAME]" at bounding box center [488, 324] width 115 height 78
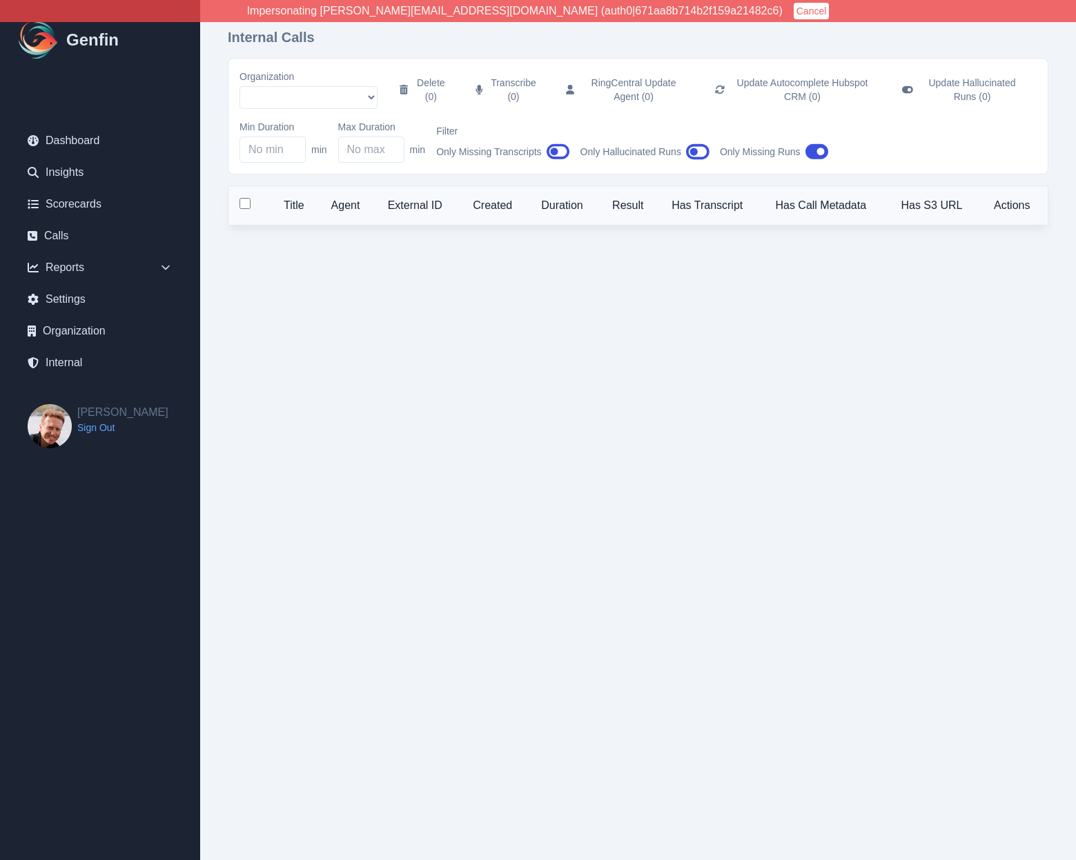
select select "5"
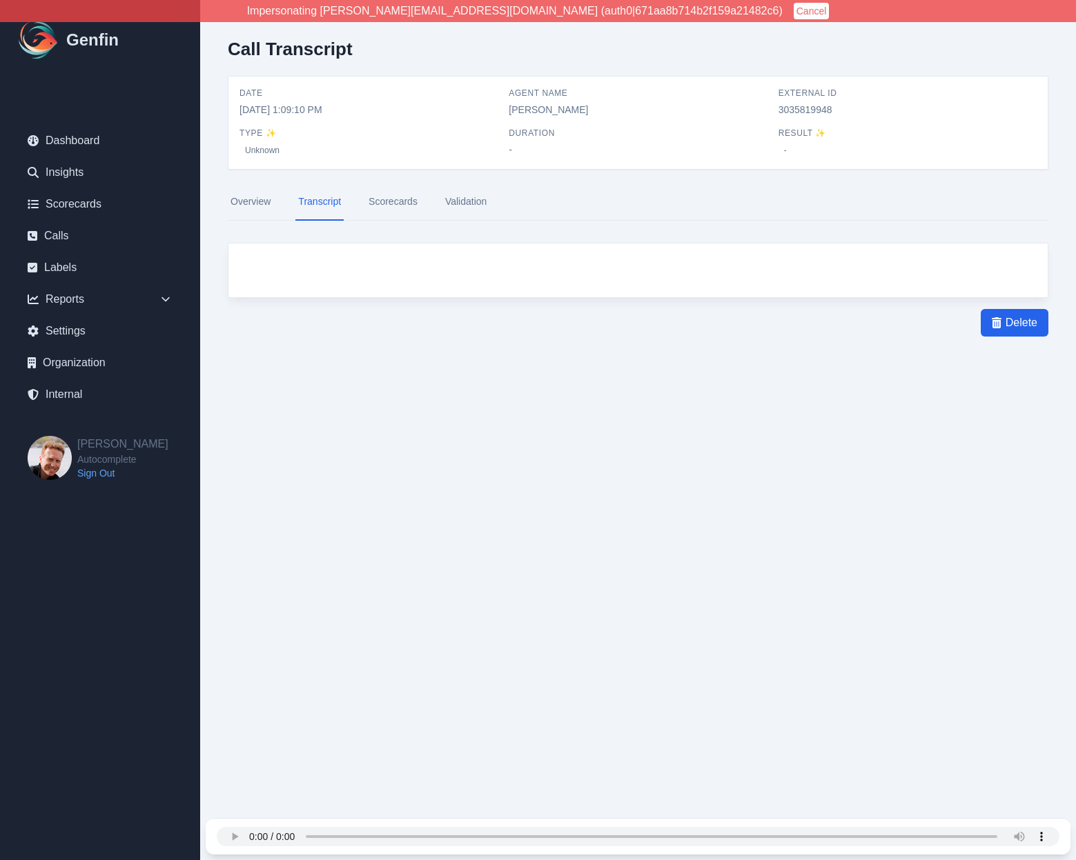
click at [250, 201] on link "Overview" at bounding box center [251, 202] width 46 height 37
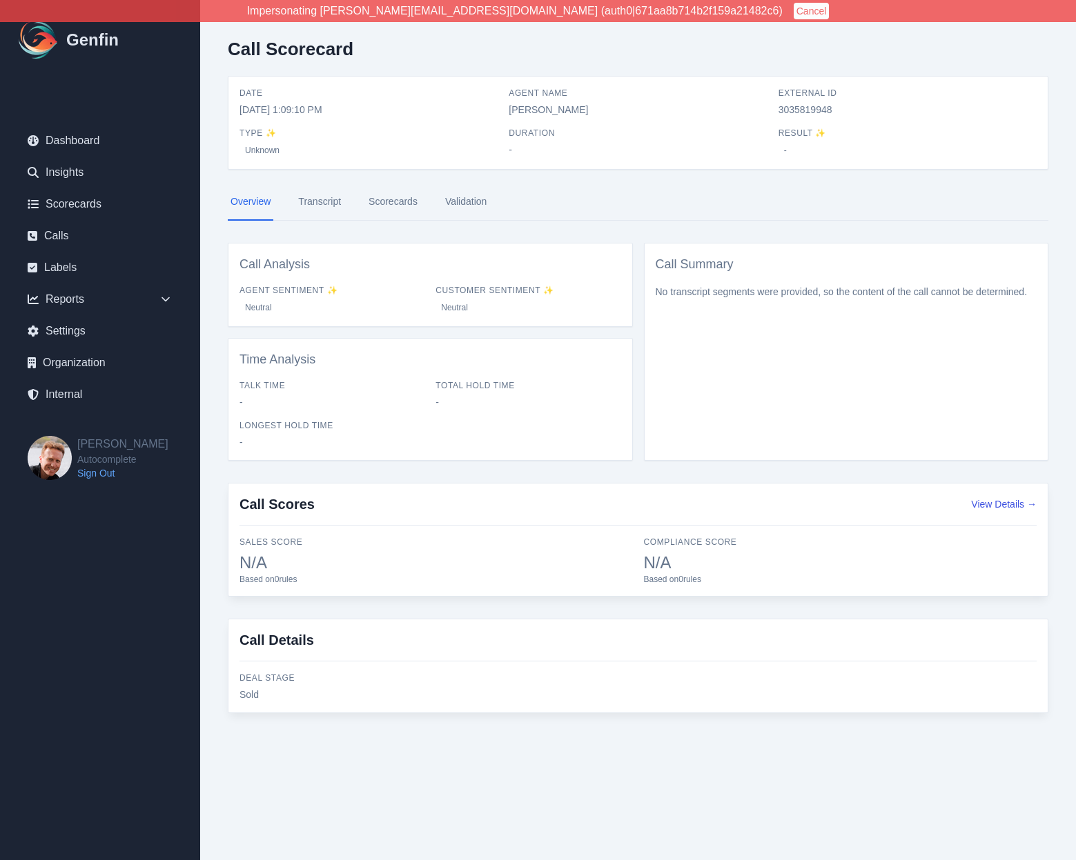
click at [318, 199] on link "Transcript" at bounding box center [319, 202] width 48 height 37
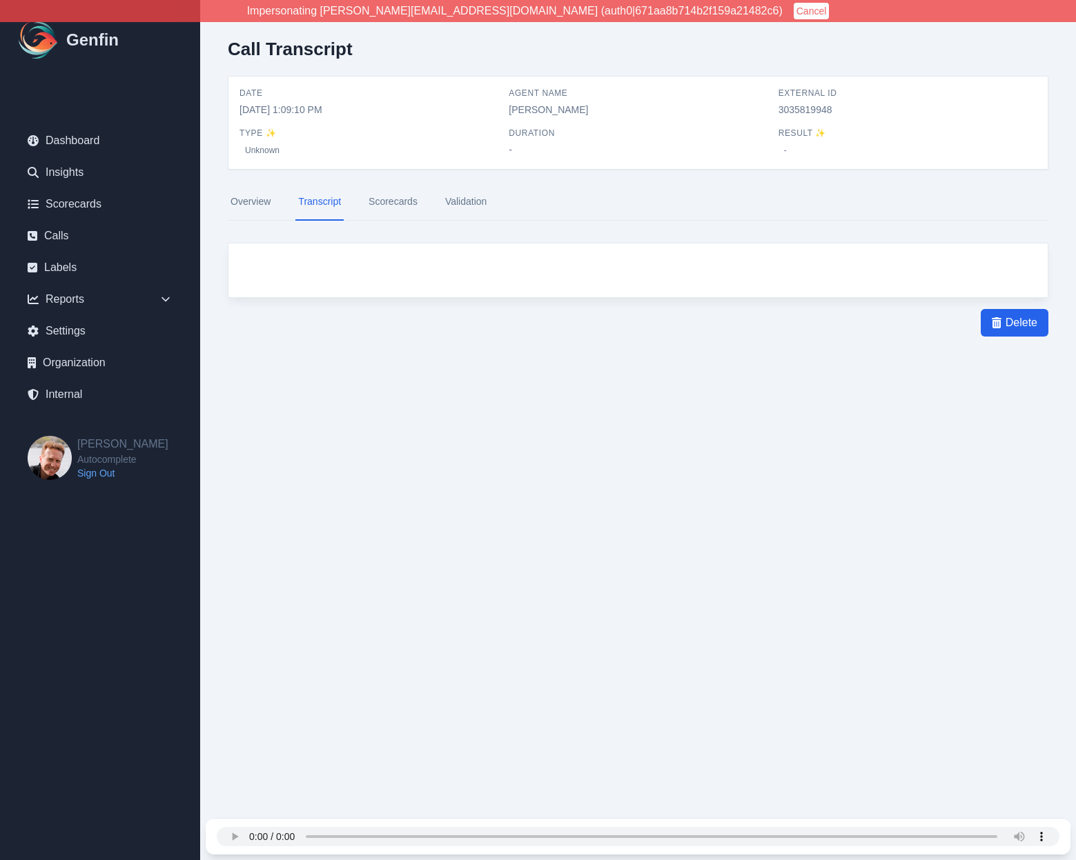
click at [242, 206] on link "Overview" at bounding box center [251, 202] width 46 height 37
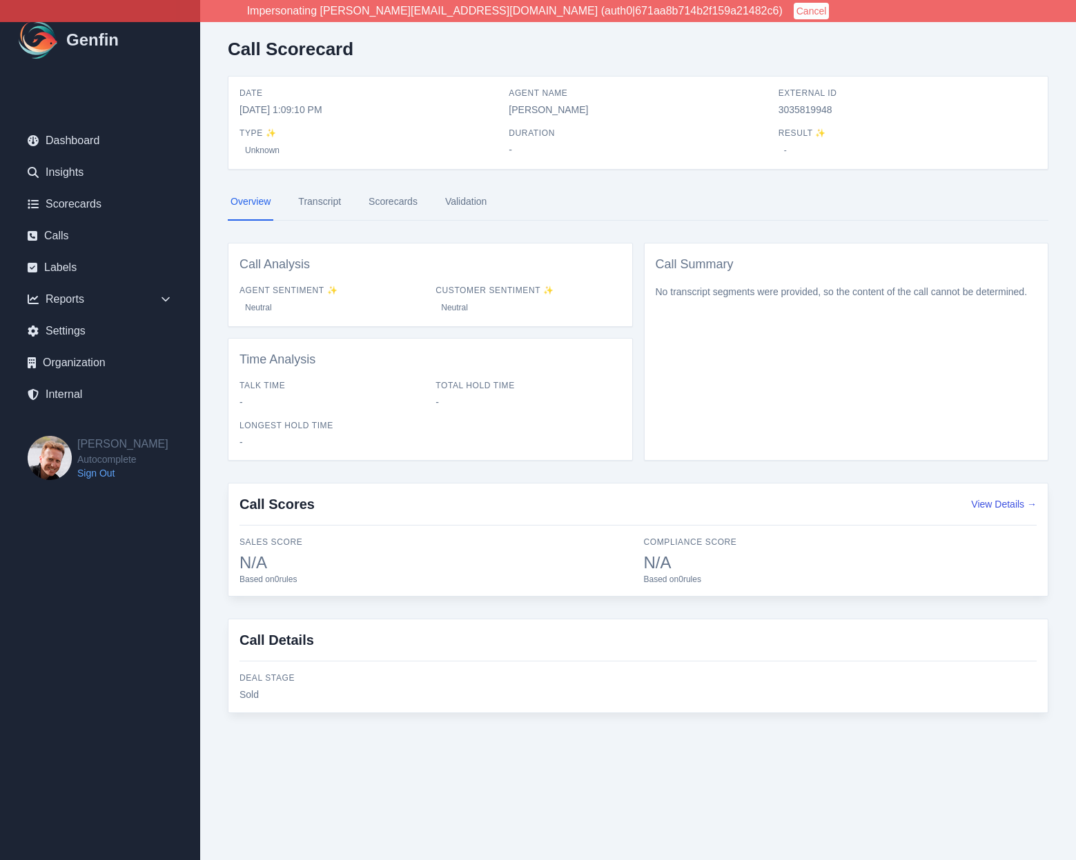
click at [326, 204] on link "Transcript" at bounding box center [319, 202] width 48 height 37
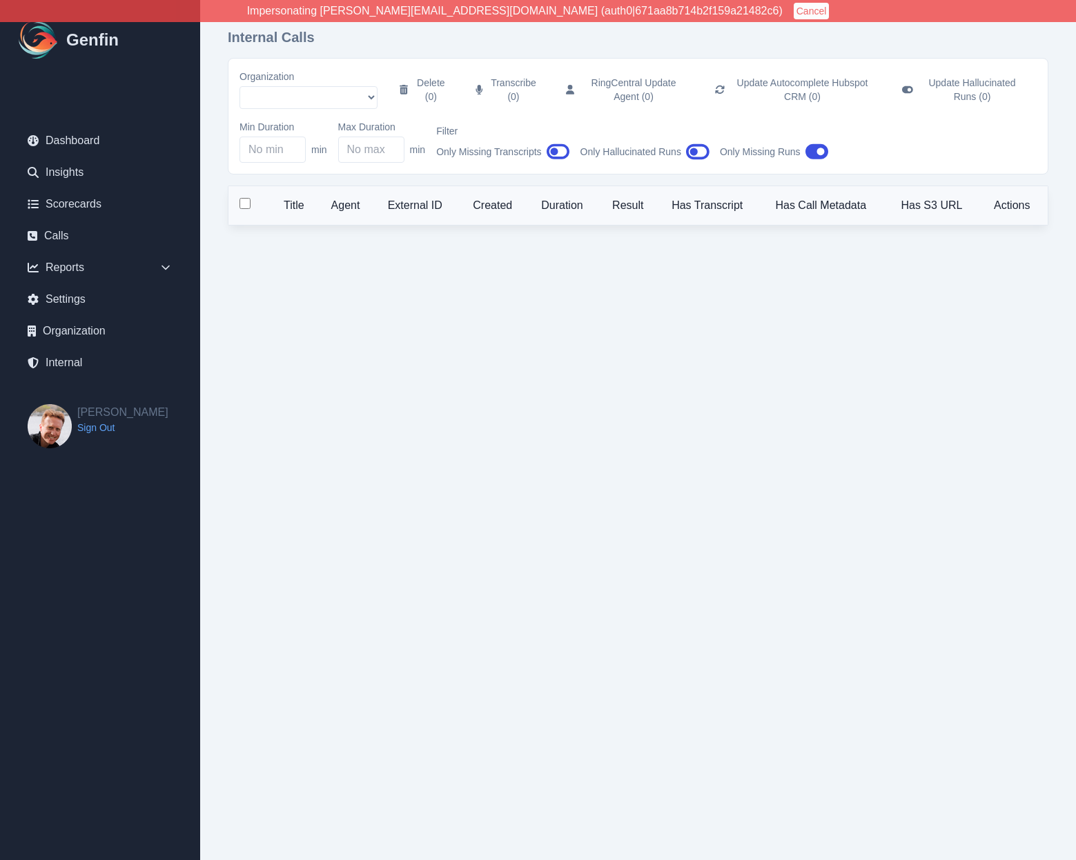
select select "5"
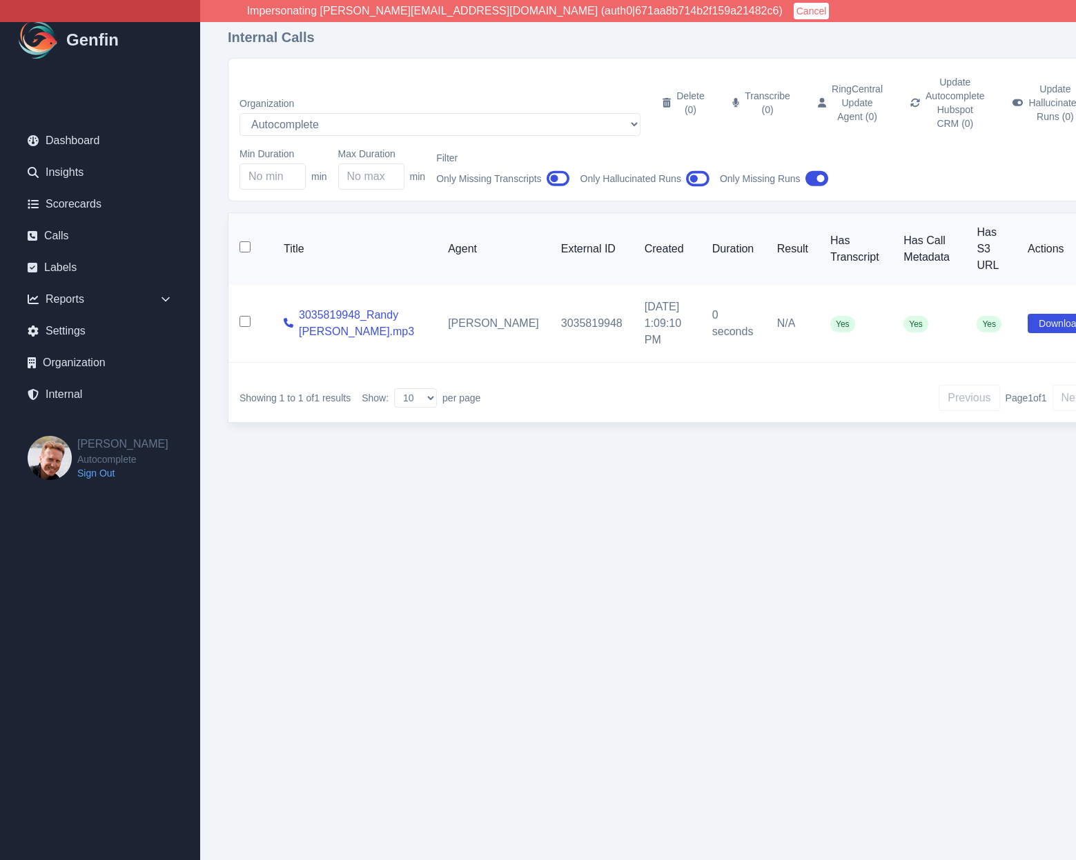
click at [544, 467] on html "Impersonating [PERSON_NAME][EMAIL_ADDRESS][DOMAIN_NAME] (auth0|671aa8b714b2f159…" at bounding box center [538, 233] width 1076 height 467
click at [416, 226] on th "Title" at bounding box center [355, 249] width 164 height 72
click at [816, 171] on icon "button" at bounding box center [816, 179] width 23 height 16
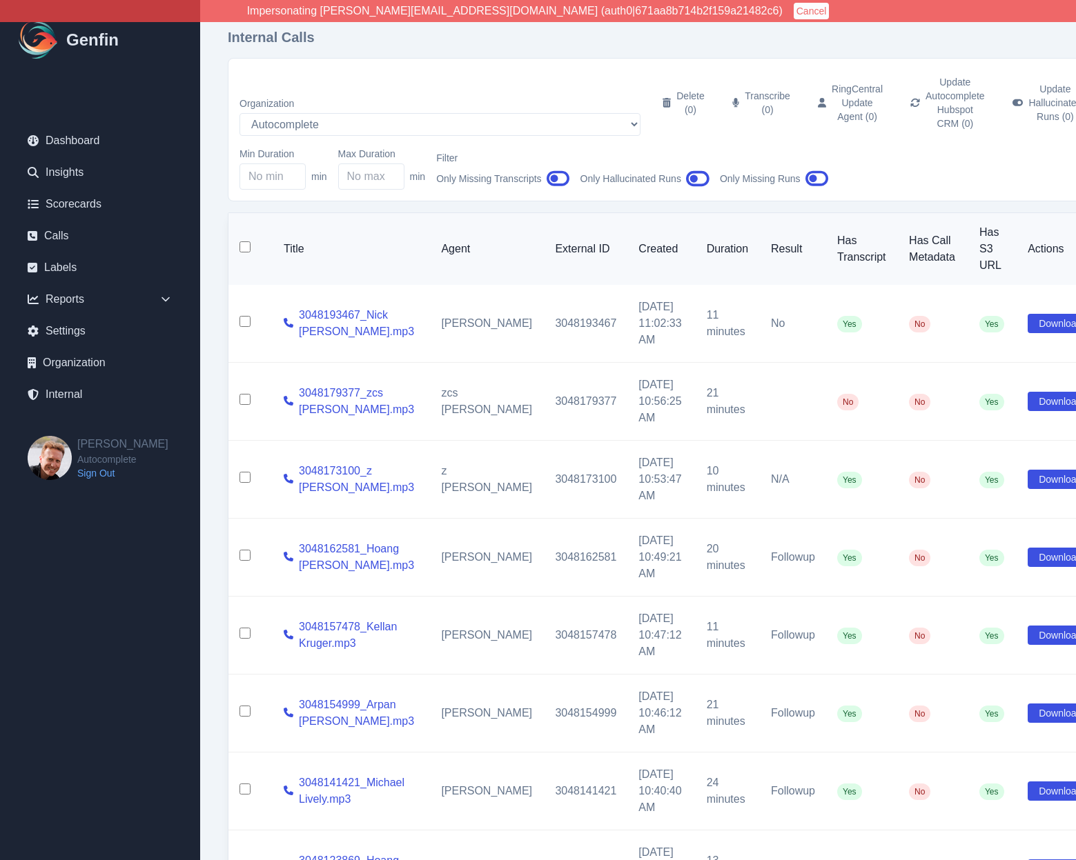
click at [700, 168] on icon "button" at bounding box center [697, 178] width 23 height 21
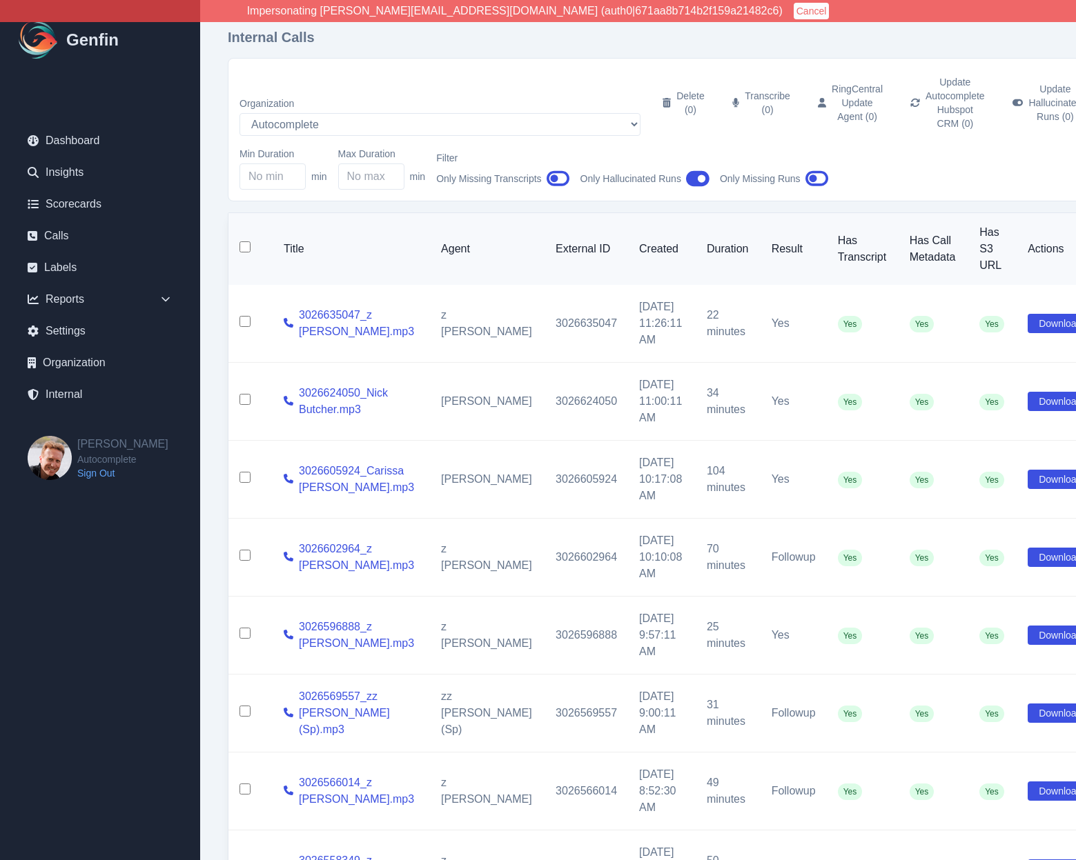
click at [244, 241] on input "checkbox" at bounding box center [244, 246] width 11 height 11
checkbox input "true"
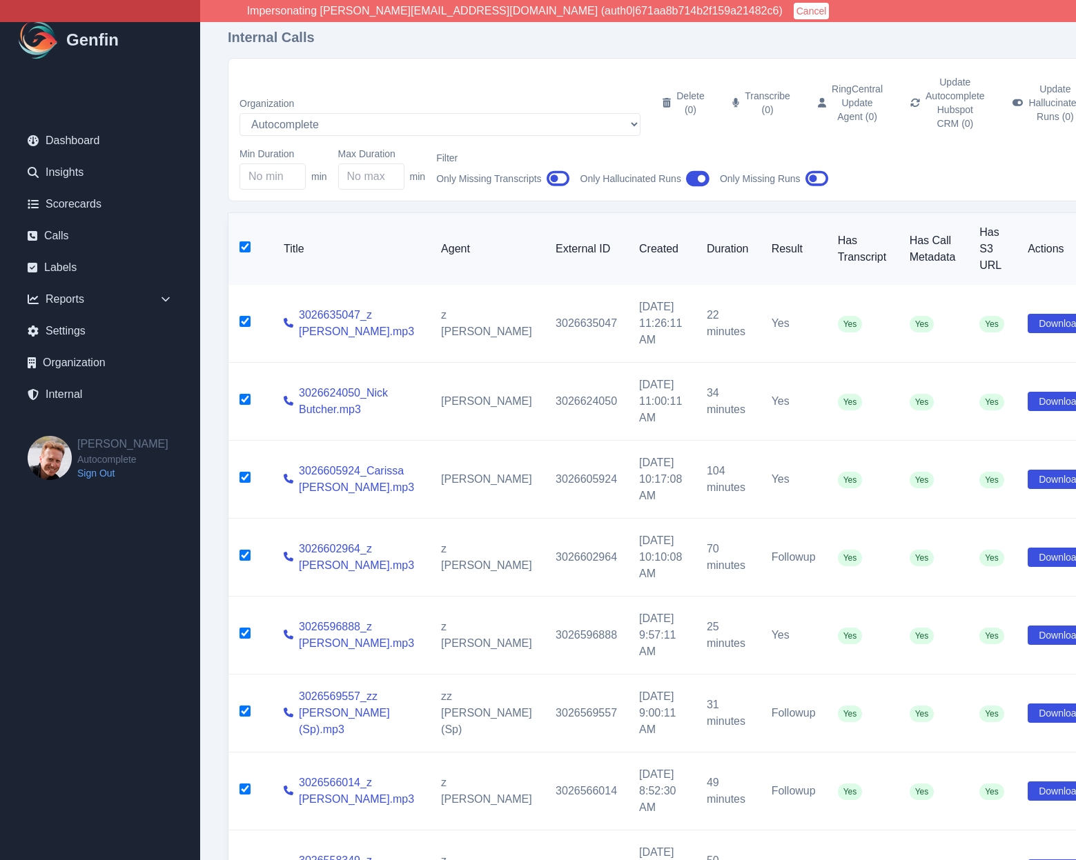
checkbox input "true"
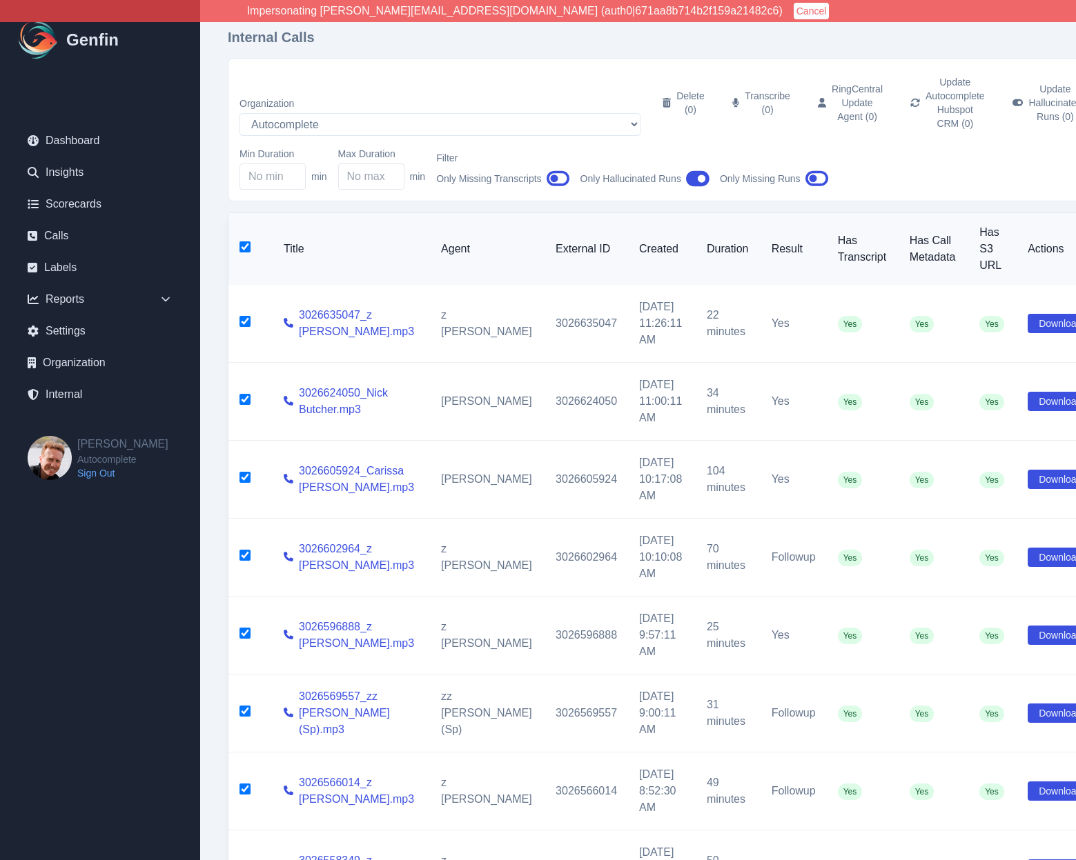
checkbox input "true"
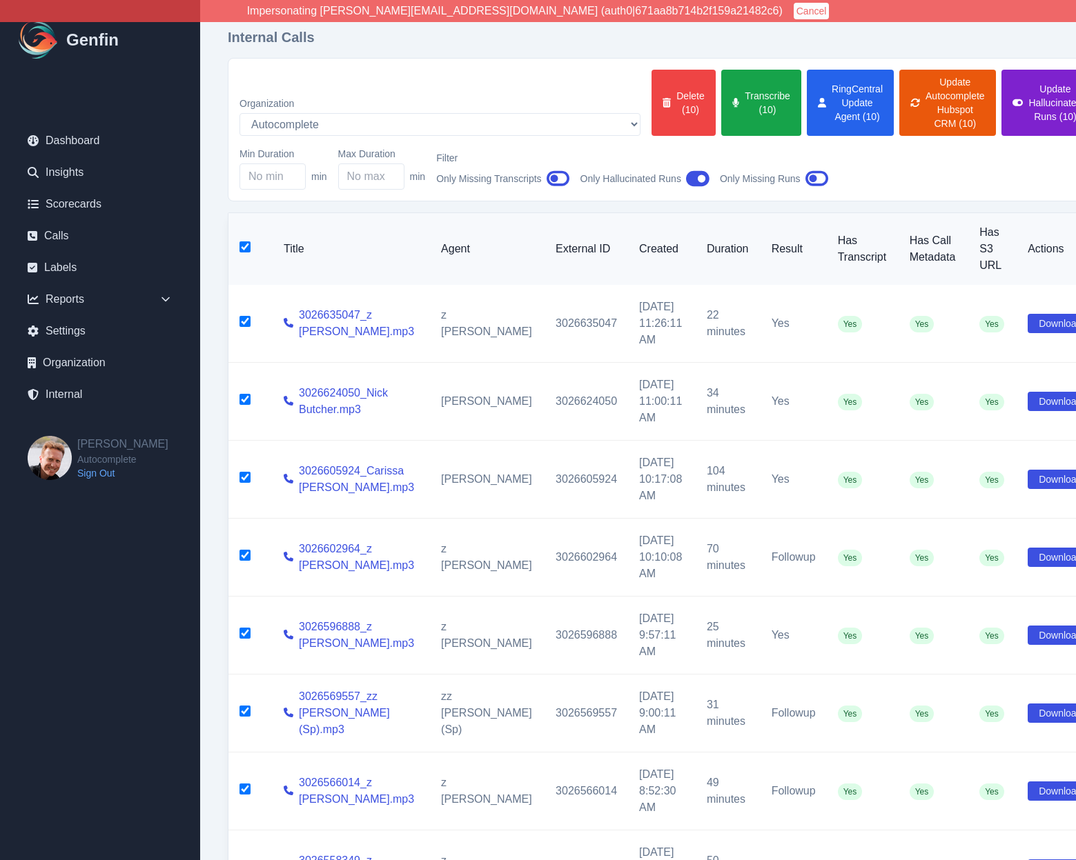
click at [1001, 99] on button "Update Hallucinated Runs (10)" at bounding box center [1047, 103] width 92 height 66
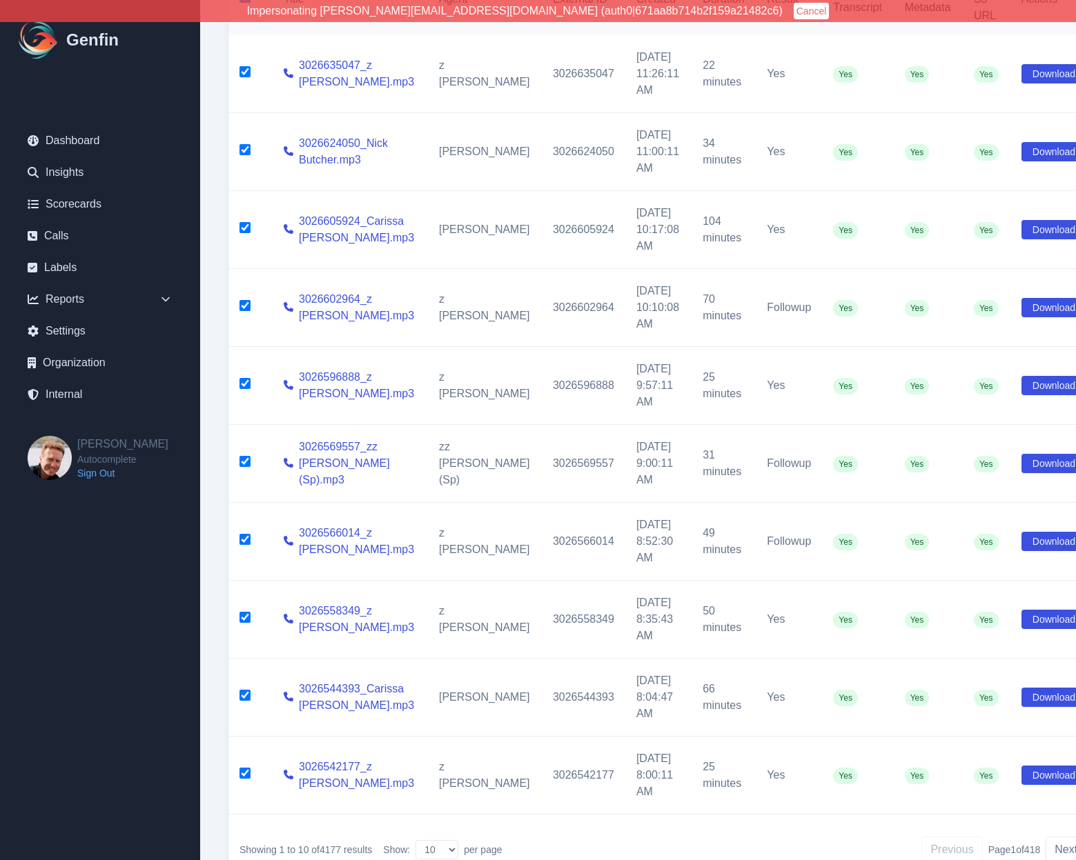
scroll to position [284, 0]
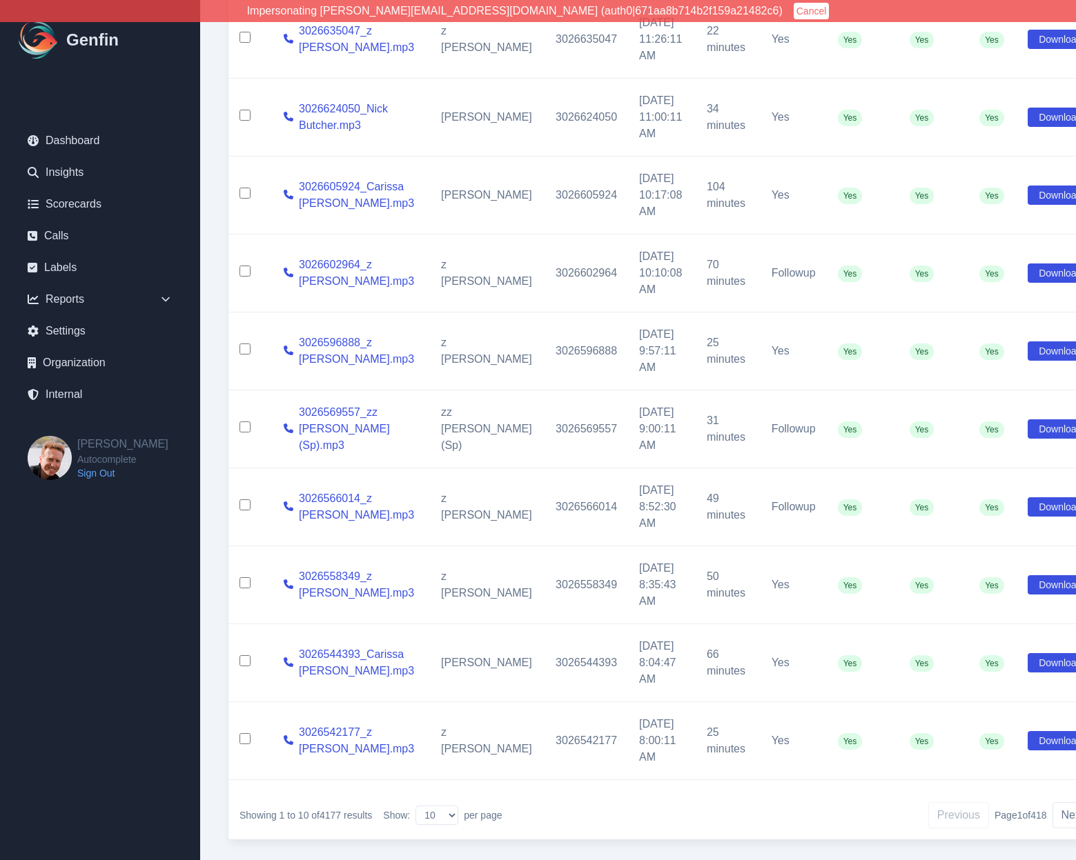
checkbox input "false"
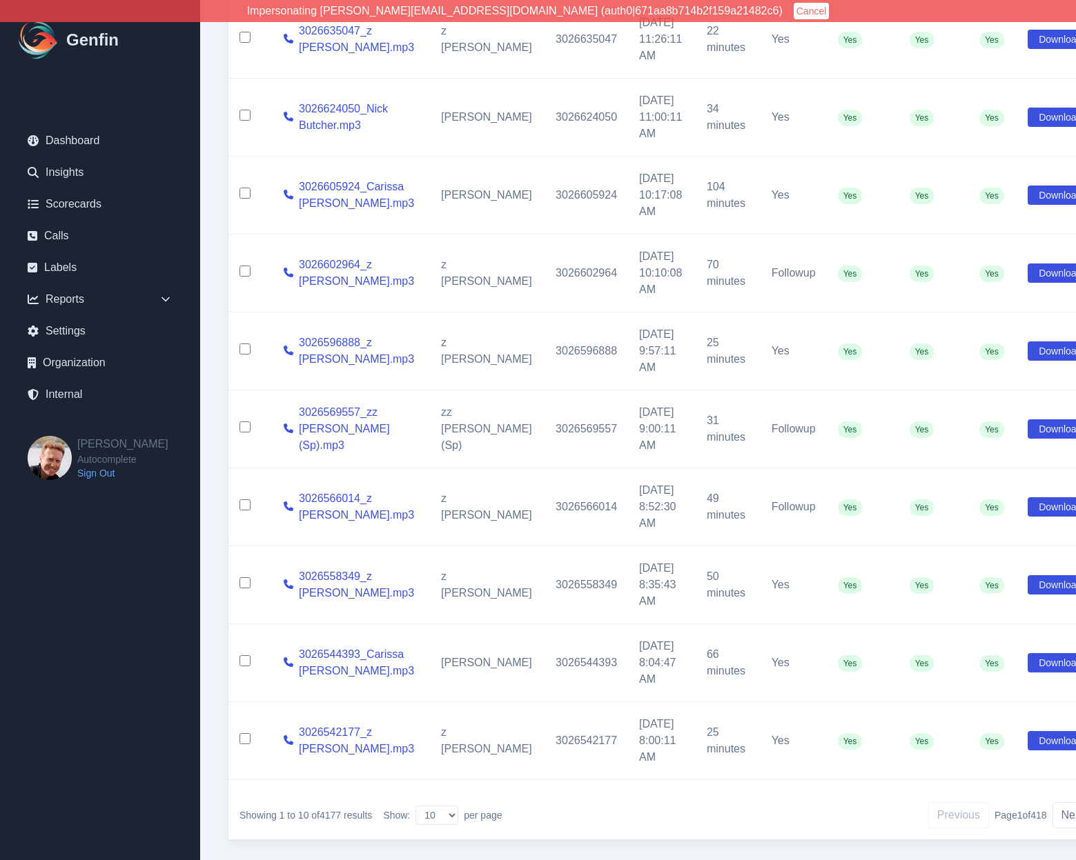
checkbox input "false"
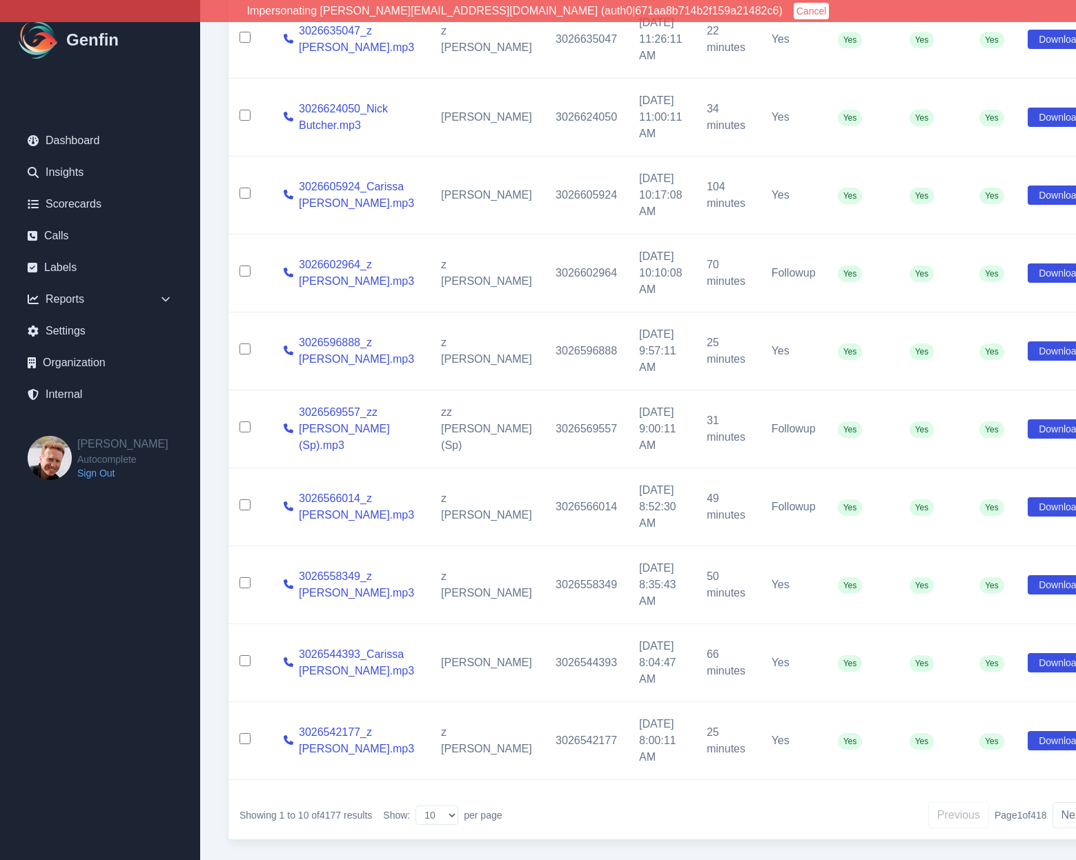
checkbox input "false"
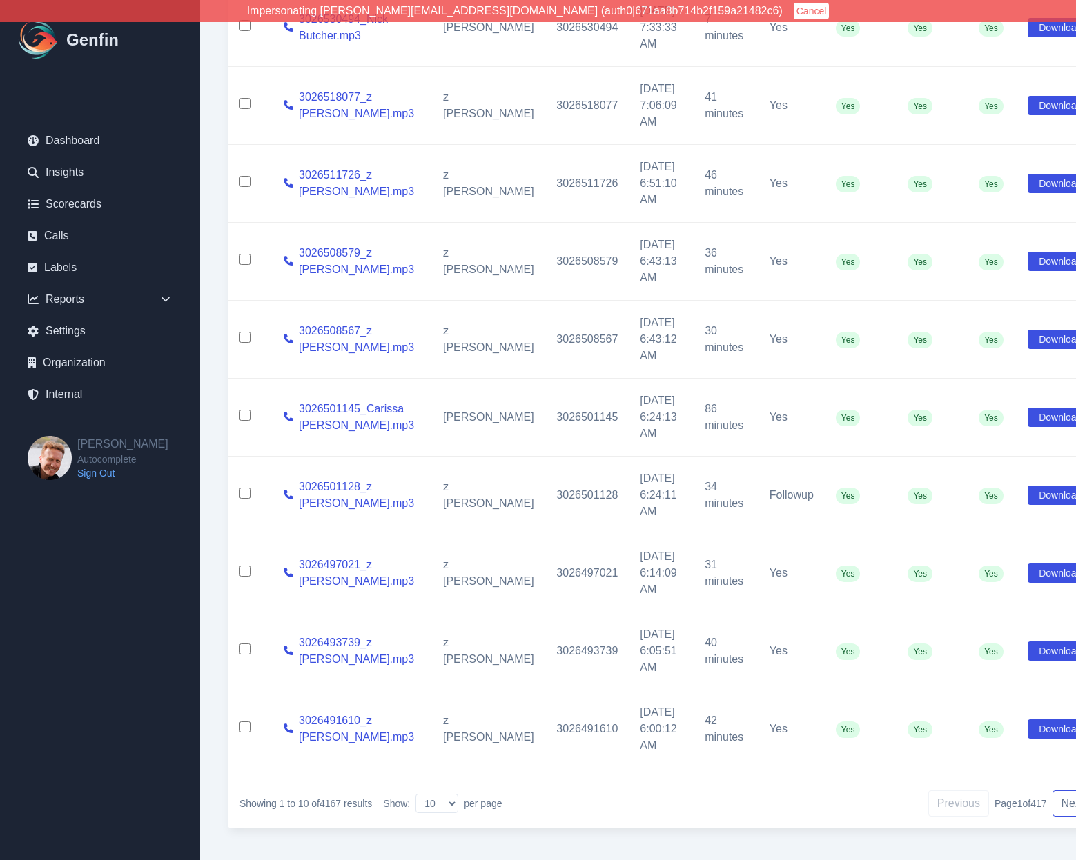
click at [1052, 791] on button "Next" at bounding box center [1072, 804] width 41 height 26
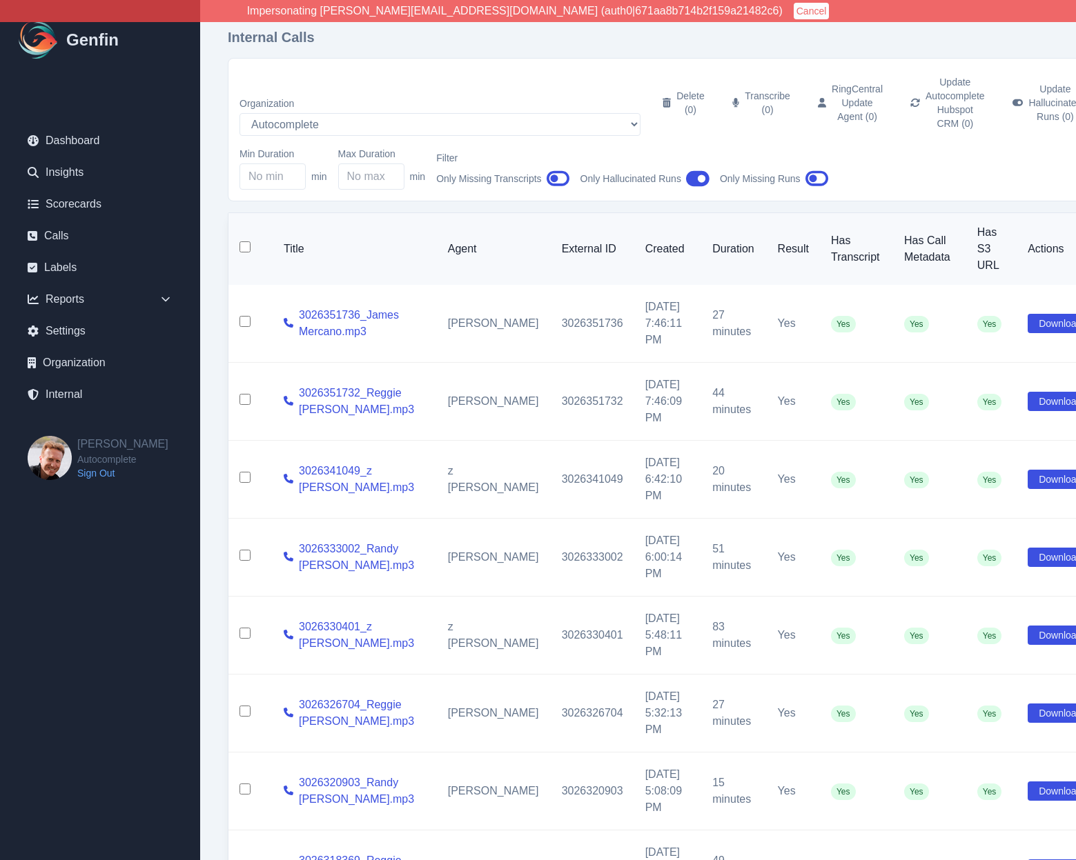
click at [240, 241] on input "checkbox" at bounding box center [244, 246] width 11 height 11
checkbox input "true"
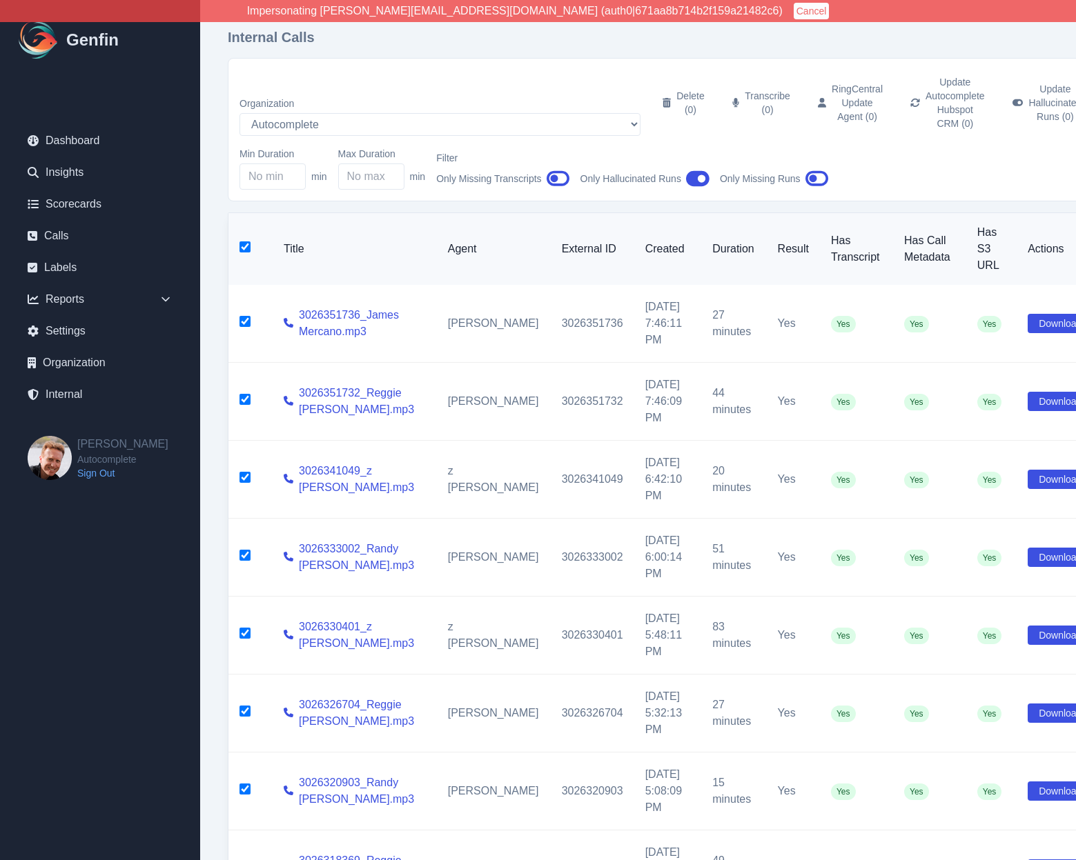
checkbox input "true"
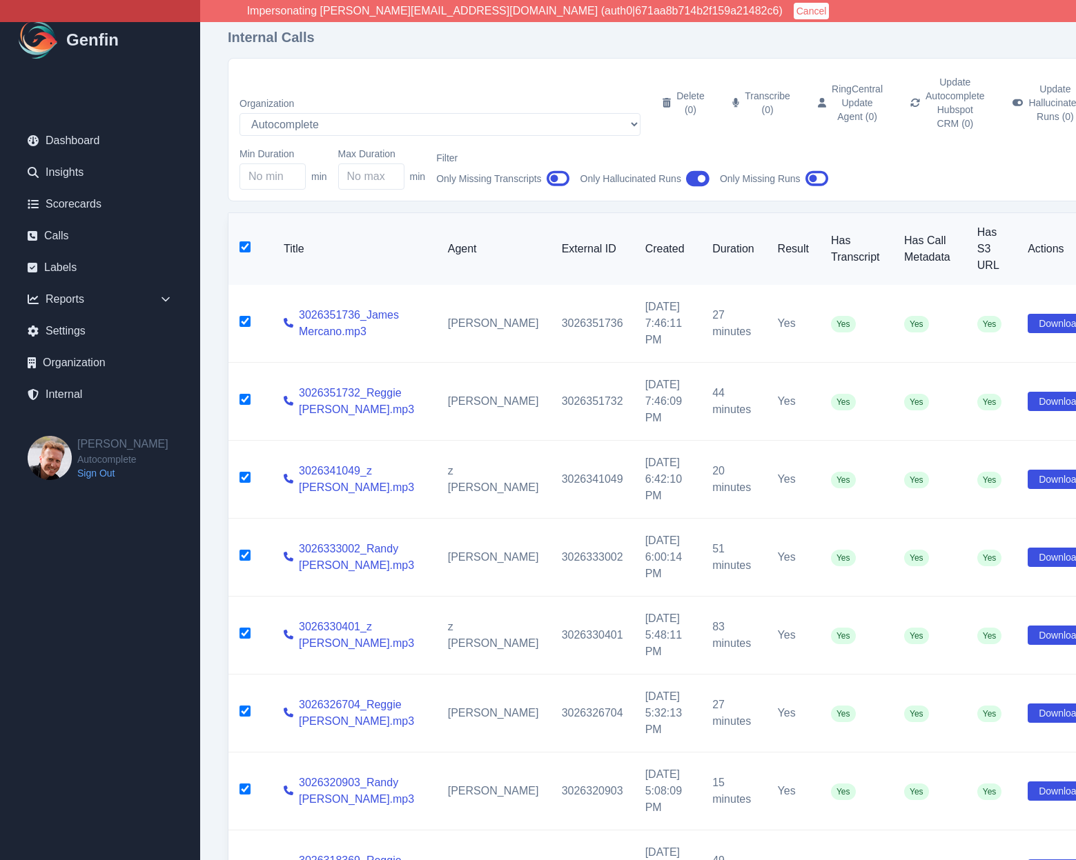
checkbox input "true"
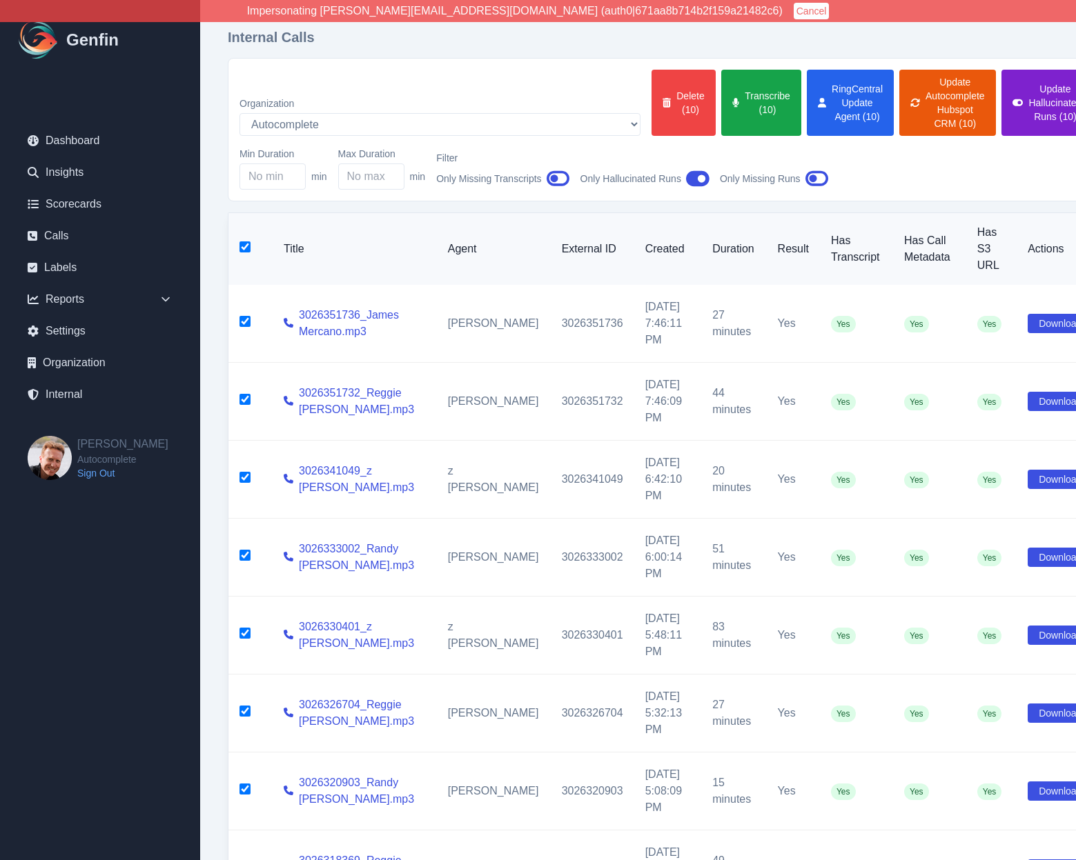
click at [1001, 100] on button "Update Hallucinated Runs (10)" at bounding box center [1047, 103] width 92 height 66
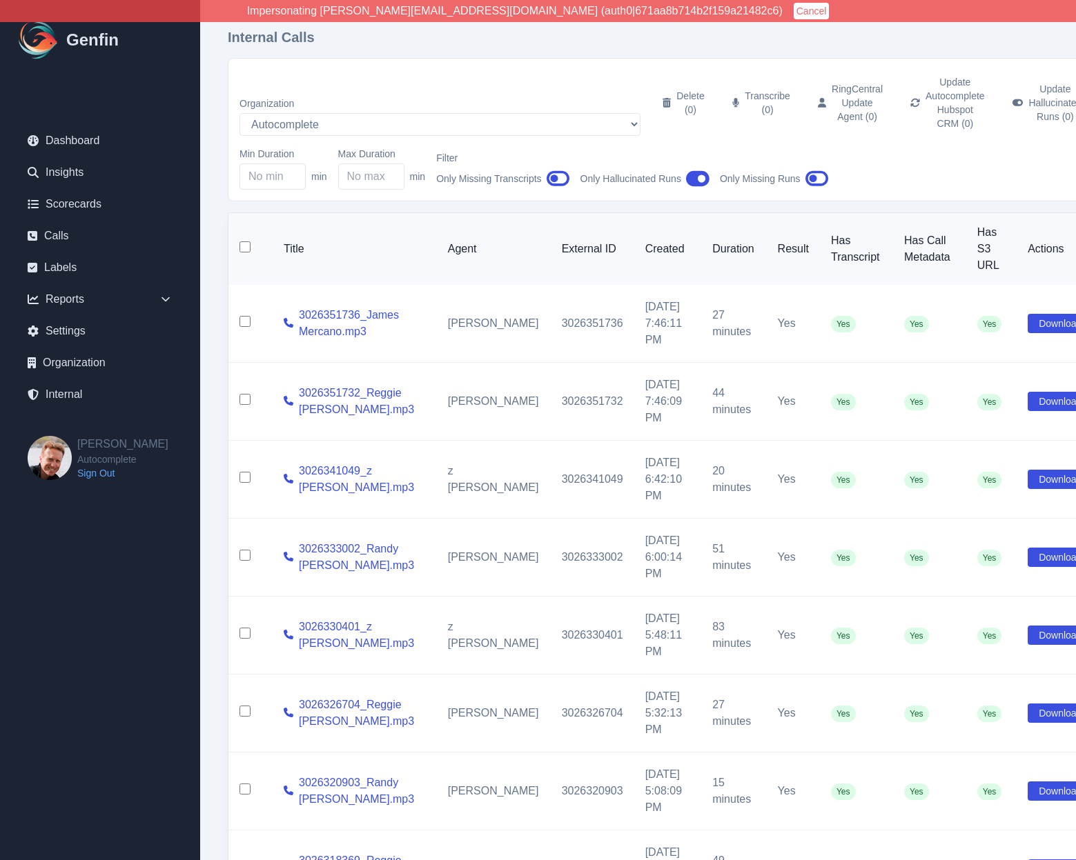
checkbox input "false"
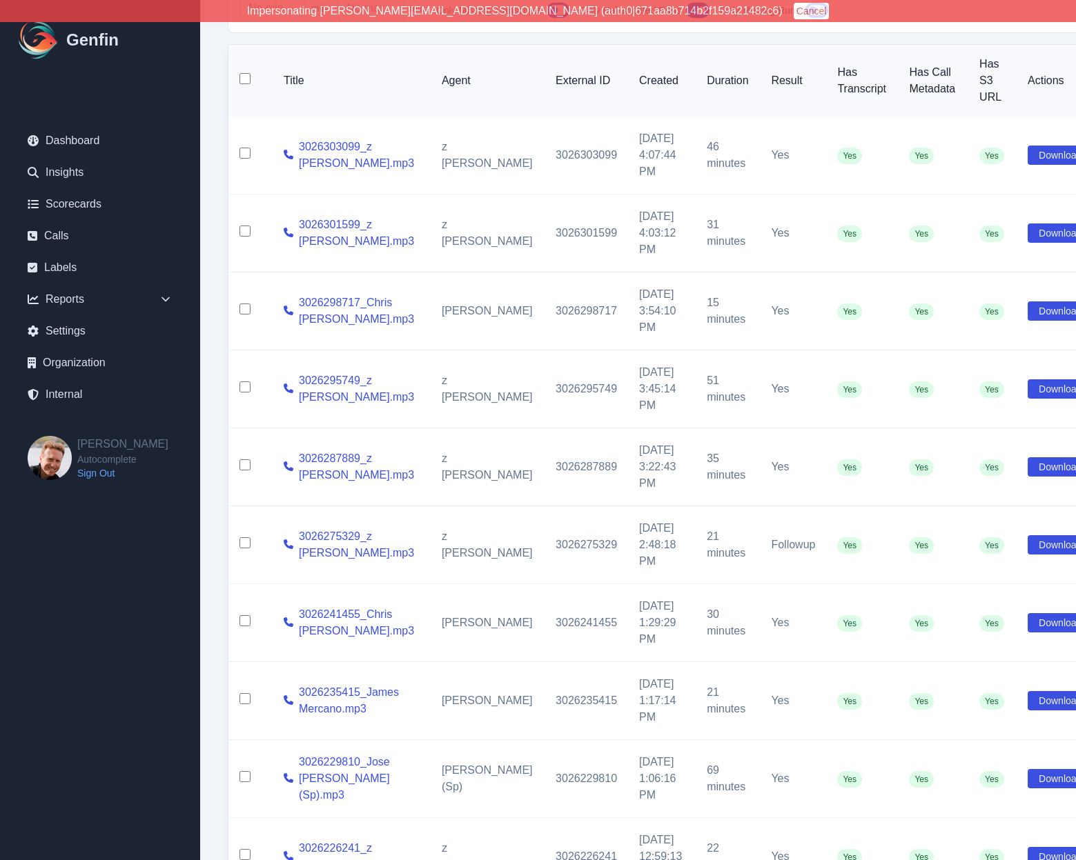
scroll to position [296, 0]
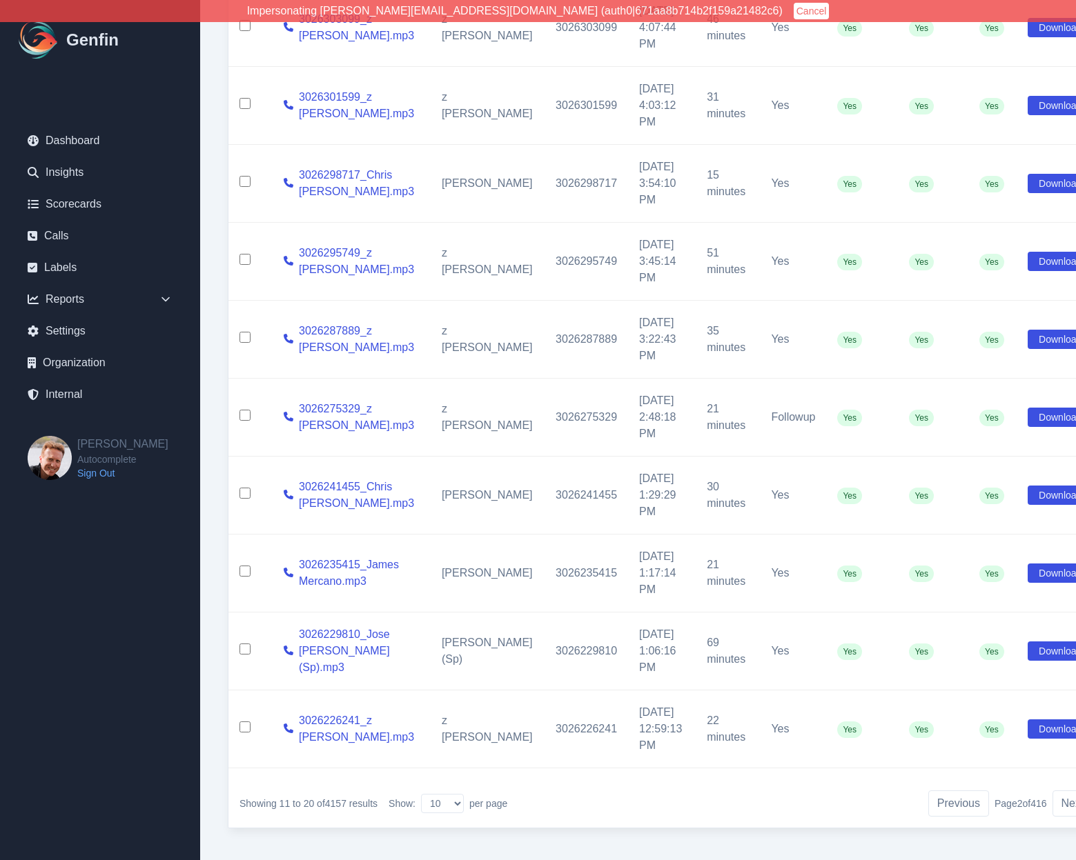
click at [696, 339] on td "35 minutes" at bounding box center [728, 340] width 64 height 78
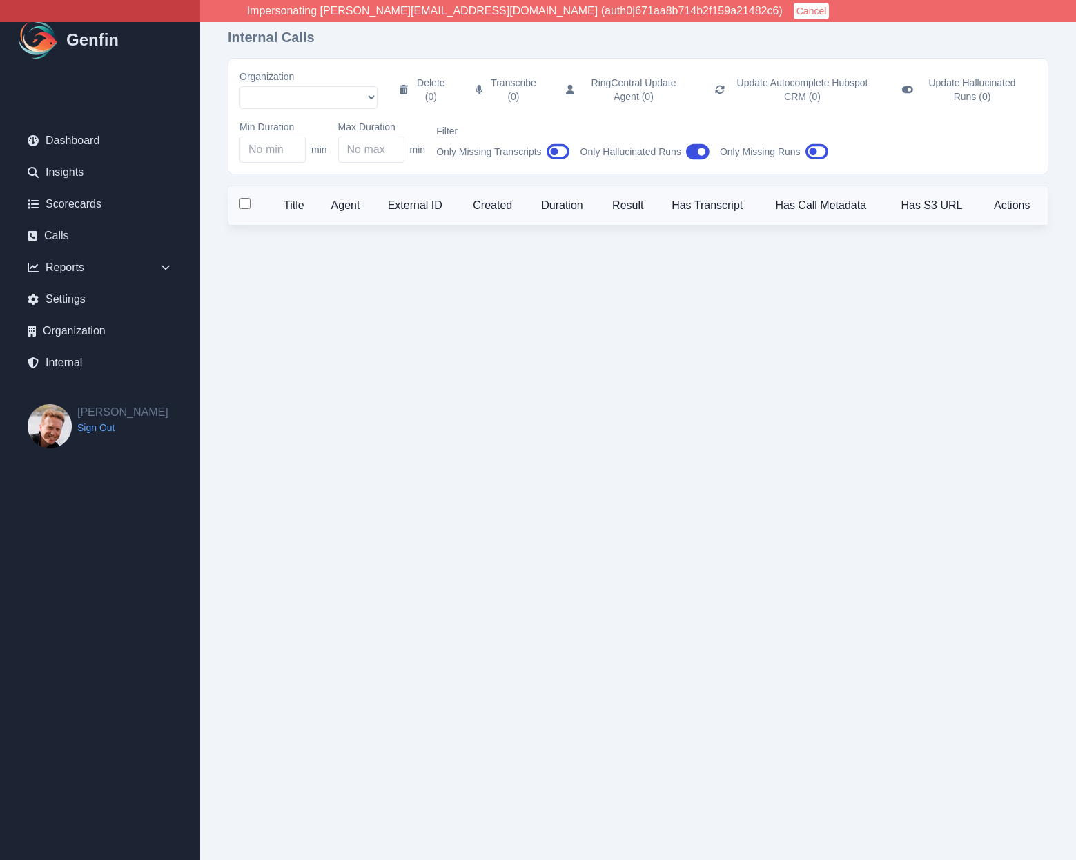
select select "5"
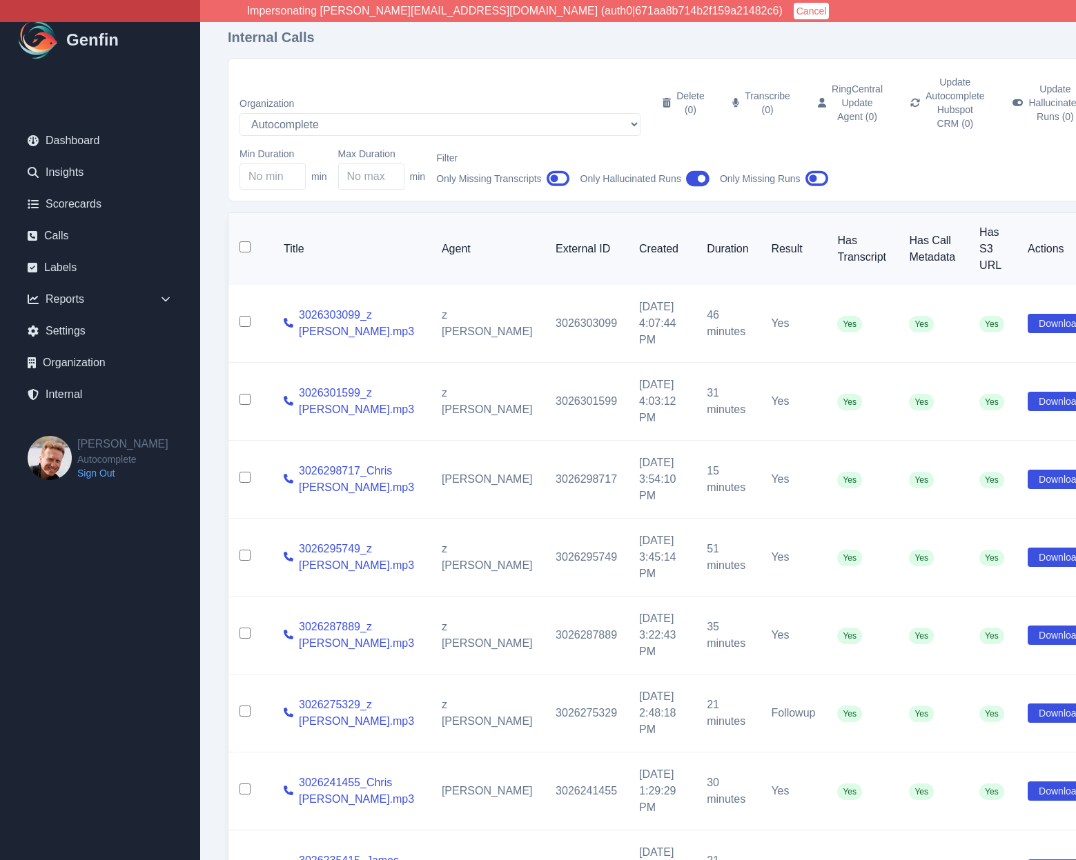
click at [696, 597] on td "35 minutes" at bounding box center [728, 636] width 64 height 78
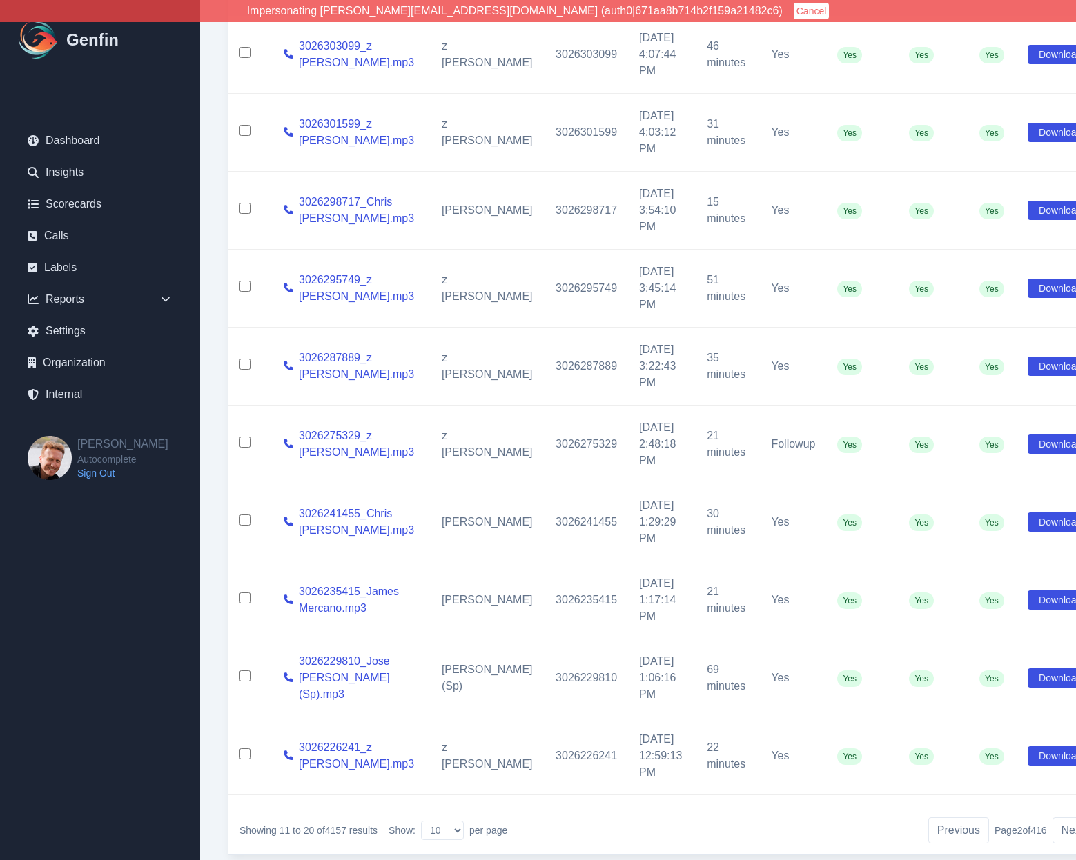
scroll to position [296, 0]
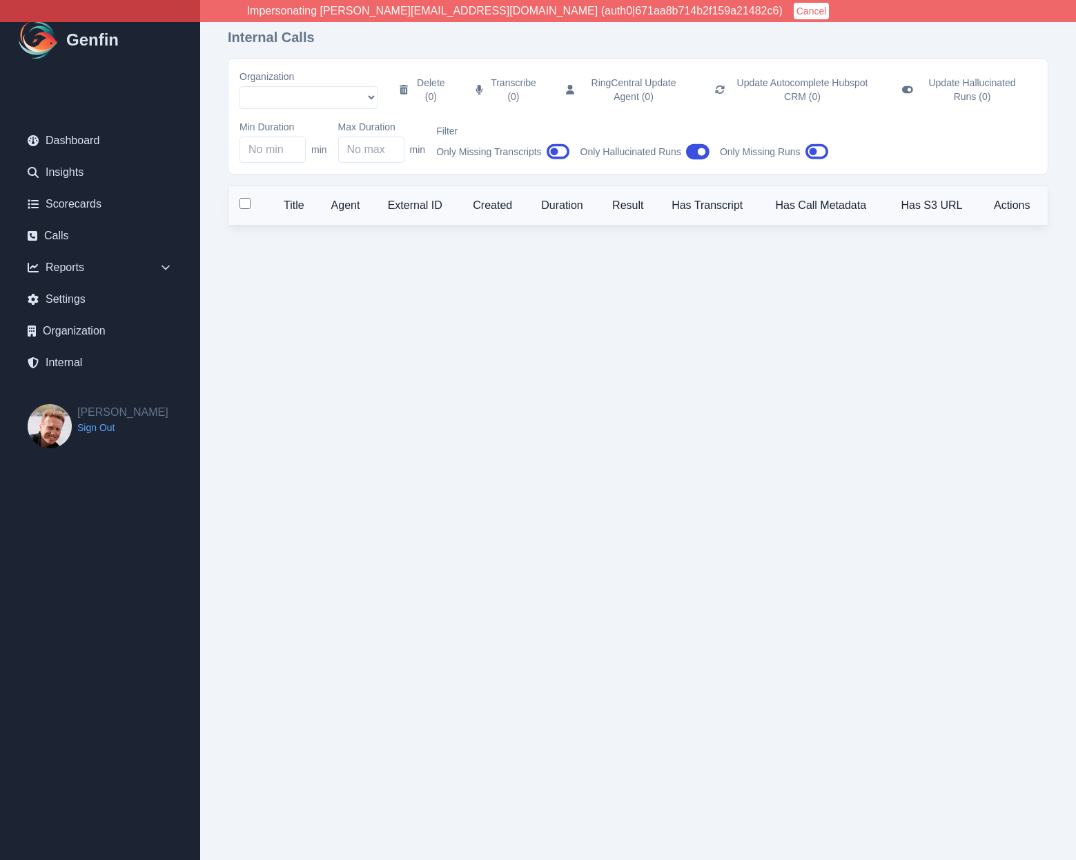
select select "5"
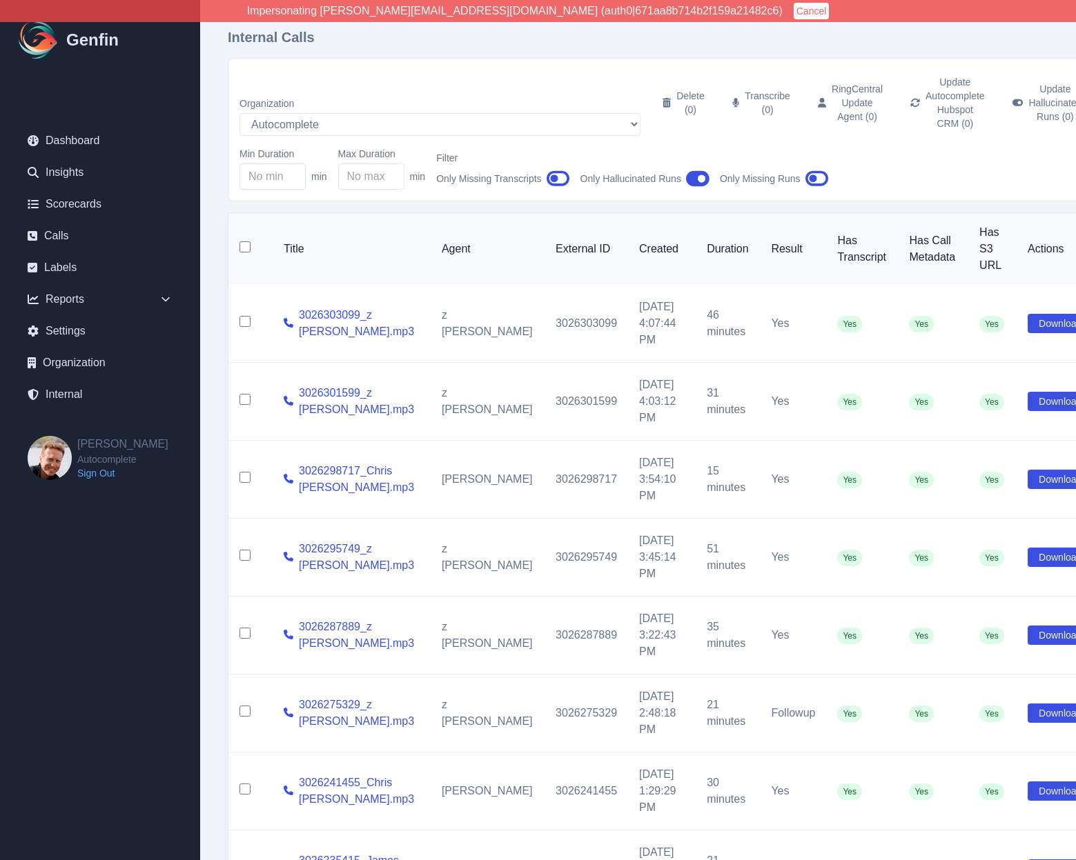
click at [245, 241] on input "checkbox" at bounding box center [244, 246] width 11 height 11
checkbox input "true"
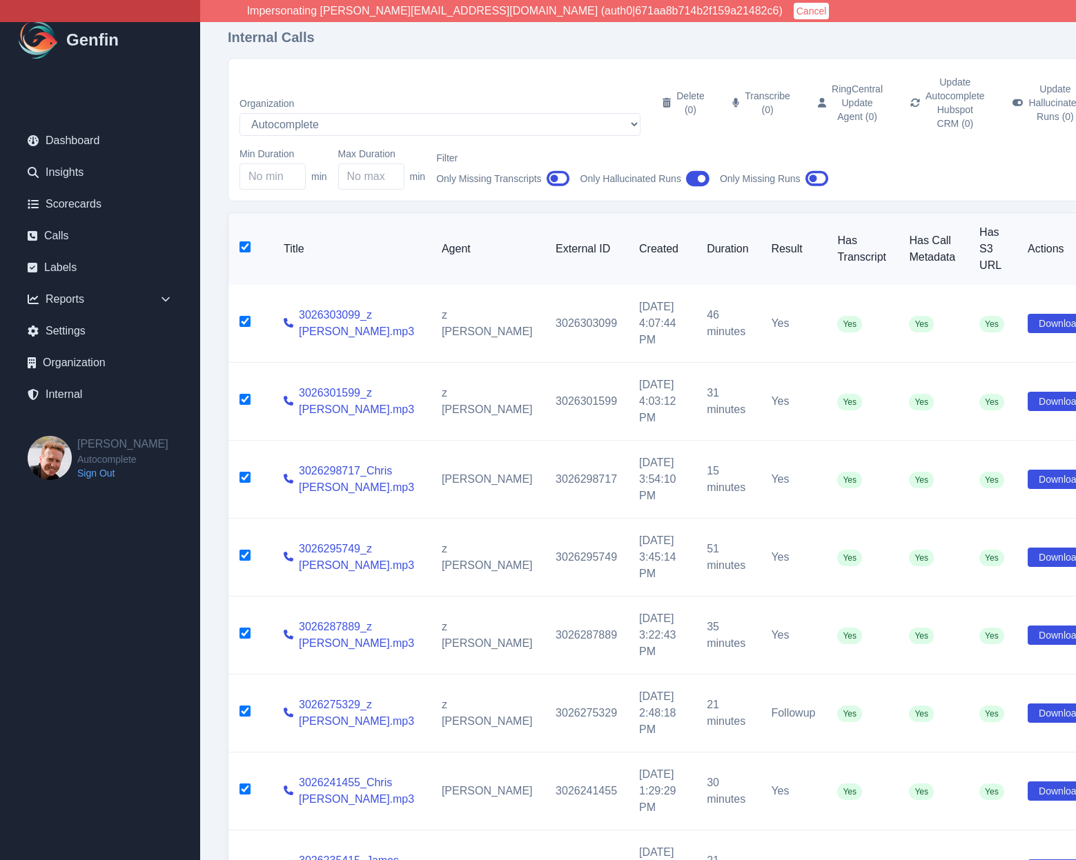
checkbox input "true"
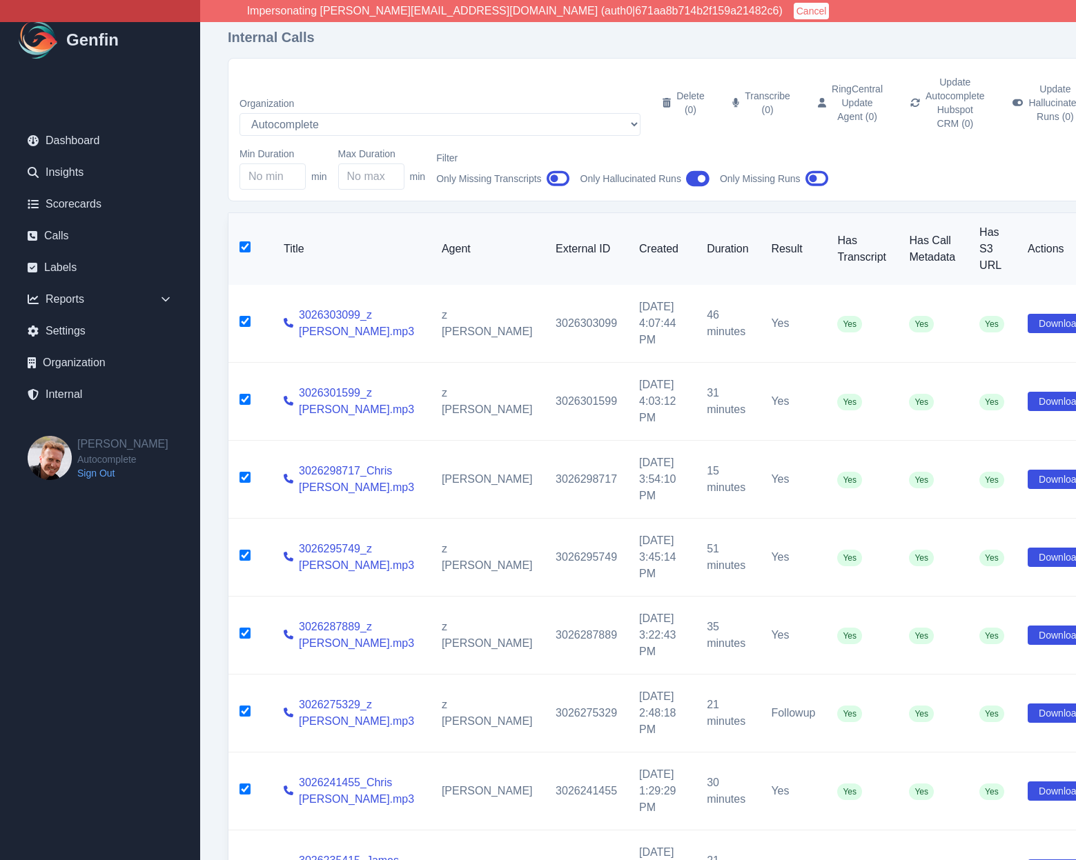
checkbox input "true"
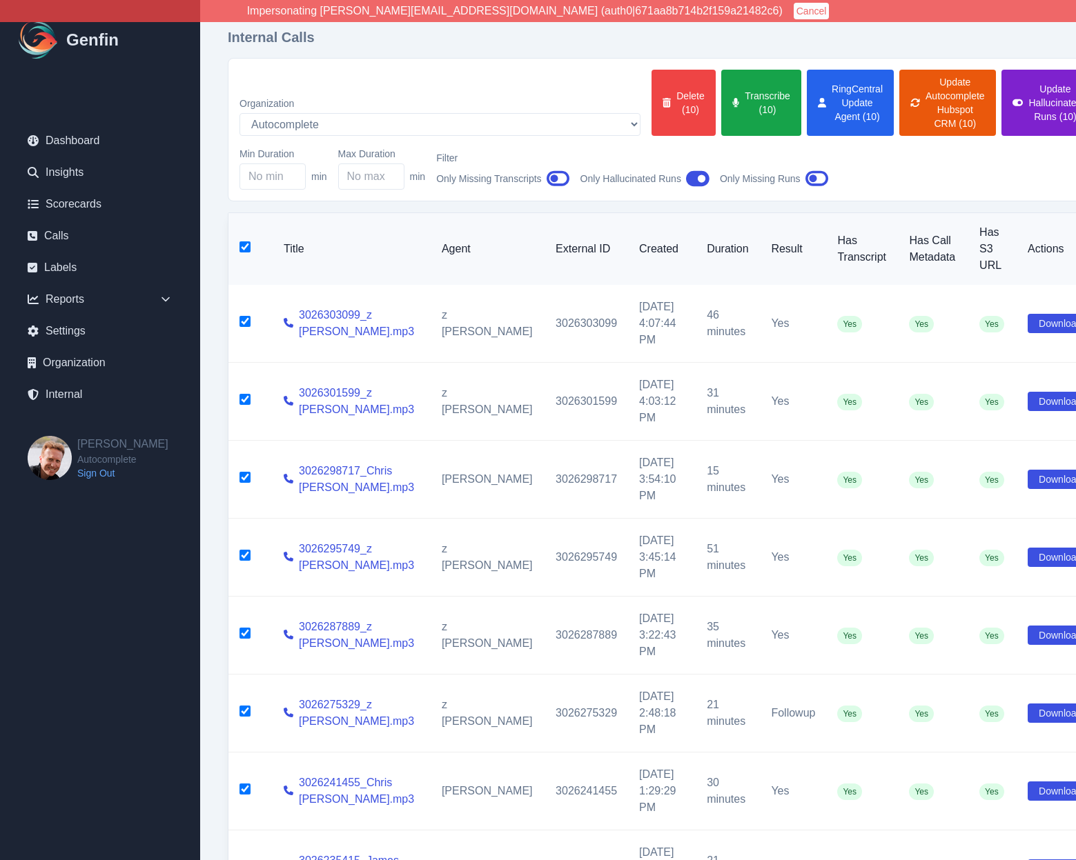
click at [1001, 99] on button "Update Hallucinated Runs (10)" at bounding box center [1047, 103] width 92 height 66
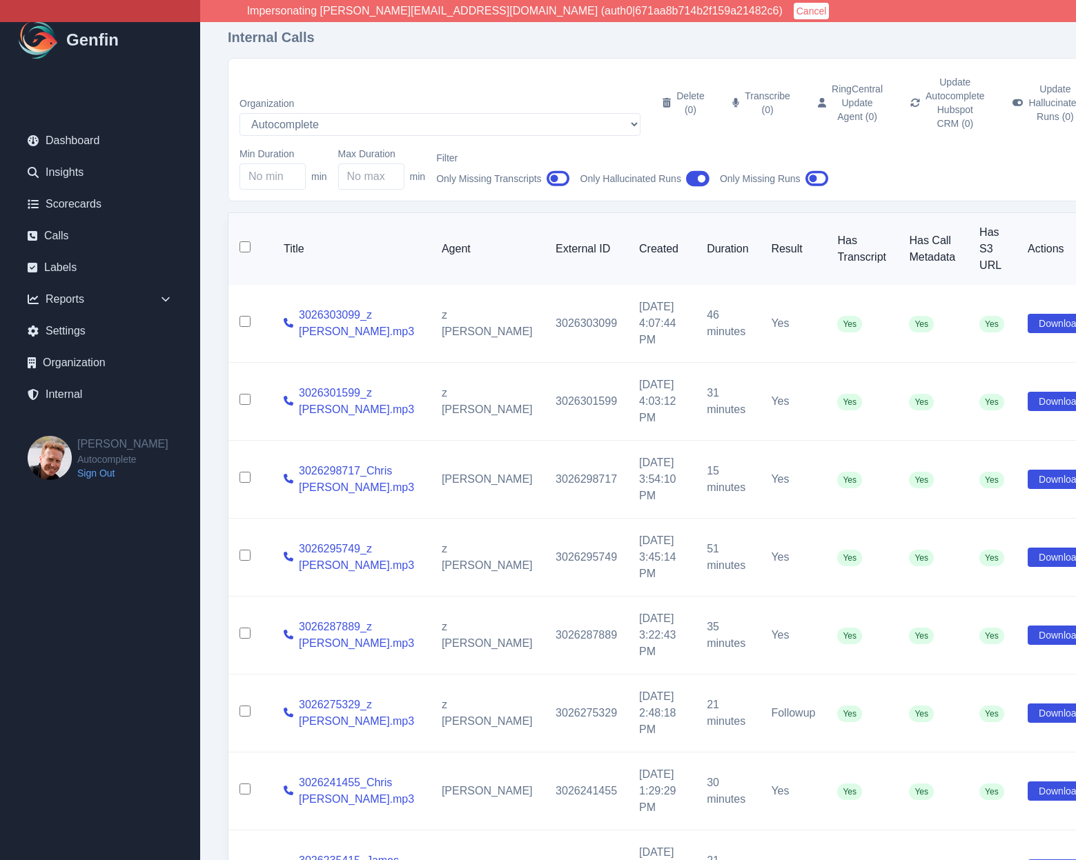
checkbox input "false"
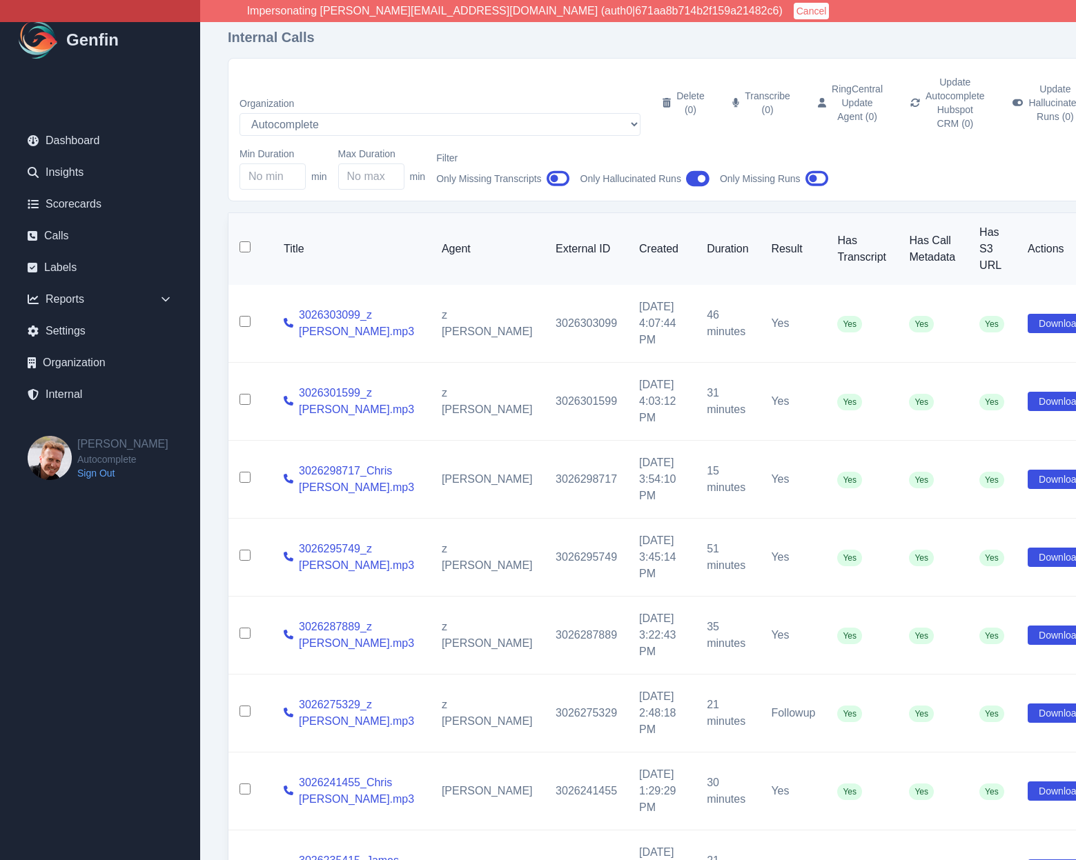
checkbox input "false"
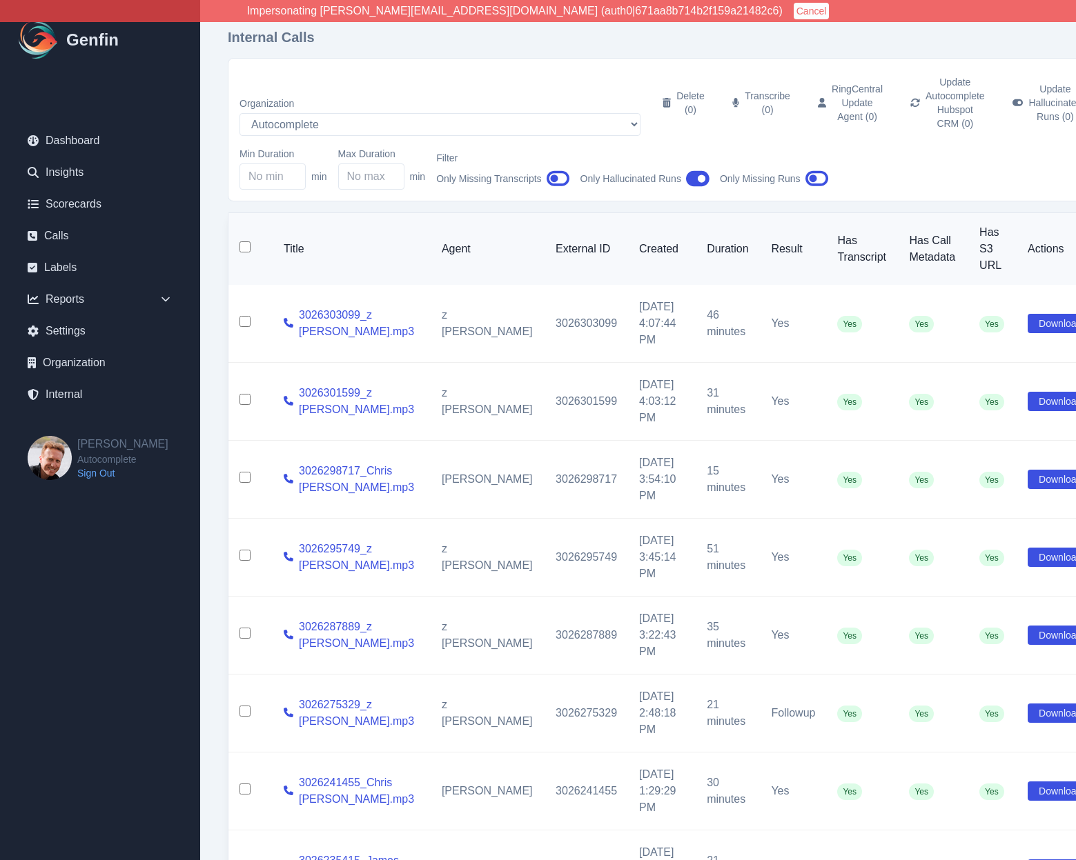
checkbox input "false"
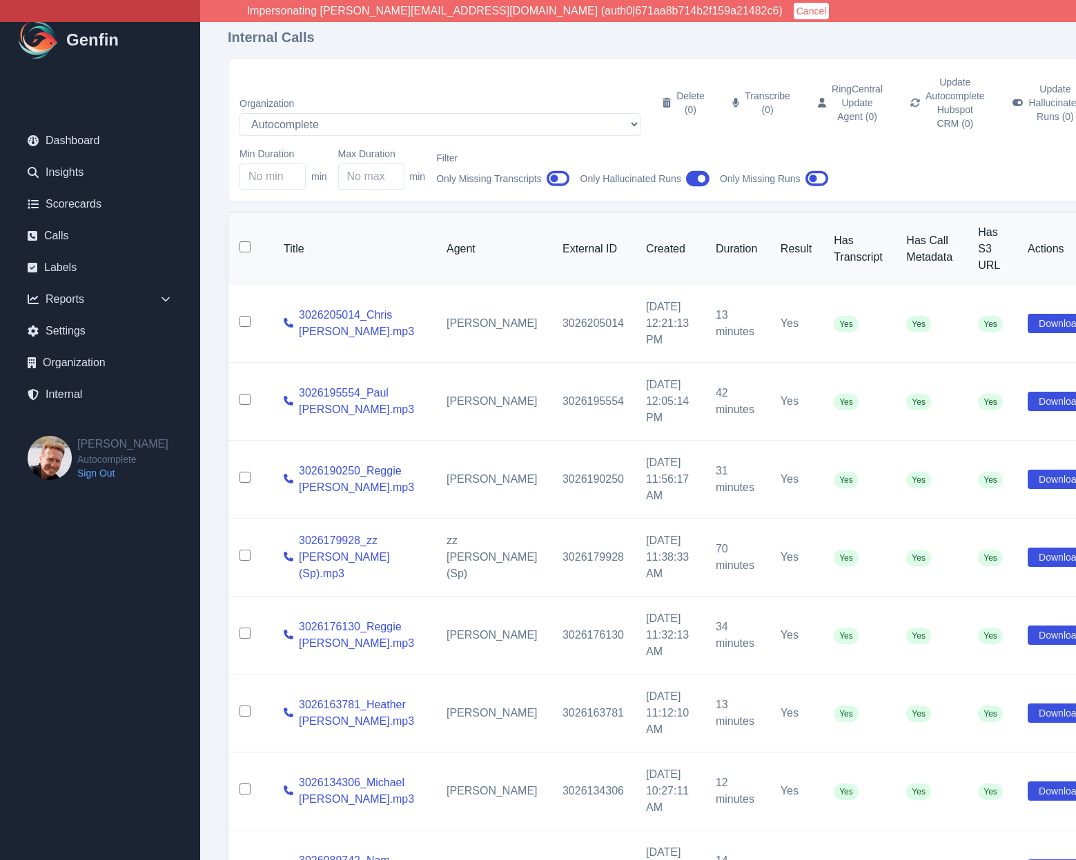
click at [246, 241] on input "checkbox" at bounding box center [244, 246] width 11 height 11
checkbox input "true"
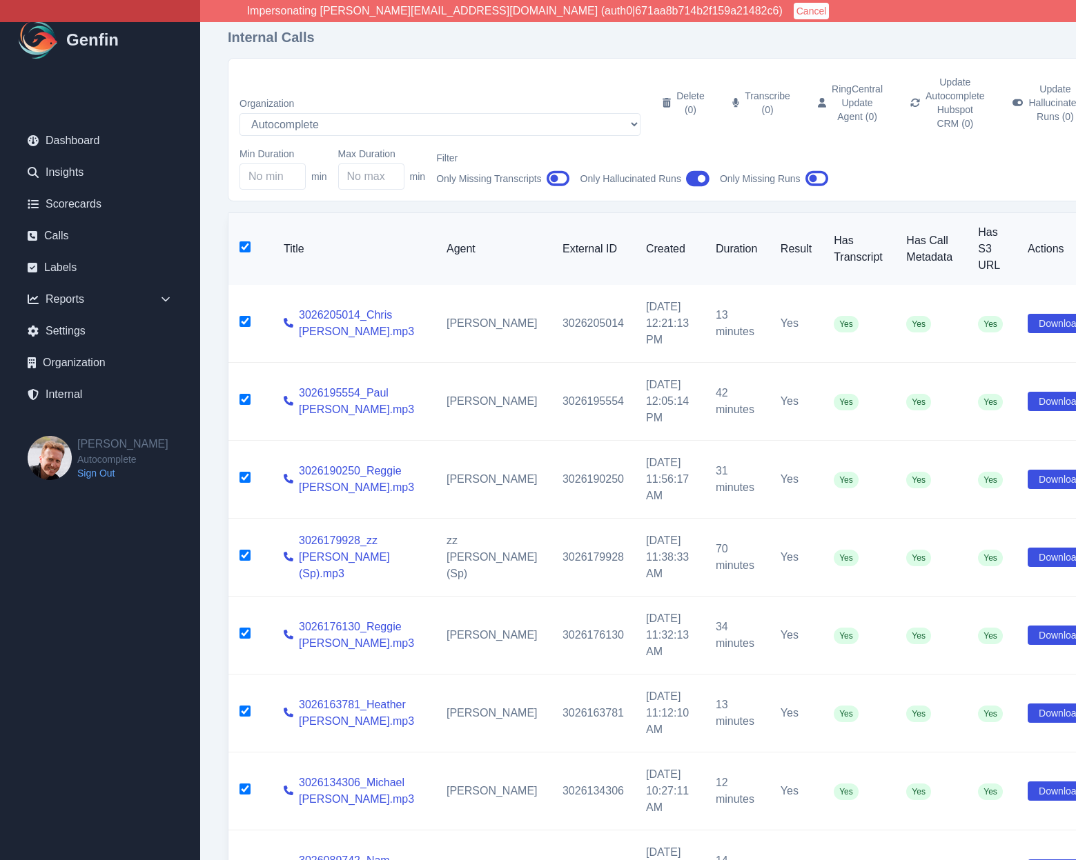
checkbox input "true"
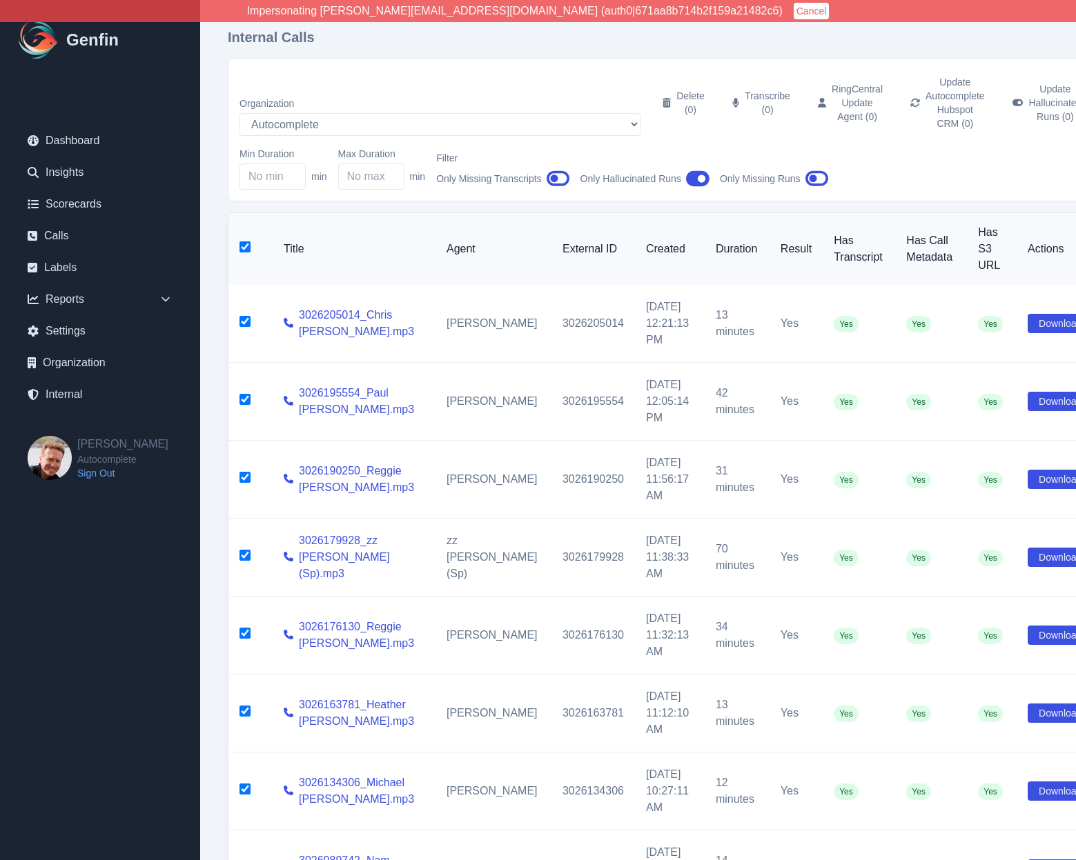
checkbox input "true"
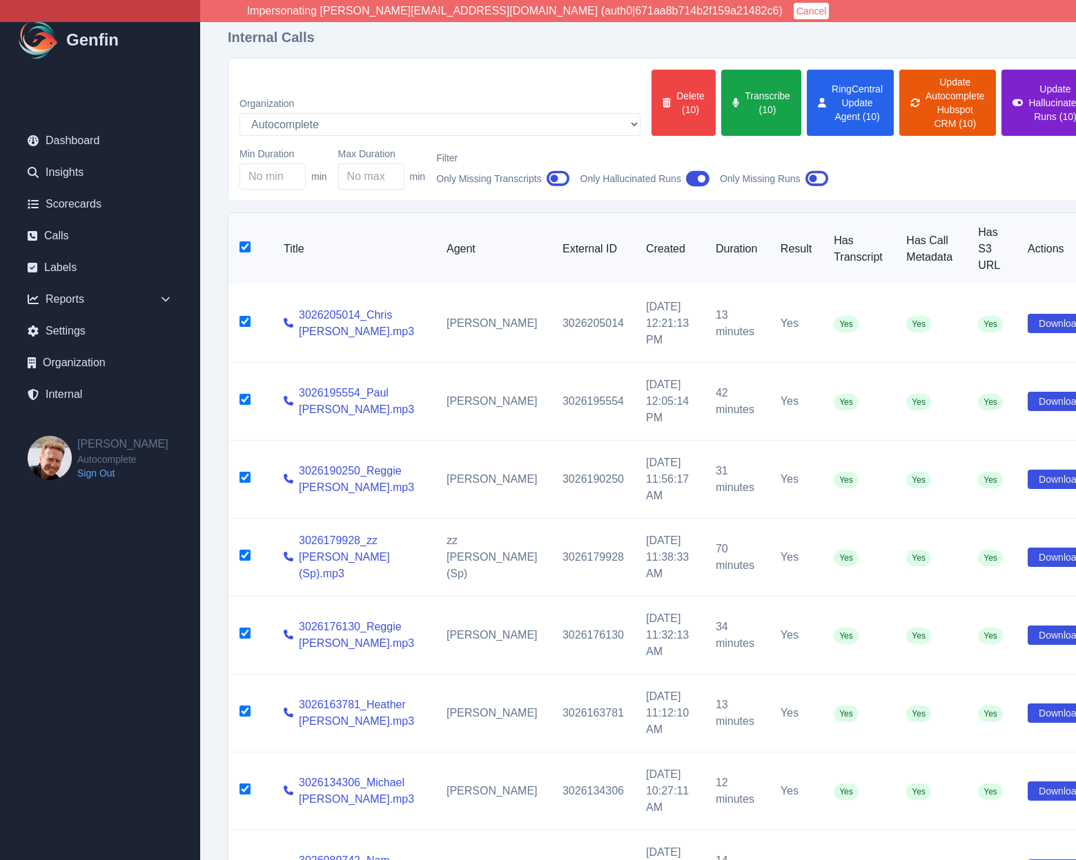
click at [1001, 101] on button "Update Hallucinated Runs (10)" at bounding box center [1047, 103] width 92 height 66
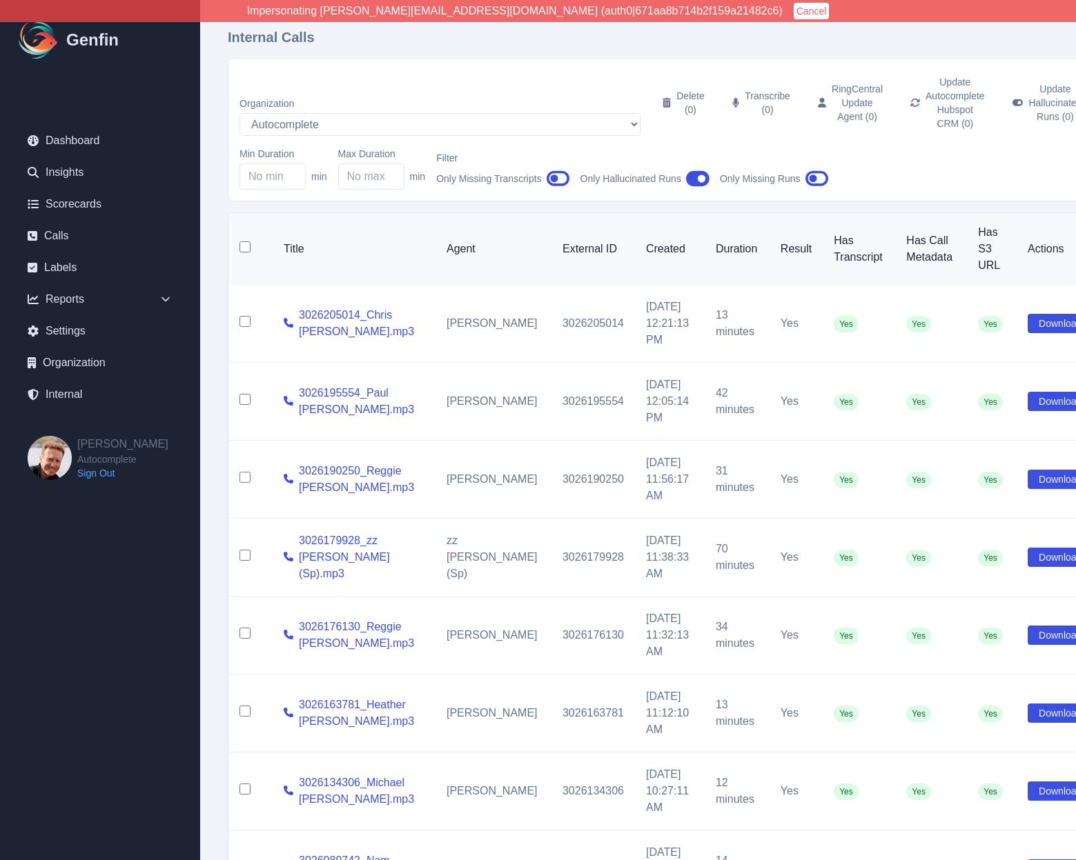
checkbox input "false"
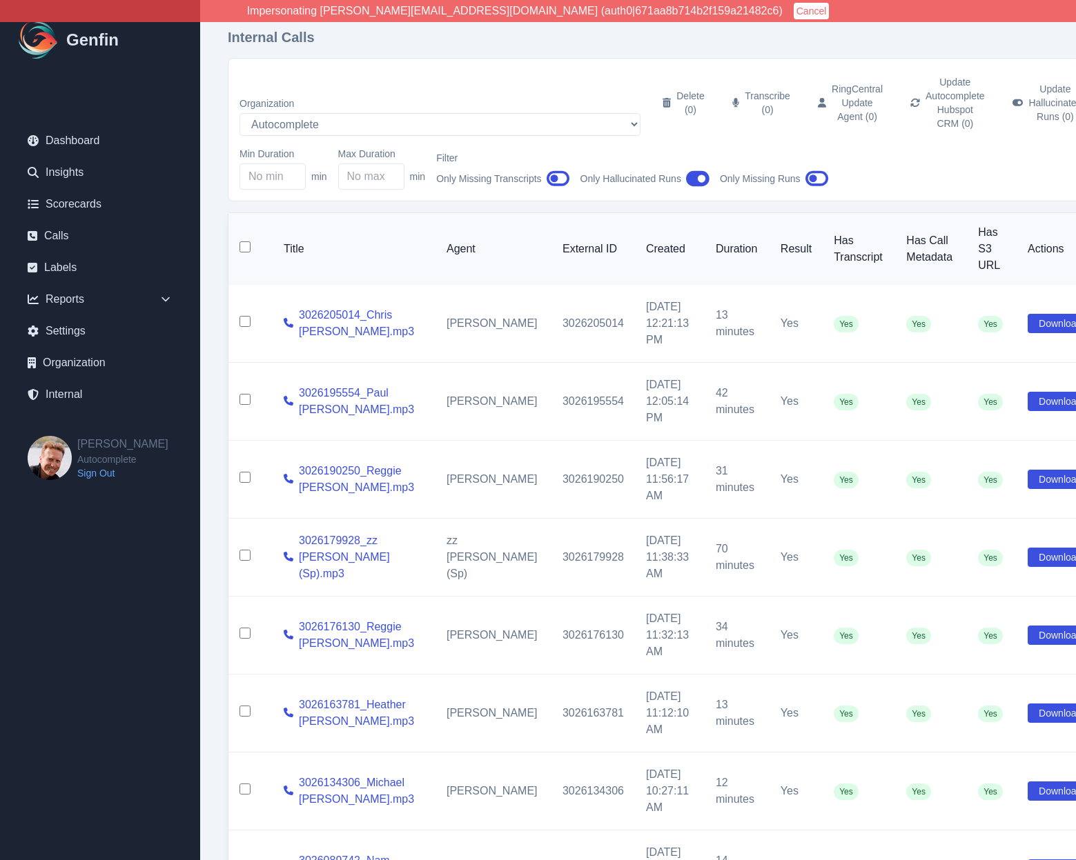
checkbox input "false"
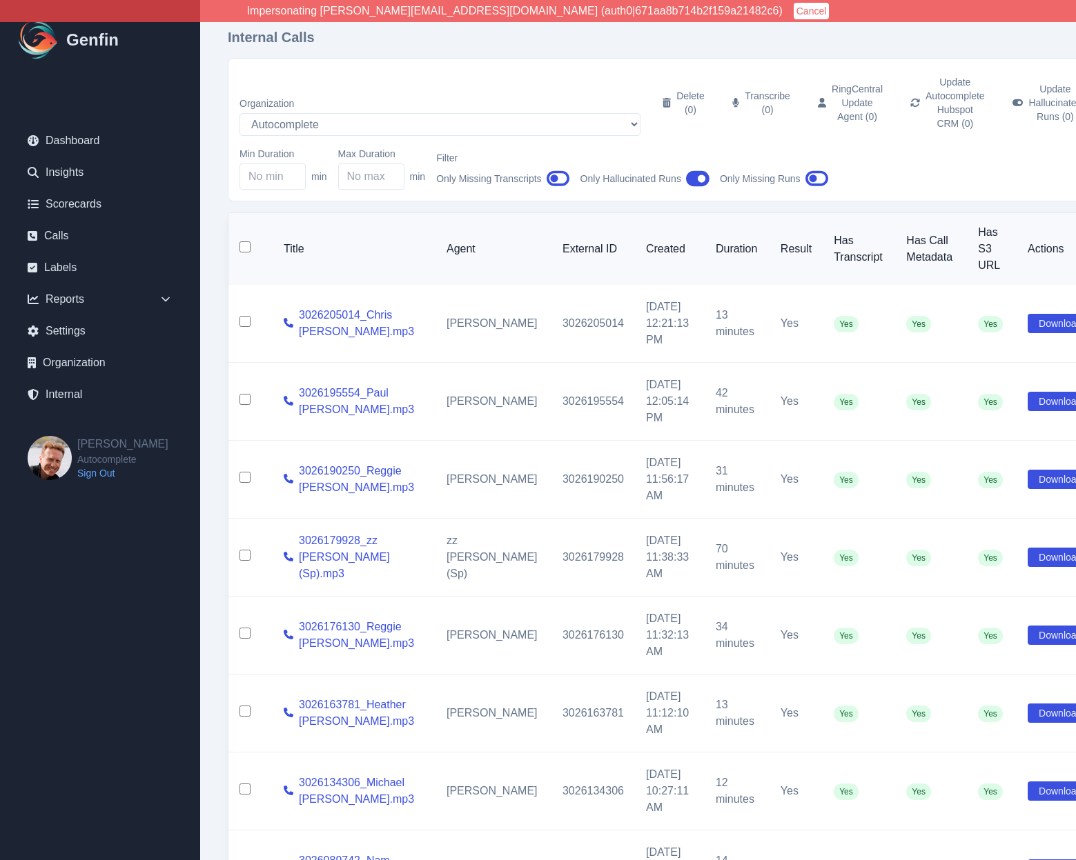
checkbox input "false"
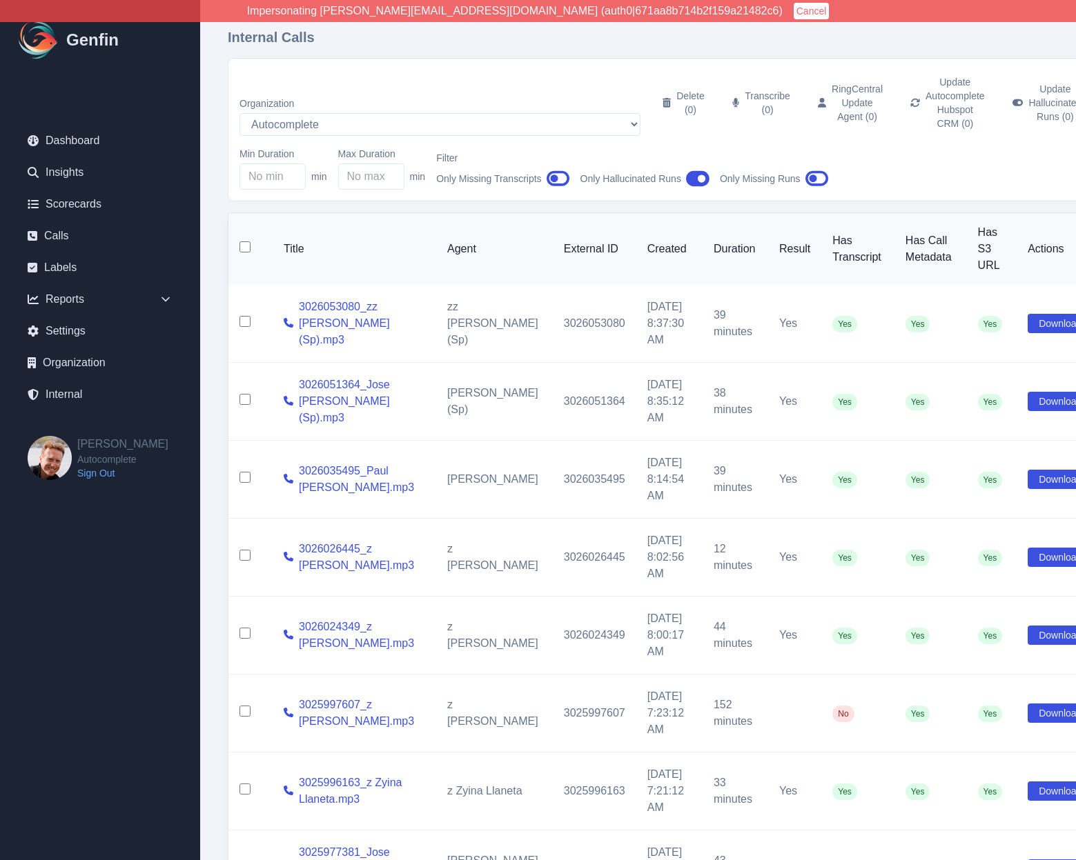
click at [562, 191] on div "Internal Calls Organization AADirect Aainsco.com Aainsco.com alec+america@syste…" at bounding box center [666, 576] width 876 height 1097
click at [244, 241] on input "checkbox" at bounding box center [244, 246] width 11 height 11
checkbox input "true"
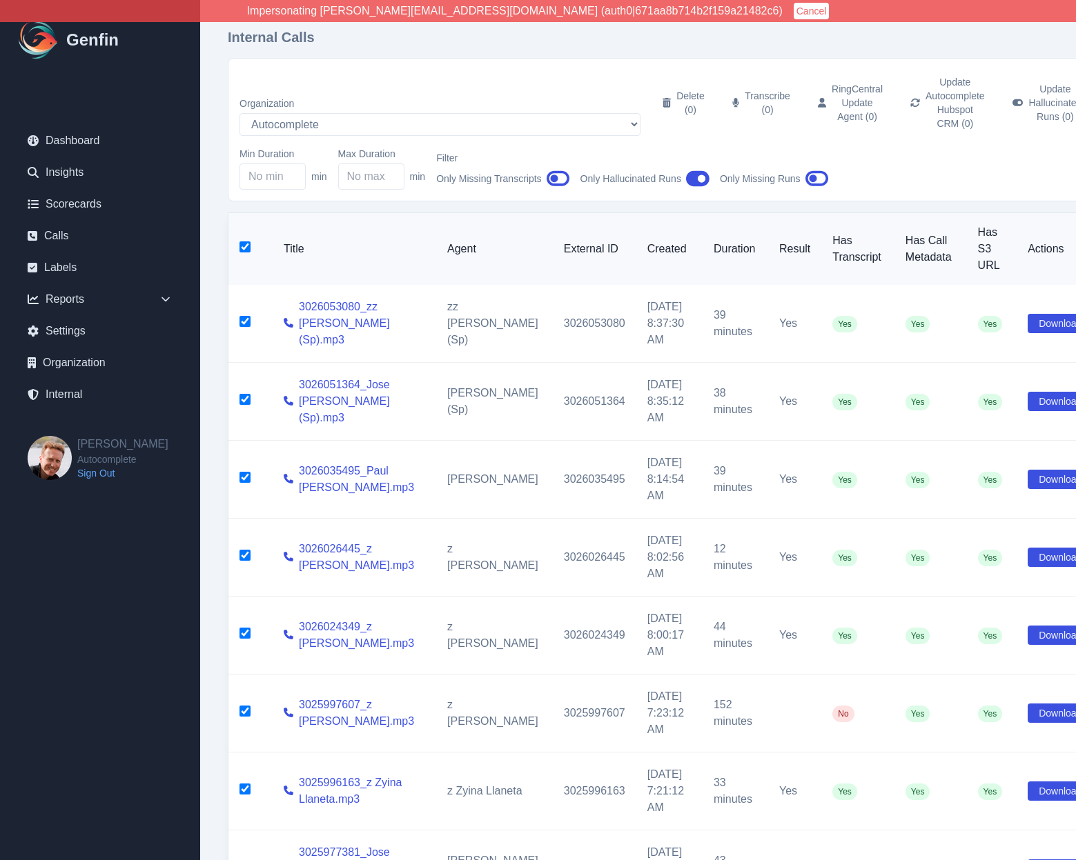
checkbox input "true"
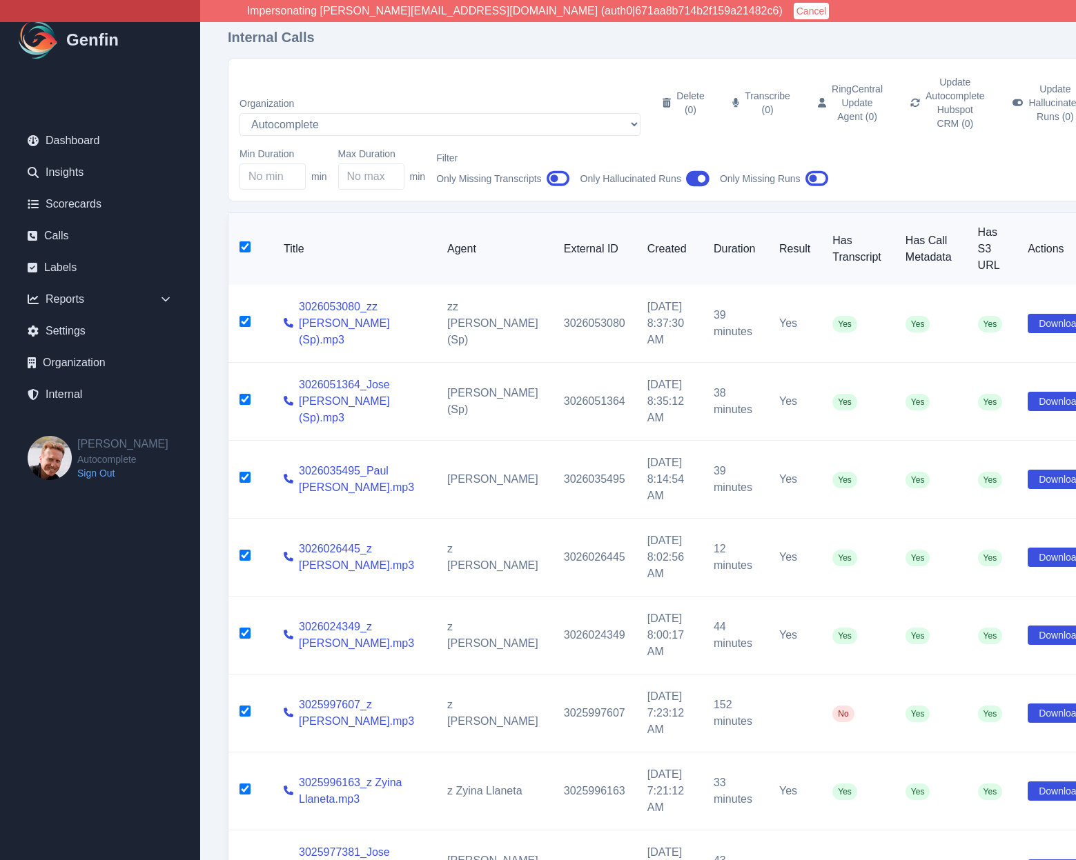
checkbox input "true"
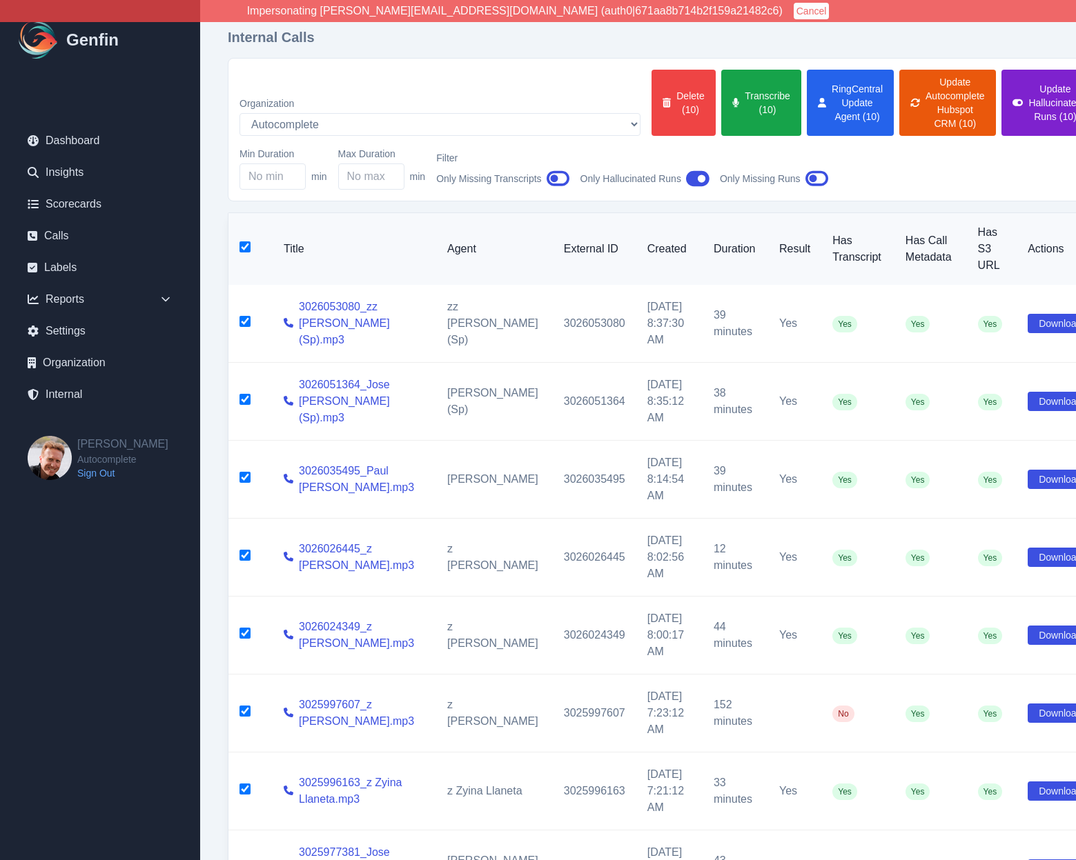
click at [1001, 90] on button "Update Hallucinated Runs (10)" at bounding box center [1047, 103] width 92 height 66
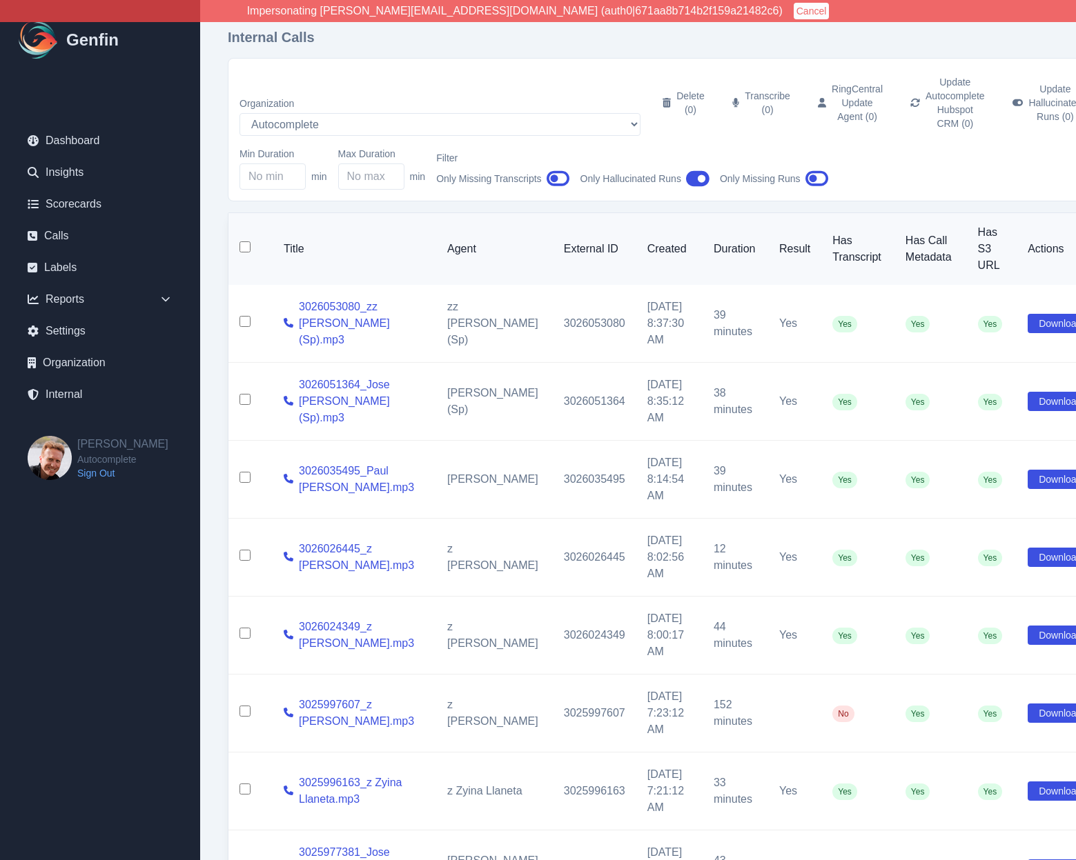
checkbox input "false"
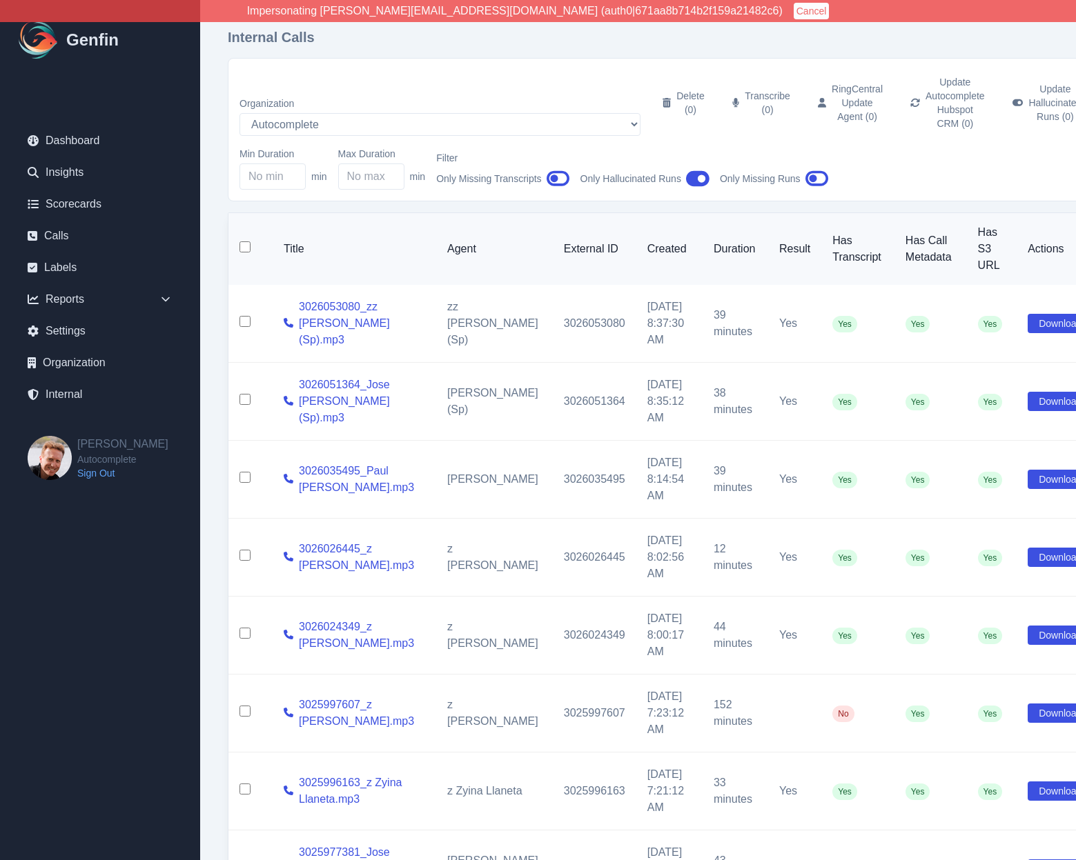
checkbox input "false"
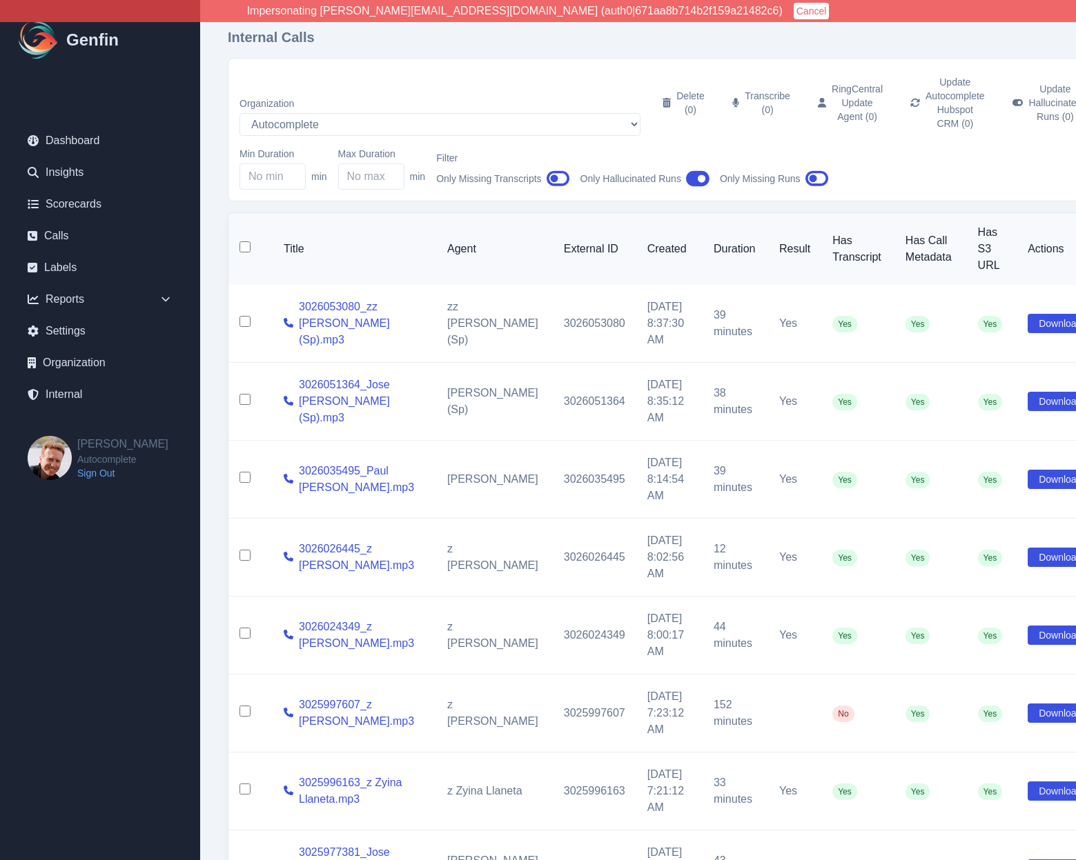
checkbox input "false"
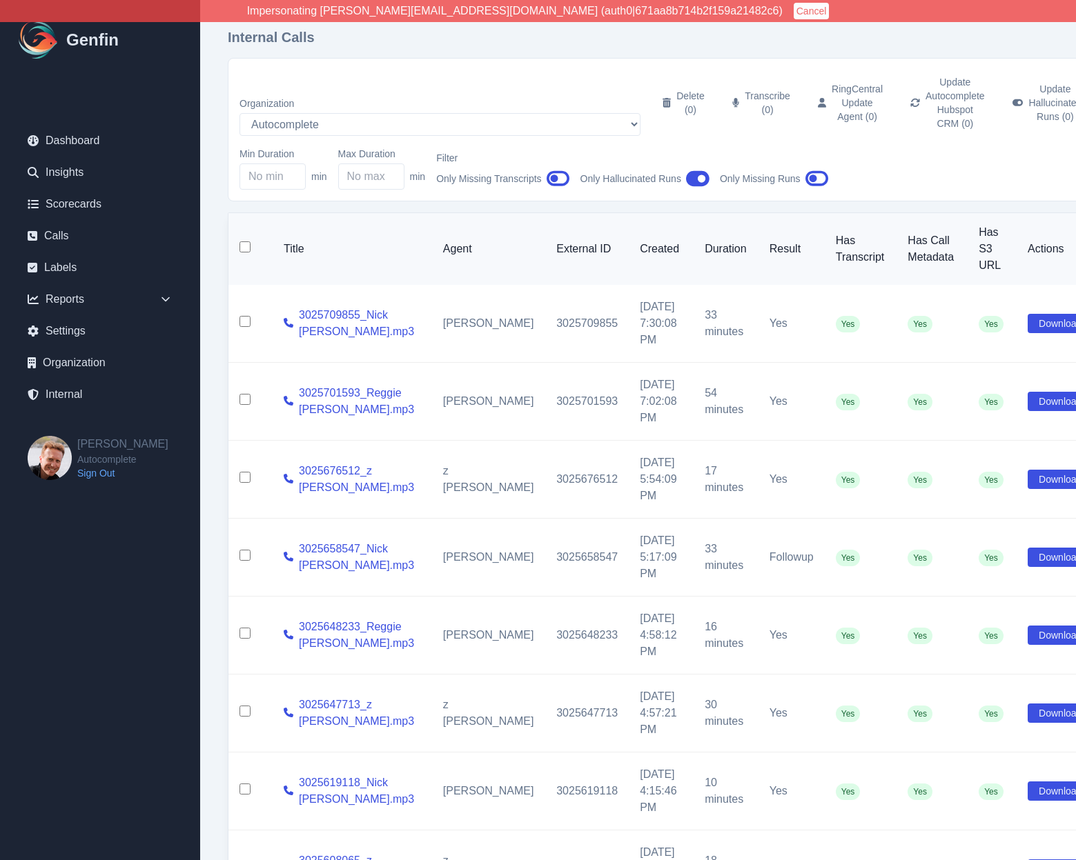
click at [244, 241] on input "checkbox" at bounding box center [244, 246] width 11 height 11
checkbox input "true"
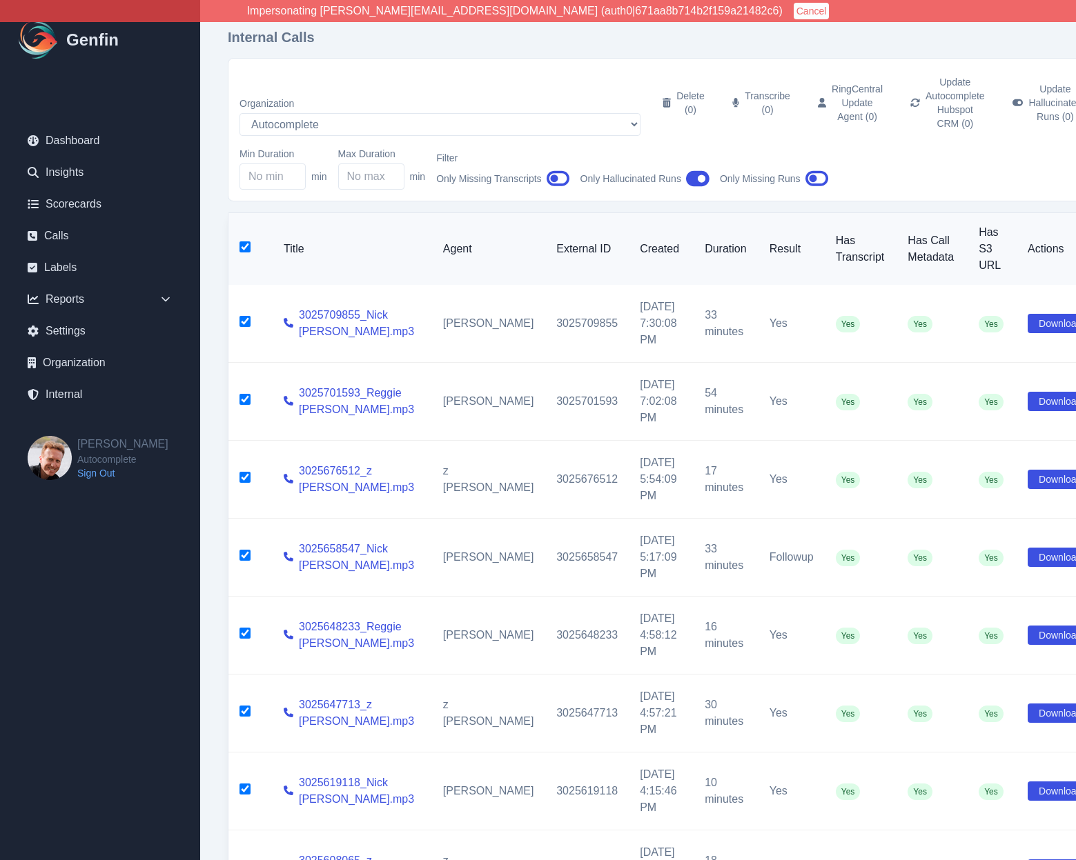
checkbox input "true"
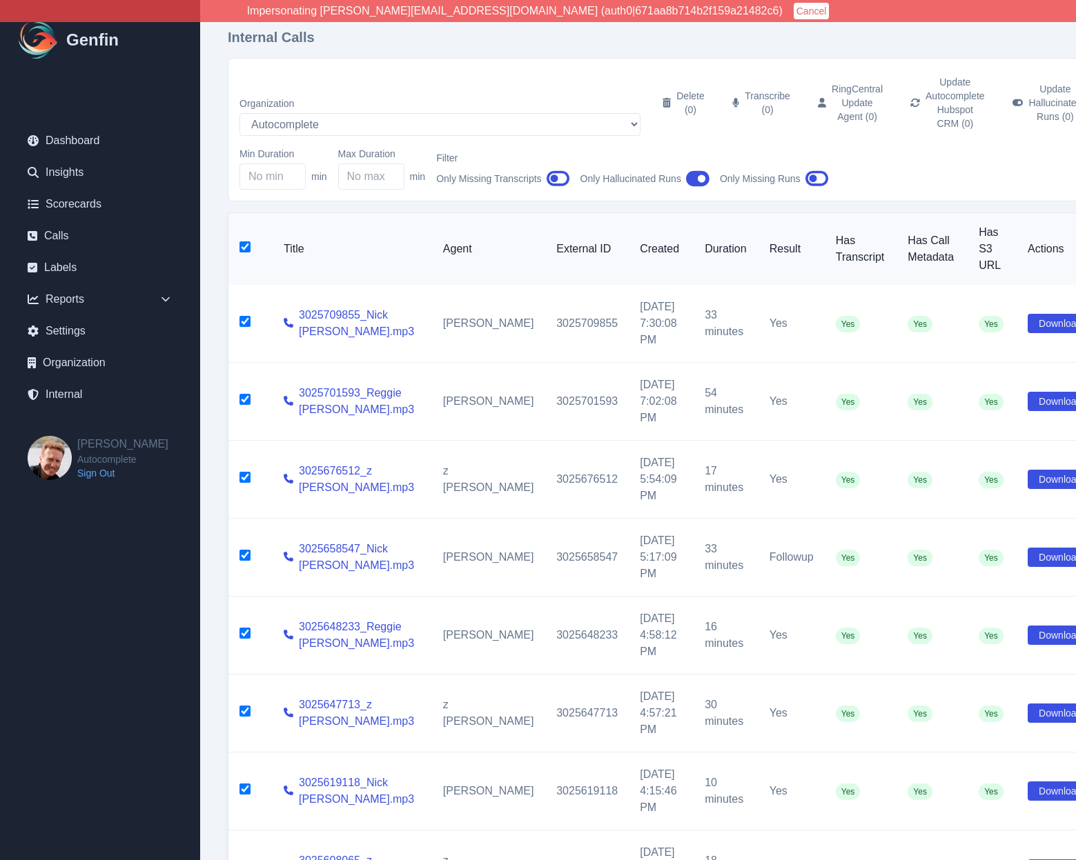
checkbox input "true"
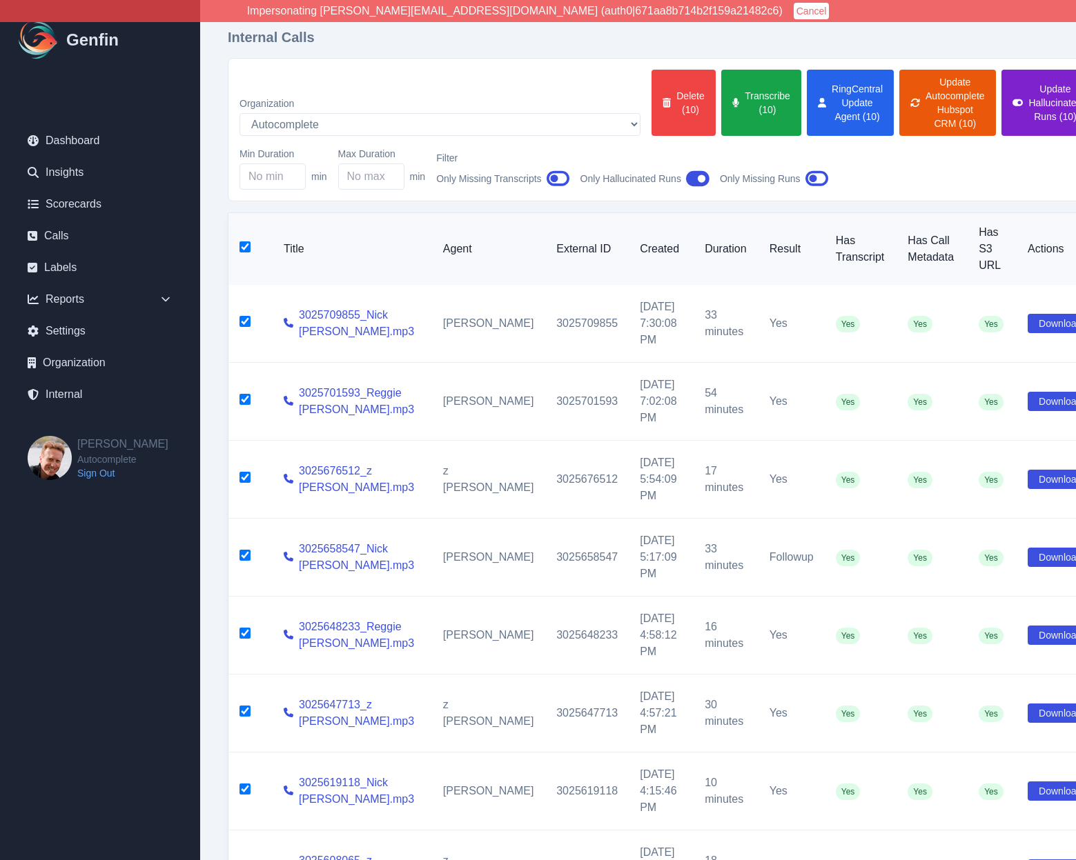
click at [1001, 109] on button "Update Hallucinated Runs (10)" at bounding box center [1047, 103] width 92 height 66
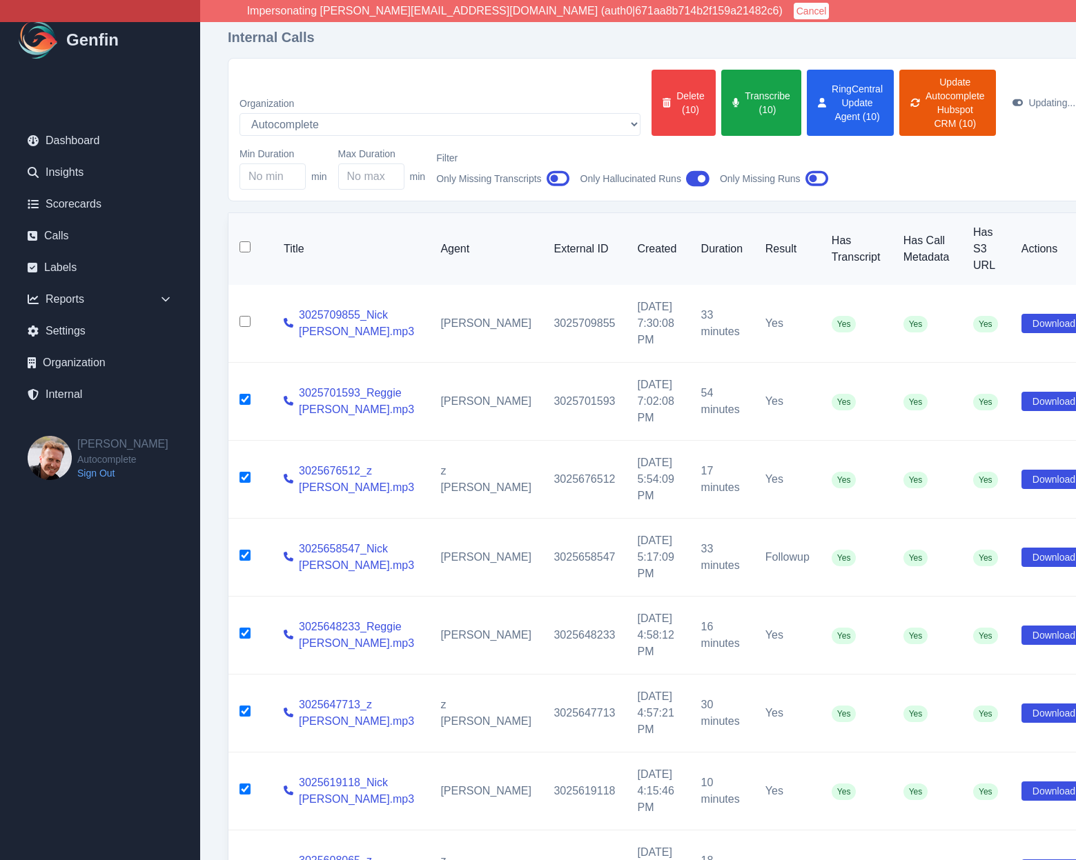
checkbox input "false"
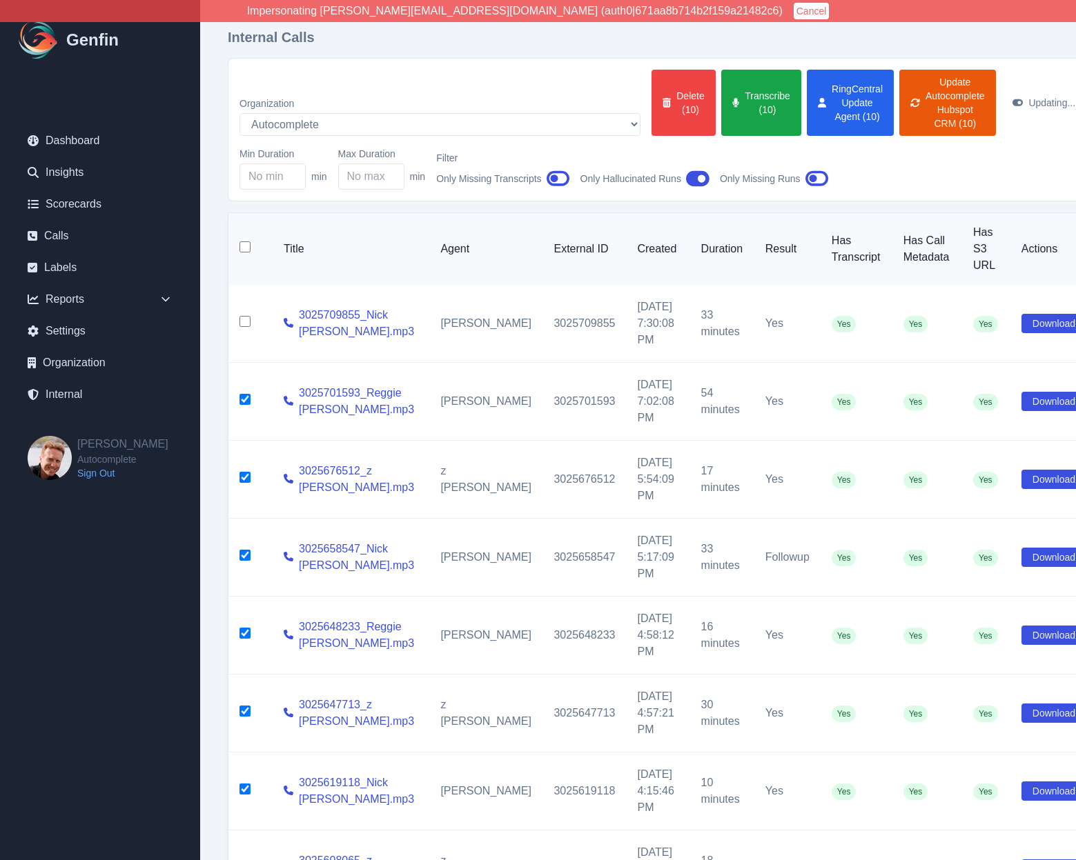
checkbox input "false"
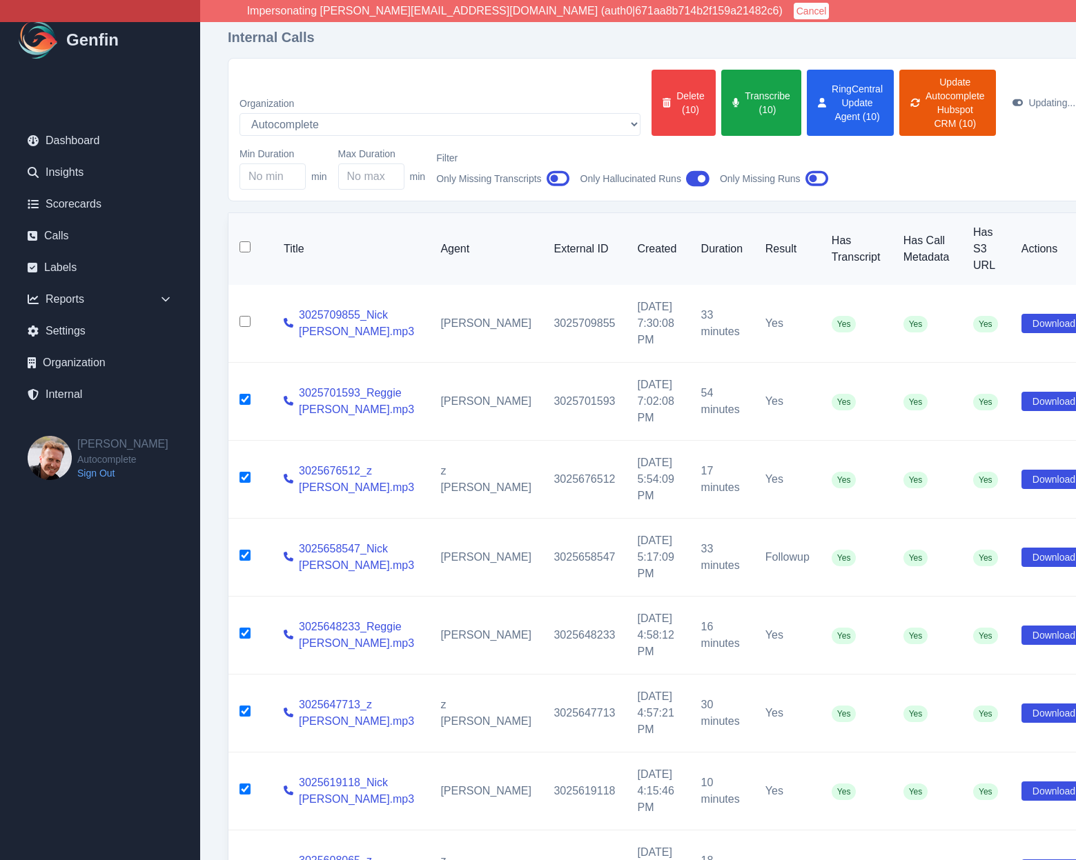
checkbox input "false"
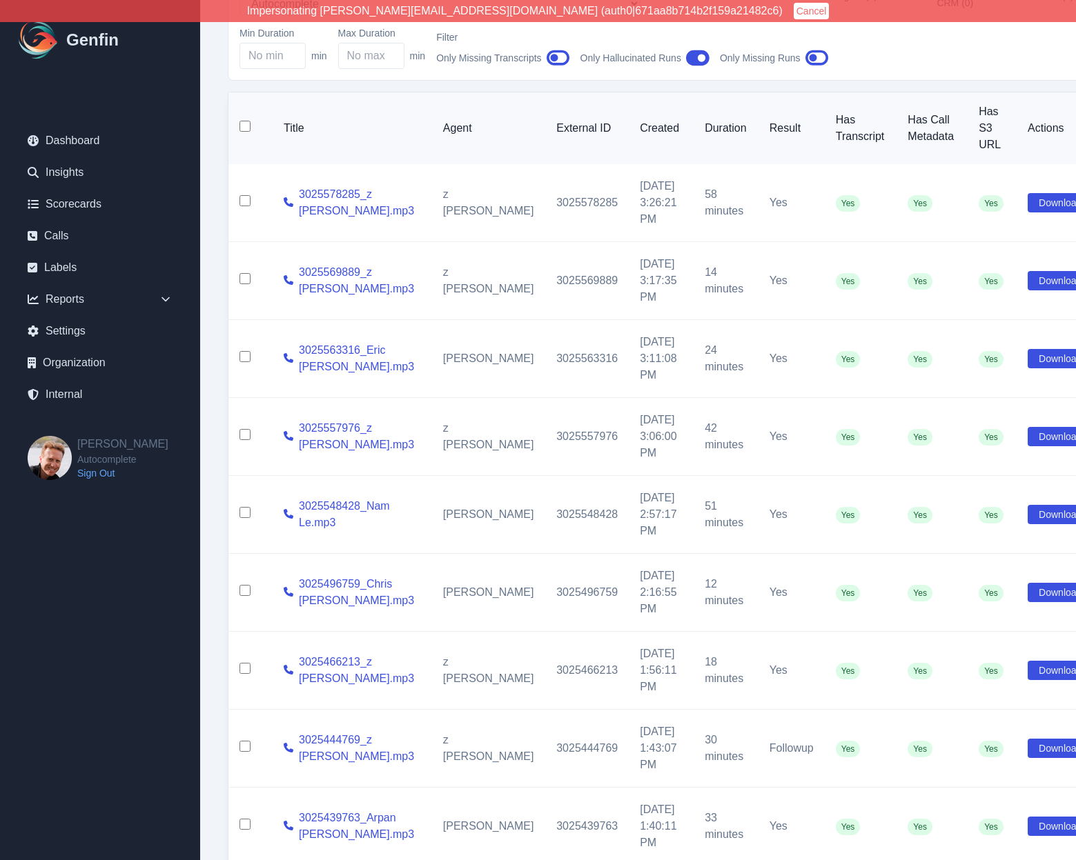
scroll to position [296, 0]
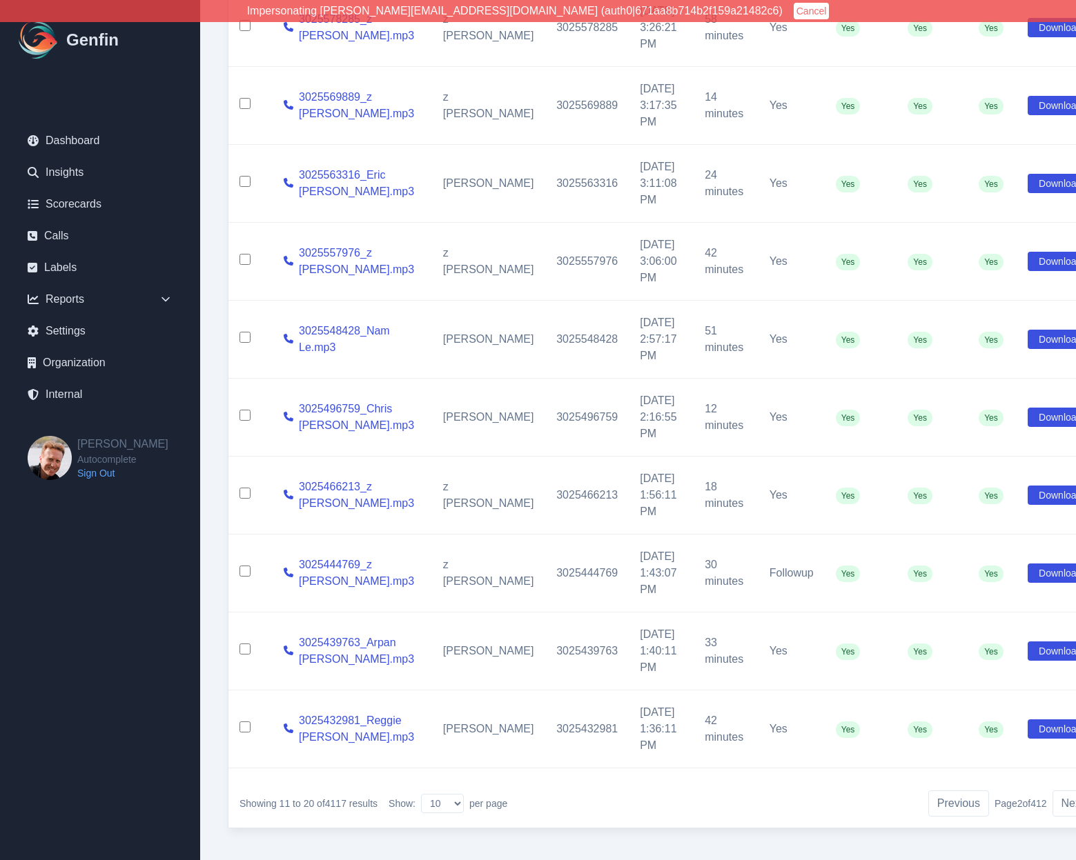
click at [224, 255] on div "Internal Calls Organization AADirect Aainsco.com Aainsco.com alec+america@syste…" at bounding box center [665, 288] width 931 height 1169
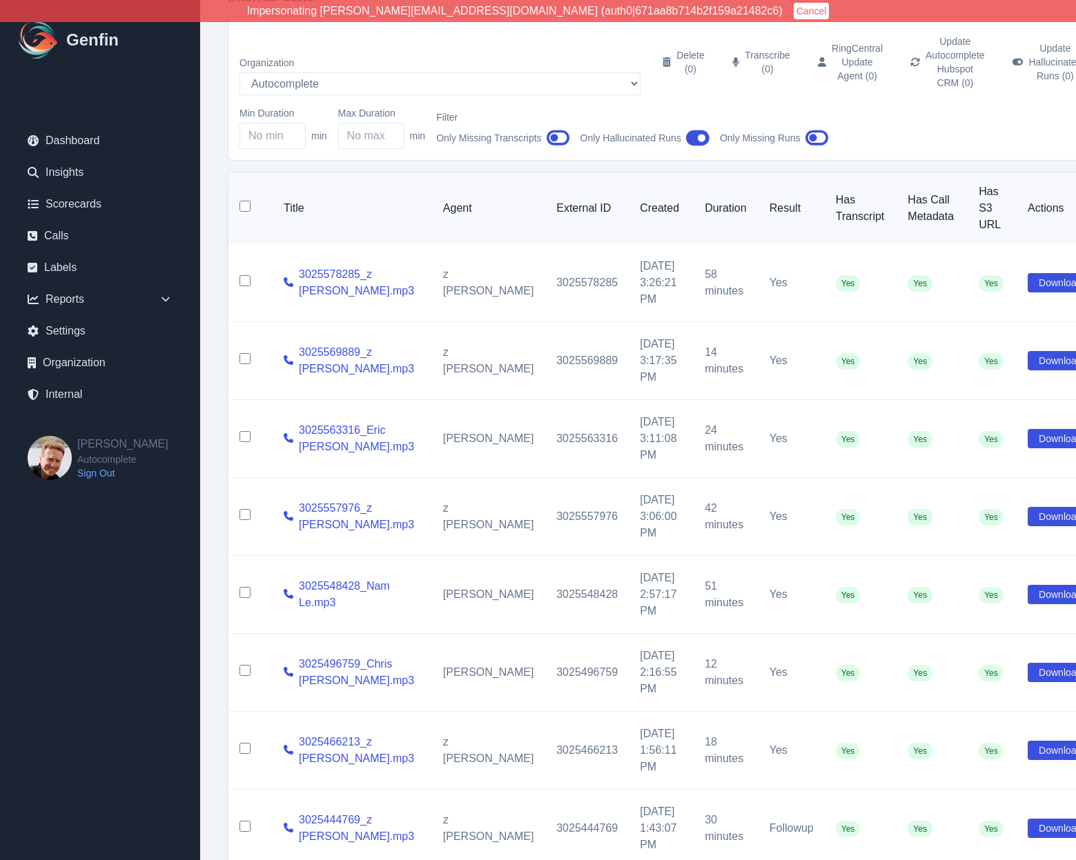
scroll to position [0, 0]
